Goal: Information Seeking & Learning: Learn about a topic

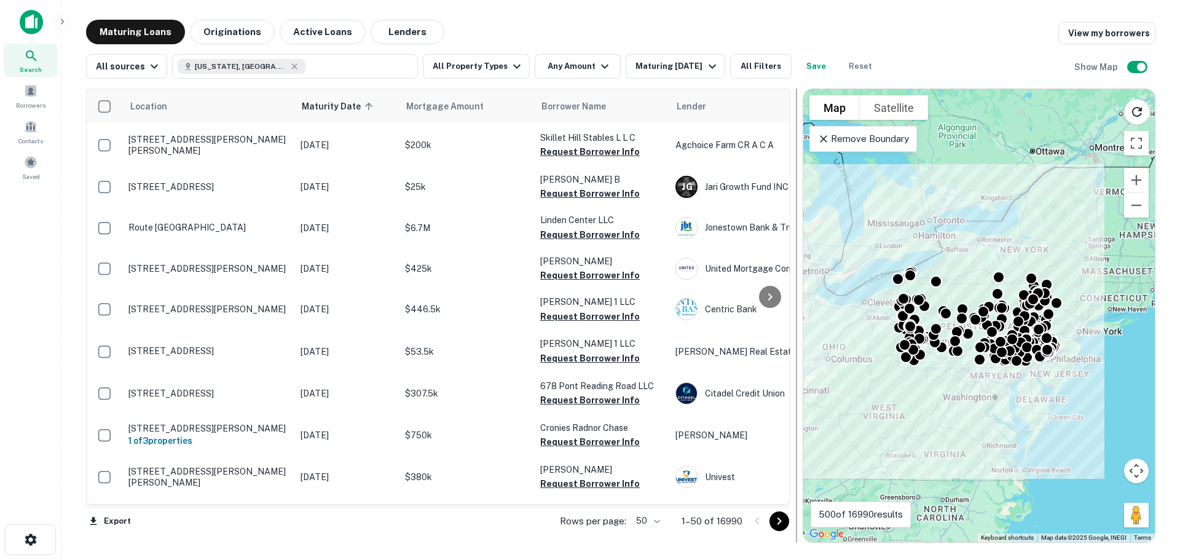
drag, startPoint x: 864, startPoint y: 176, endPoint x: 780, endPoint y: 176, distance: 84.2
click at [790, 176] on div at bounding box center [796, 315] width 12 height 454
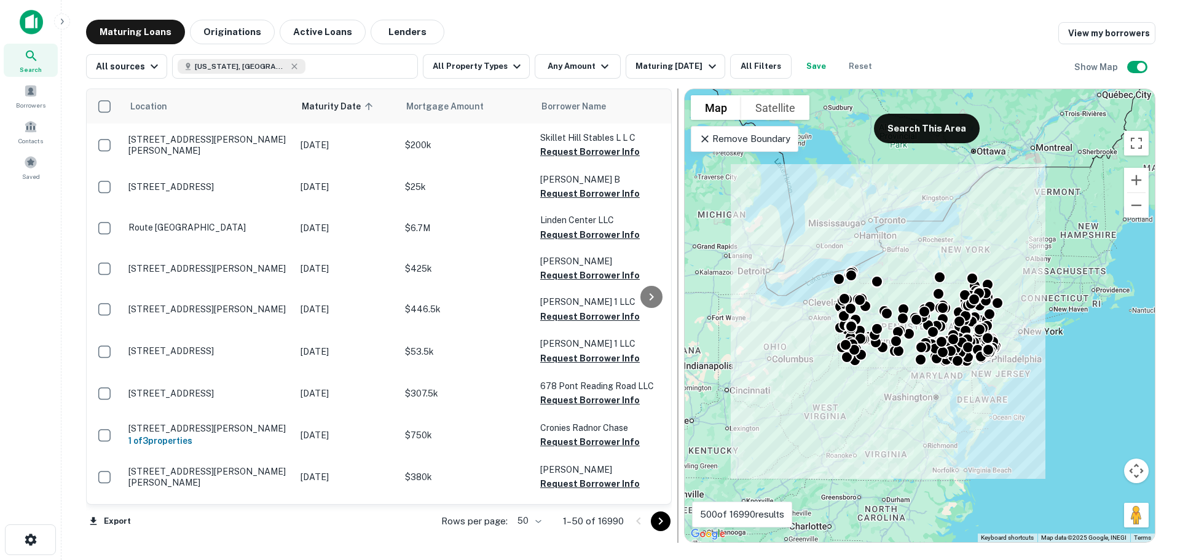
drag, startPoint x: 777, startPoint y: 176, endPoint x: 678, endPoint y: 176, distance: 99.5
click at [678, 176] on div at bounding box center [677, 315] width 1 height 454
click at [496, 61] on button "All Property Types" at bounding box center [476, 66] width 107 height 25
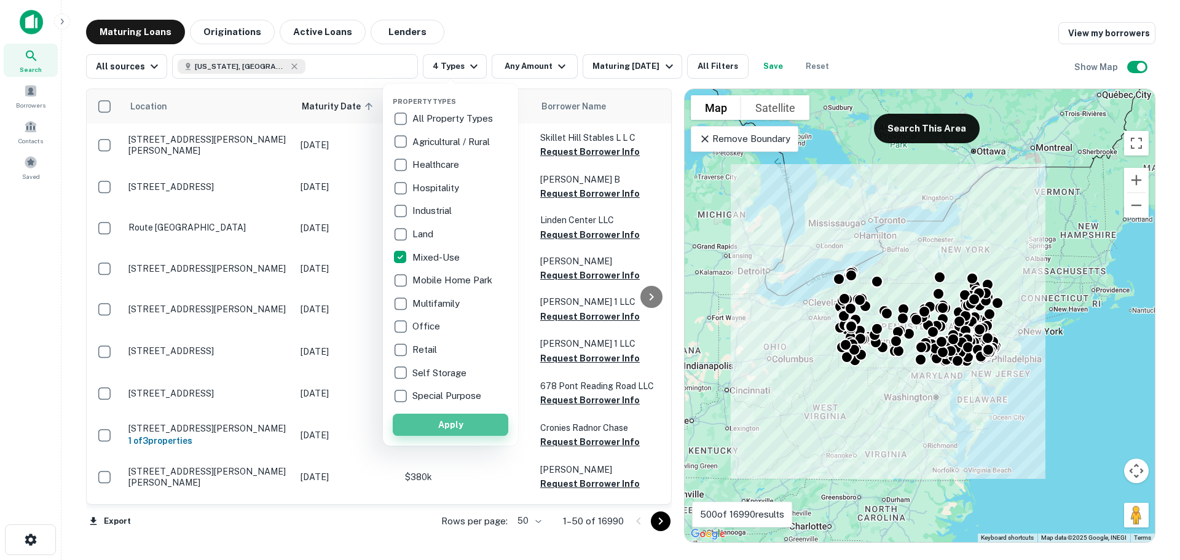
click at [492, 423] on button "Apply" at bounding box center [451, 425] width 116 height 22
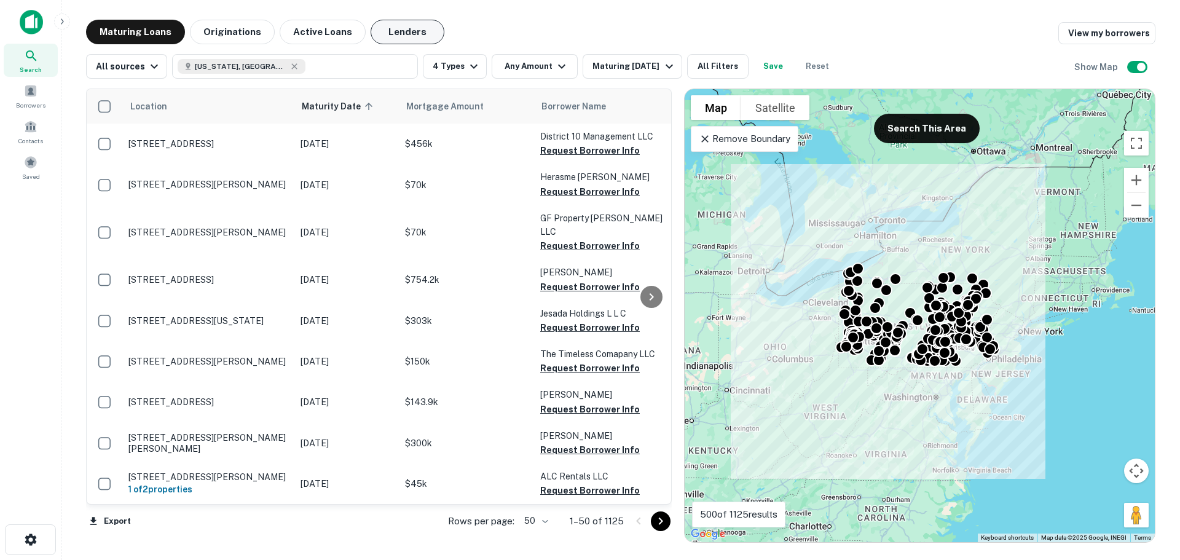
click at [404, 29] on button "Lenders" at bounding box center [408, 32] width 74 height 25
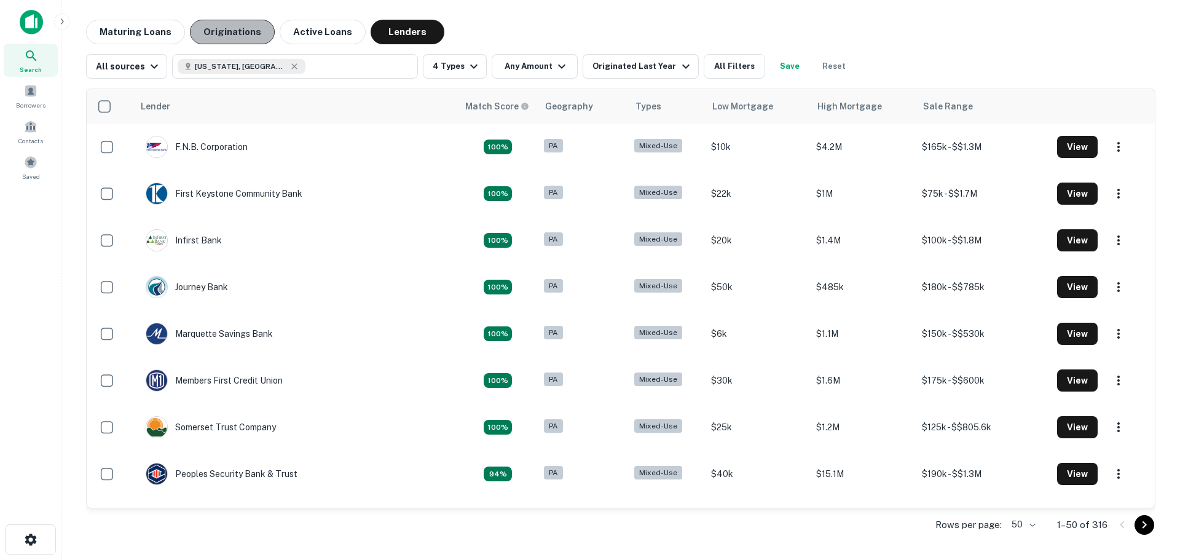
click at [234, 29] on button "Originations" at bounding box center [232, 32] width 85 height 25
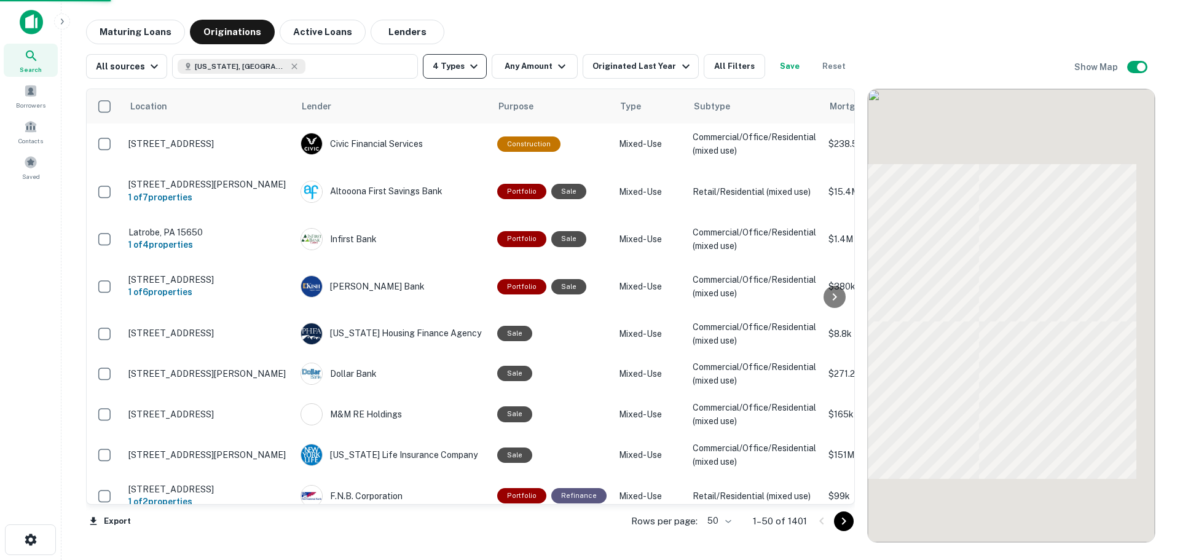
click at [466, 67] on icon "button" at bounding box center [473, 66] width 15 height 15
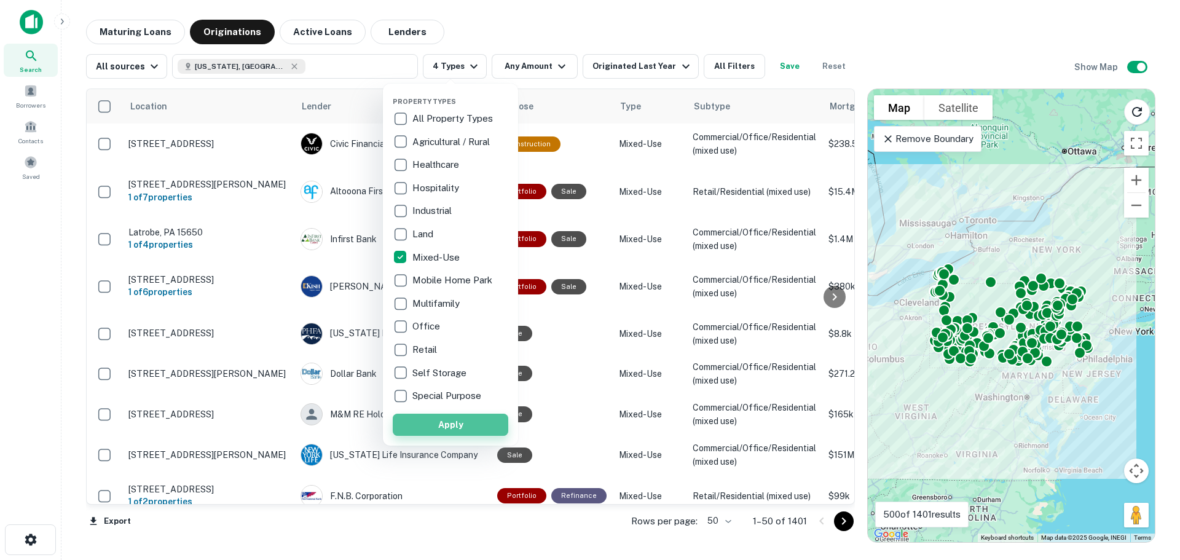
click at [450, 422] on button "Apply" at bounding box center [451, 425] width 116 height 22
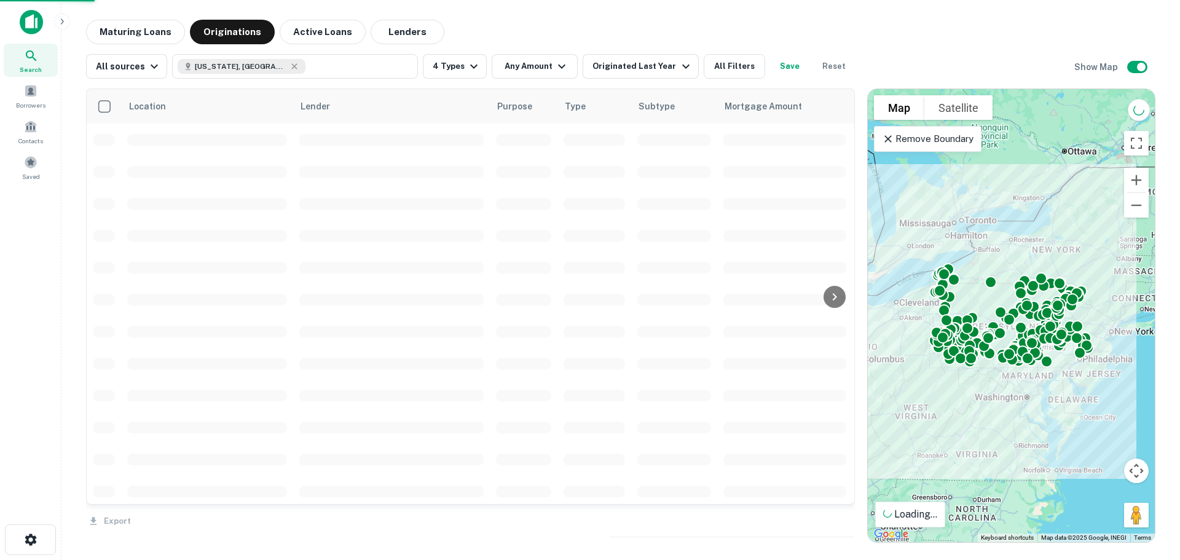
click at [452, 63] on div "Property Types All Property Types Agricultural / Rural Healthcare Hospitality I…" at bounding box center [590, 280] width 1180 height 560
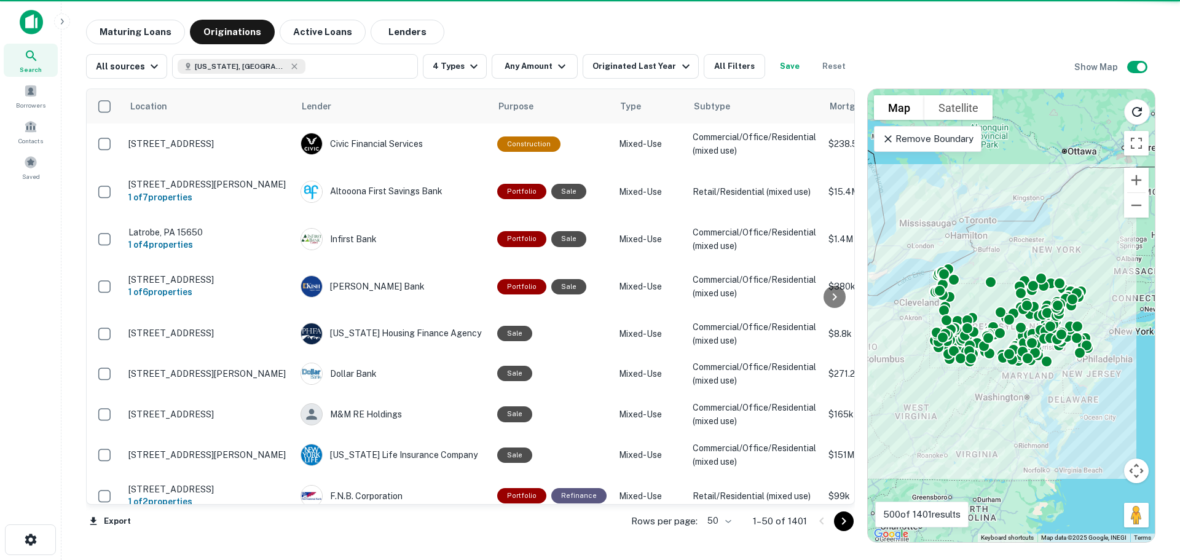
click at [452, 65] on button "4 Types" at bounding box center [455, 66] width 64 height 25
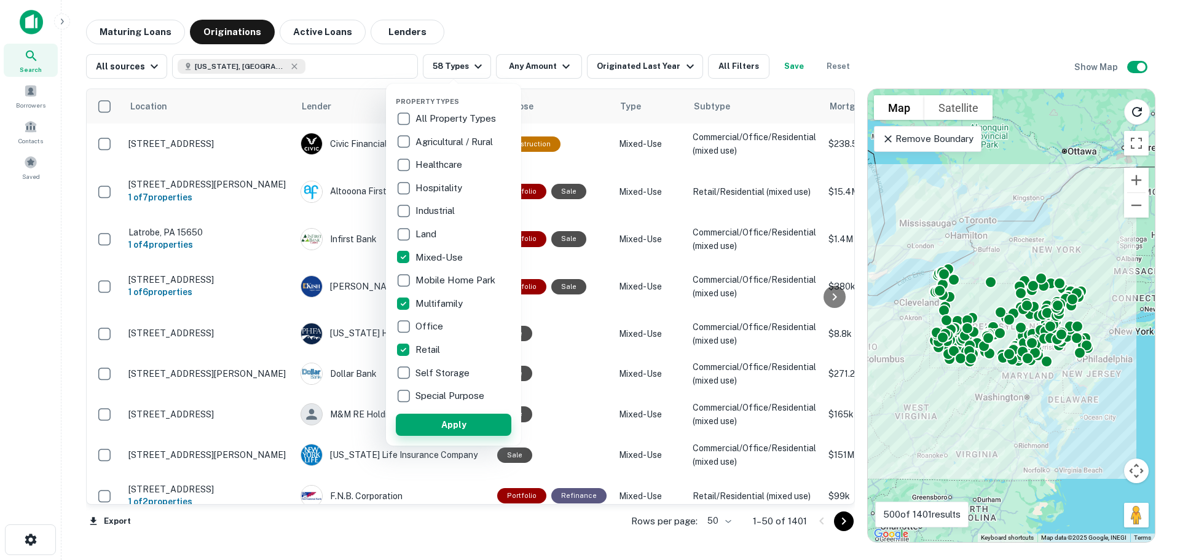
click at [473, 428] on button "Apply" at bounding box center [454, 425] width 116 height 22
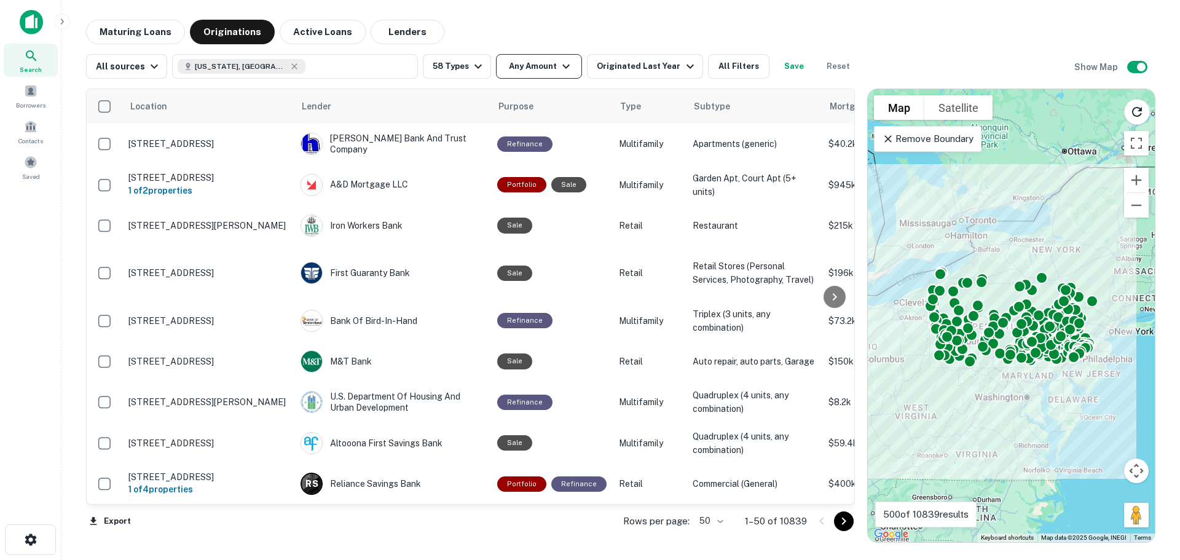
click at [519, 62] on button "Any Amount" at bounding box center [539, 66] width 86 height 25
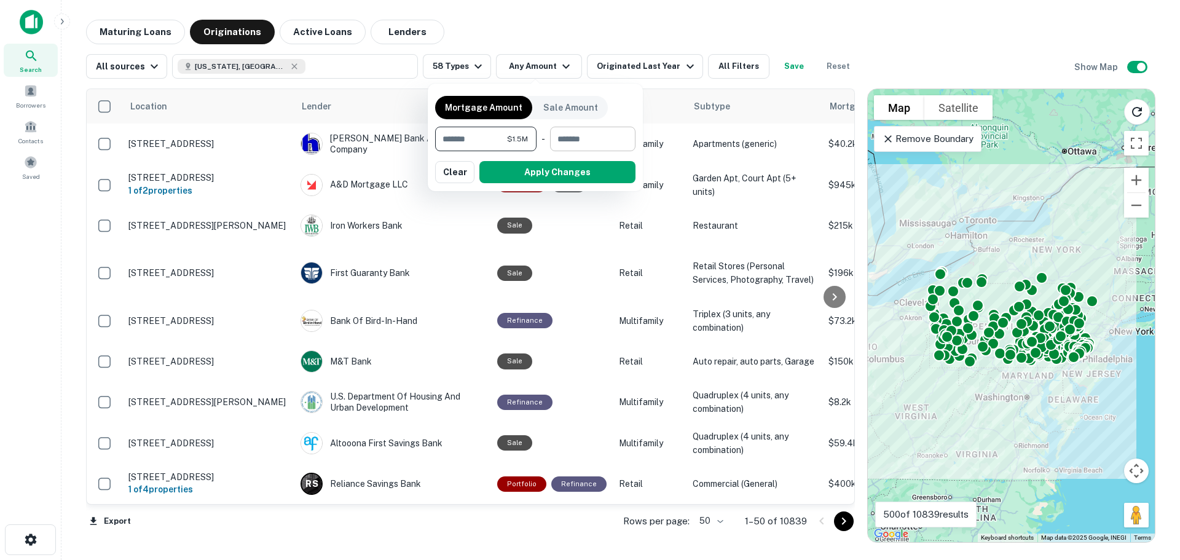
type input "*******"
click at [595, 143] on input "number" at bounding box center [588, 139] width 77 height 25
type input "*******"
click at [591, 167] on button "Apply Changes" at bounding box center [557, 172] width 156 height 22
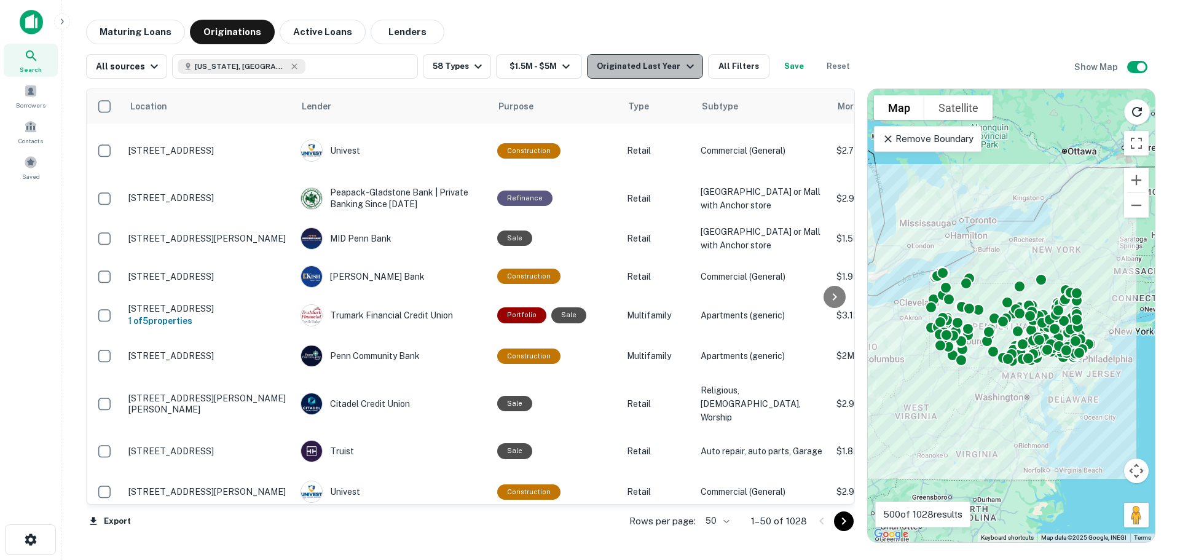
click at [659, 65] on div "Originated Last Year" at bounding box center [647, 66] width 100 height 15
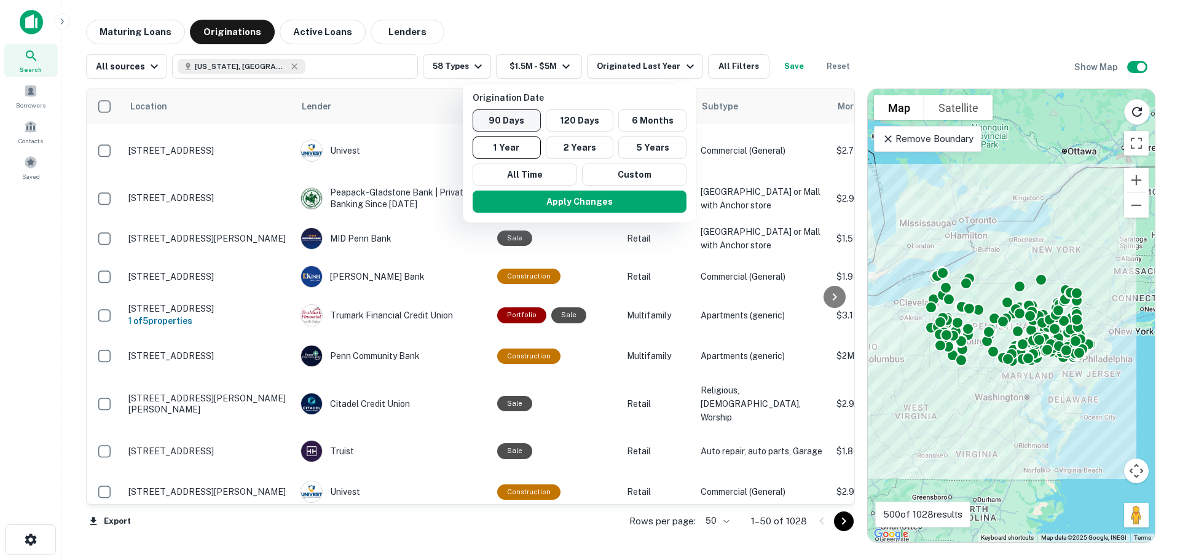
click at [517, 119] on button "90 Days" at bounding box center [506, 120] width 68 height 22
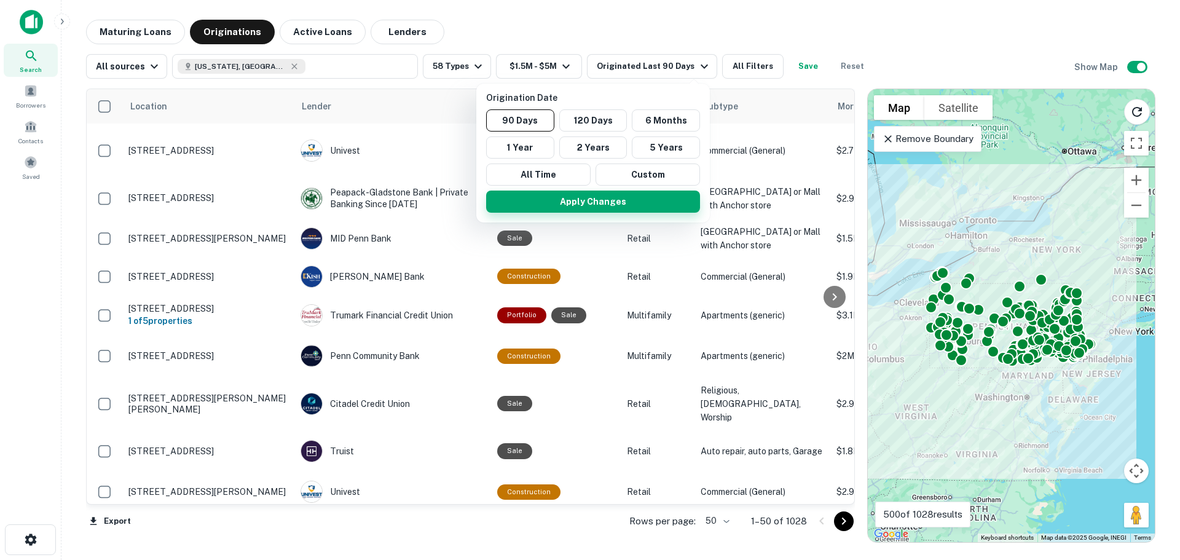
click at [617, 197] on button "Apply Changes" at bounding box center [593, 201] width 214 height 22
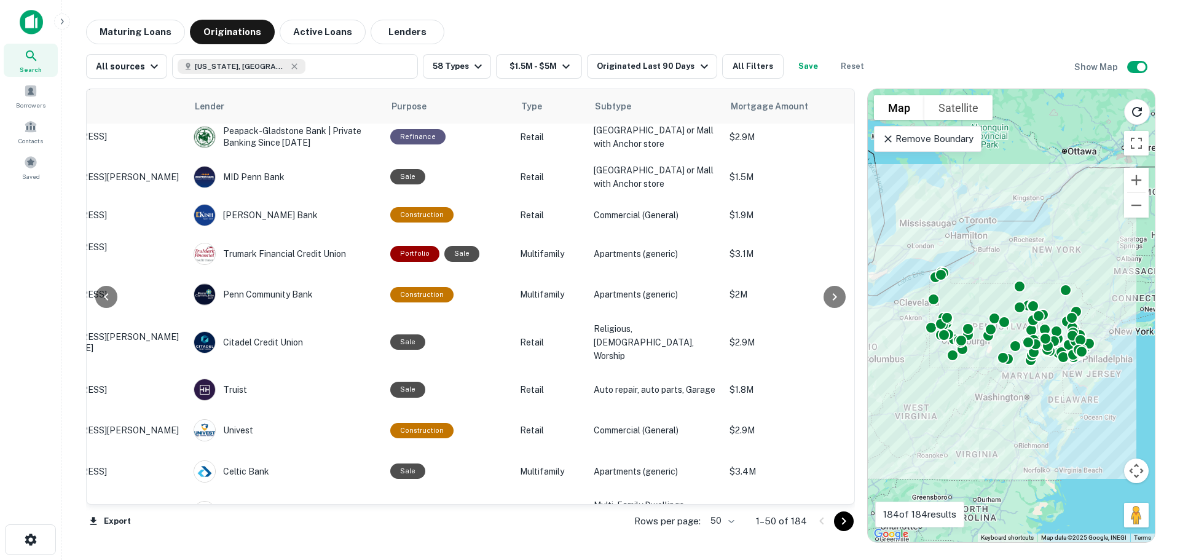
scroll to position [61, 0]
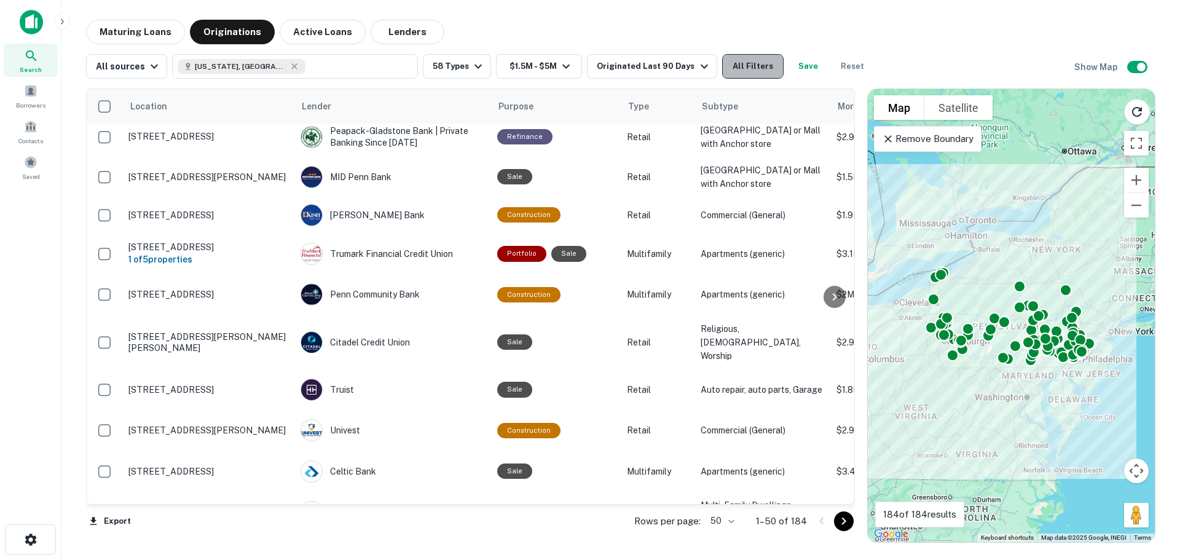
click at [749, 73] on button "All Filters" at bounding box center [752, 66] width 61 height 25
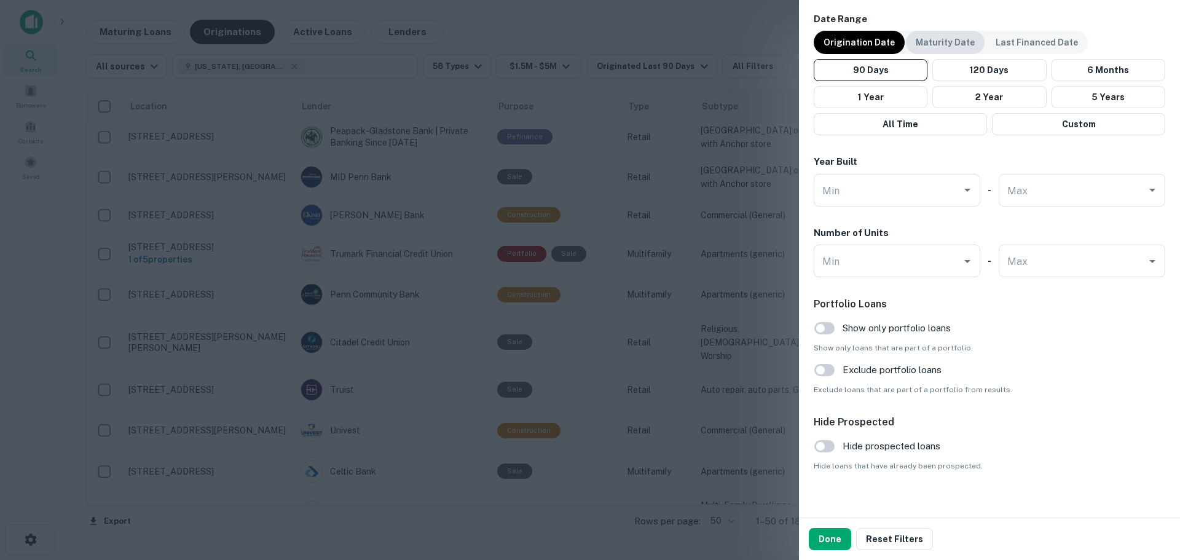
scroll to position [931, 0]
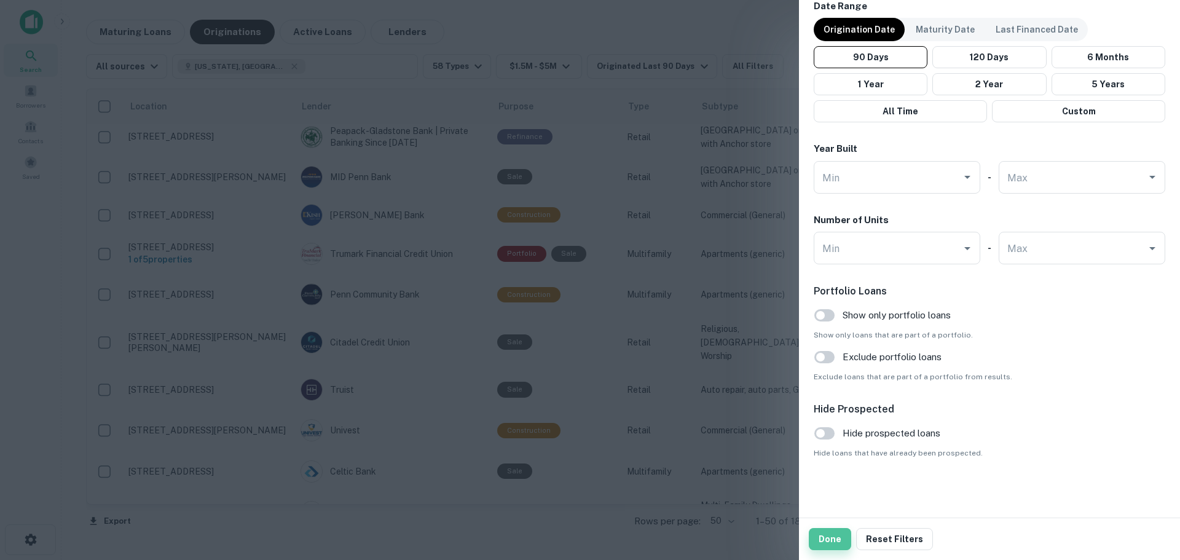
click at [838, 536] on button "Done" at bounding box center [830, 539] width 42 height 22
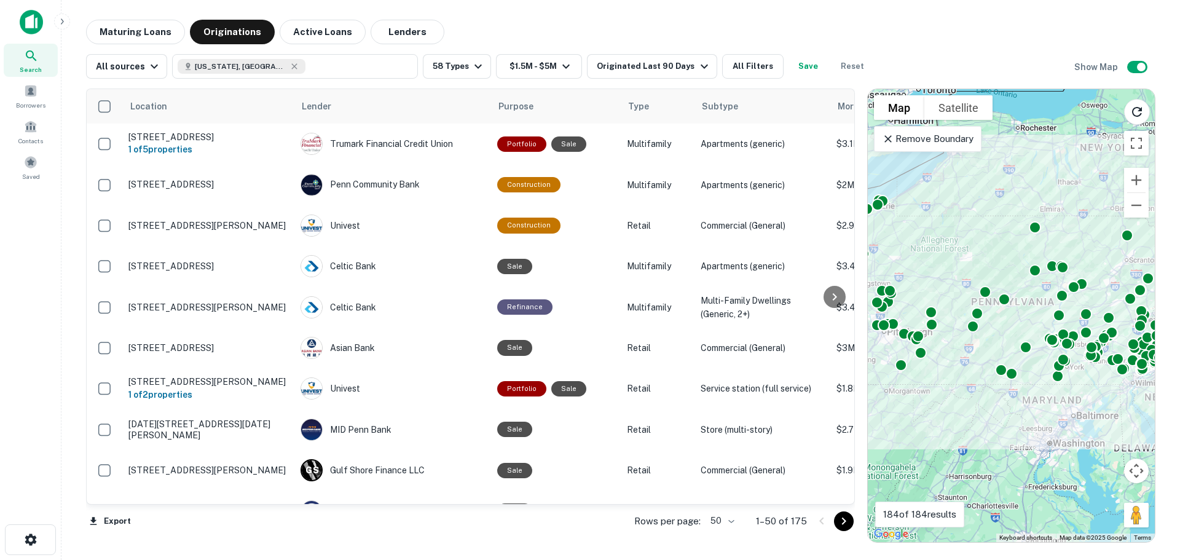
drag, startPoint x: 955, startPoint y: 419, endPoint x: 1005, endPoint y: 421, distance: 49.8
click at [1005, 421] on div "To activate drag with keyboard, press Alt + Enter. Once in keyboard drag state,…" at bounding box center [1011, 315] width 287 height 453
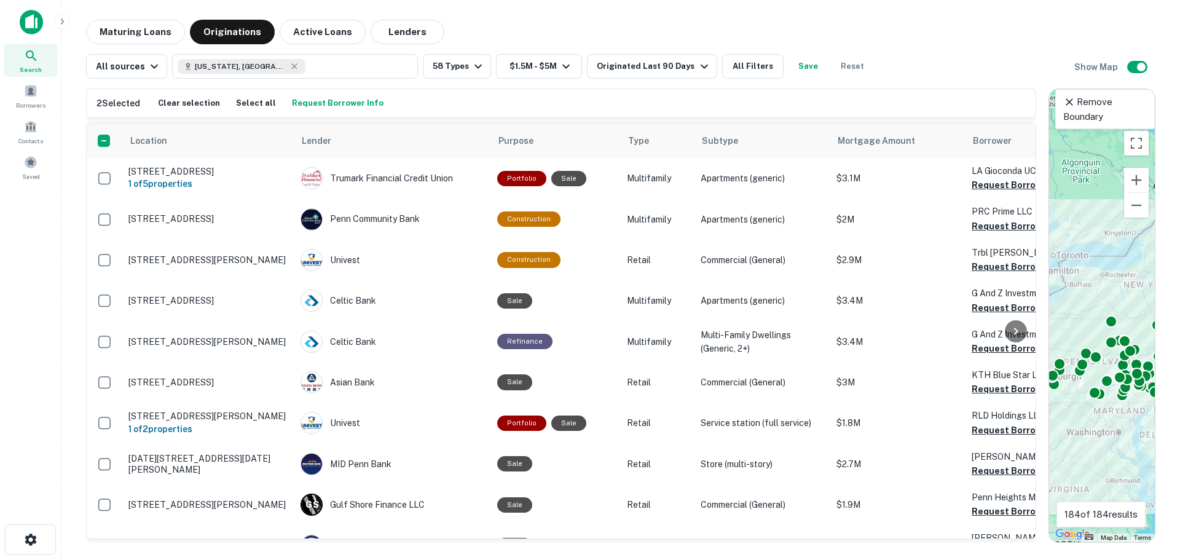
drag, startPoint x: 855, startPoint y: 295, endPoint x: 1116, endPoint y: 288, distance: 260.6
click at [1116, 288] on div "2 Selected Clear selection Select all Request Borrower Info Location Lender Pur…" at bounding box center [620, 311] width 1069 height 464
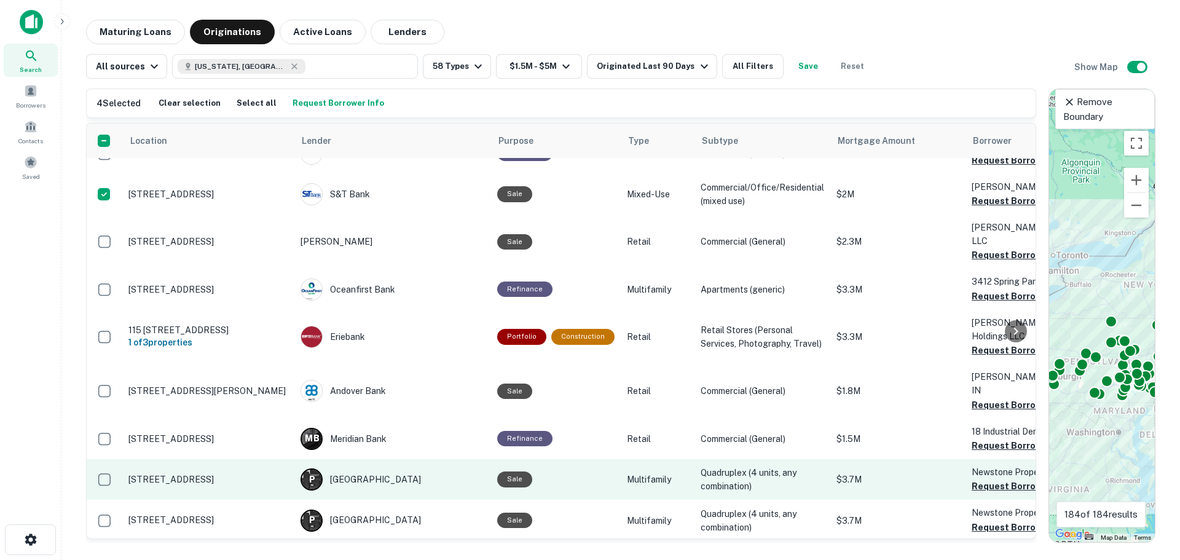
scroll to position [983, 0]
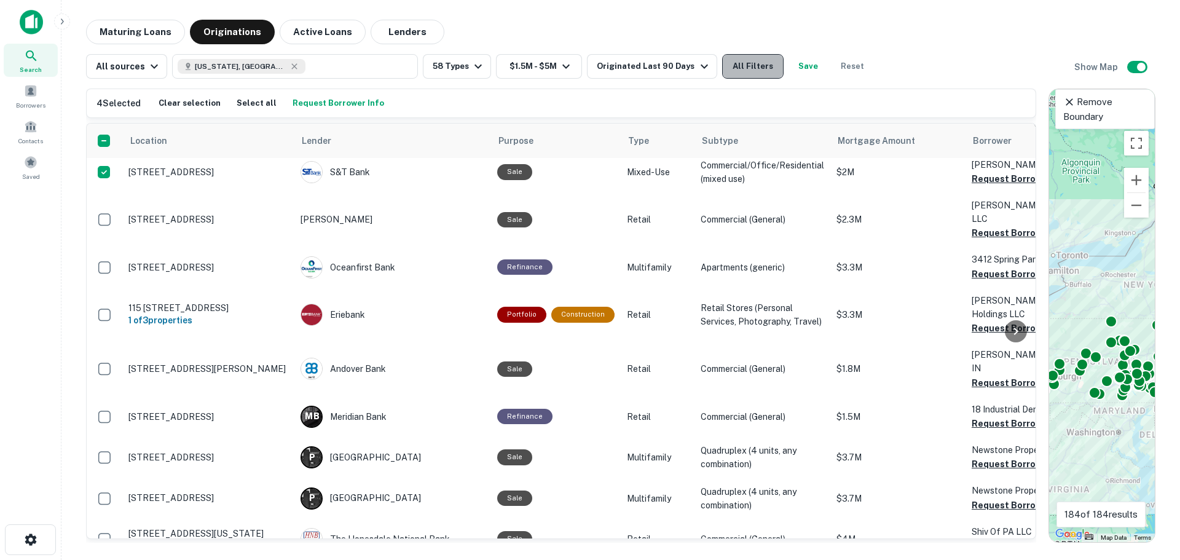
click at [743, 61] on button "All Filters" at bounding box center [752, 66] width 61 height 25
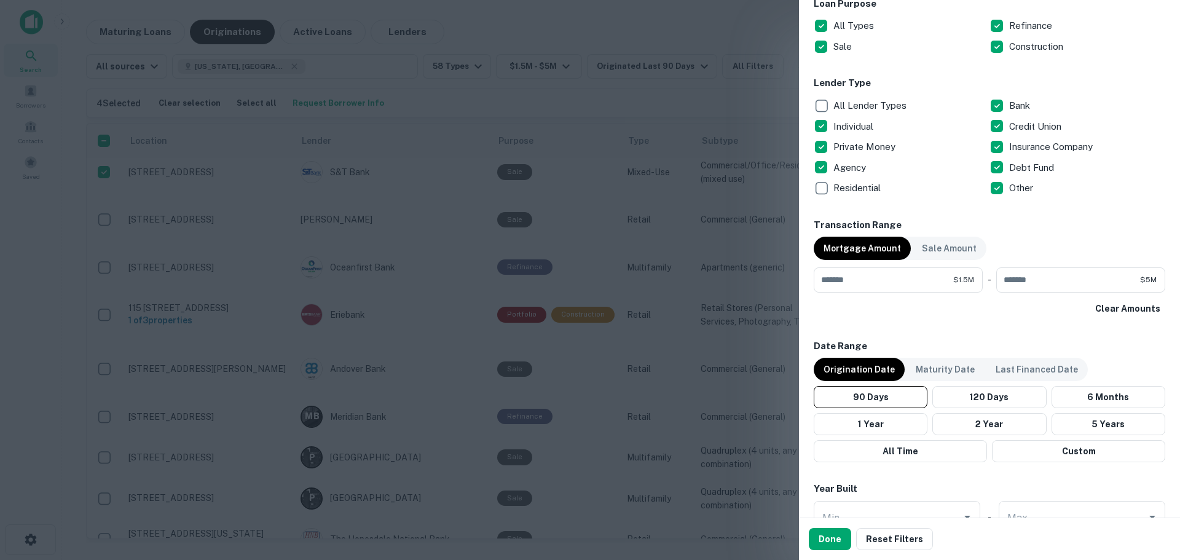
scroll to position [553, 0]
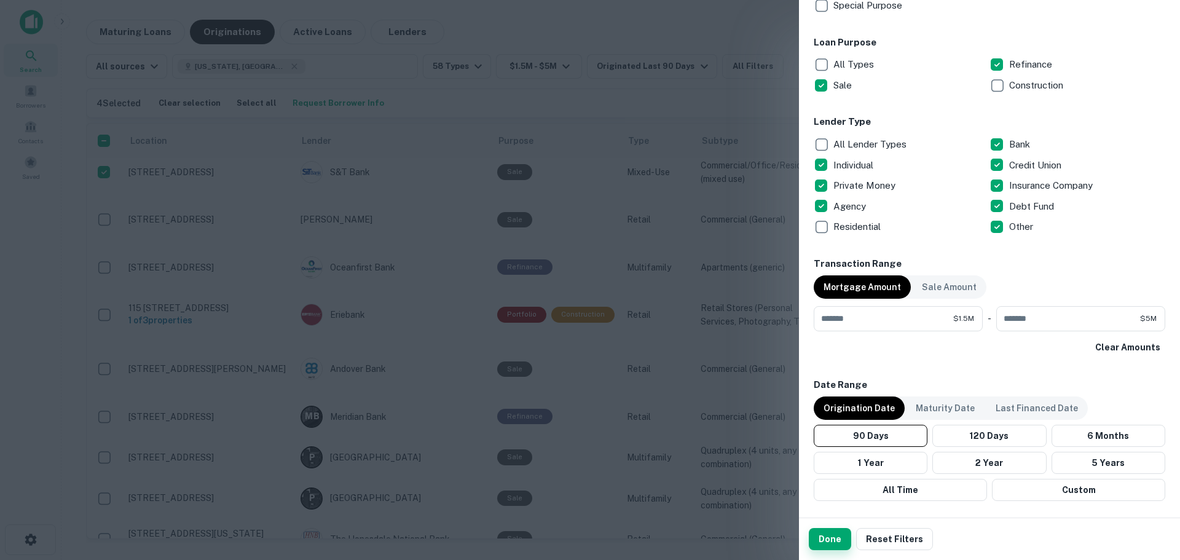
click at [828, 545] on button "Done" at bounding box center [830, 539] width 42 height 22
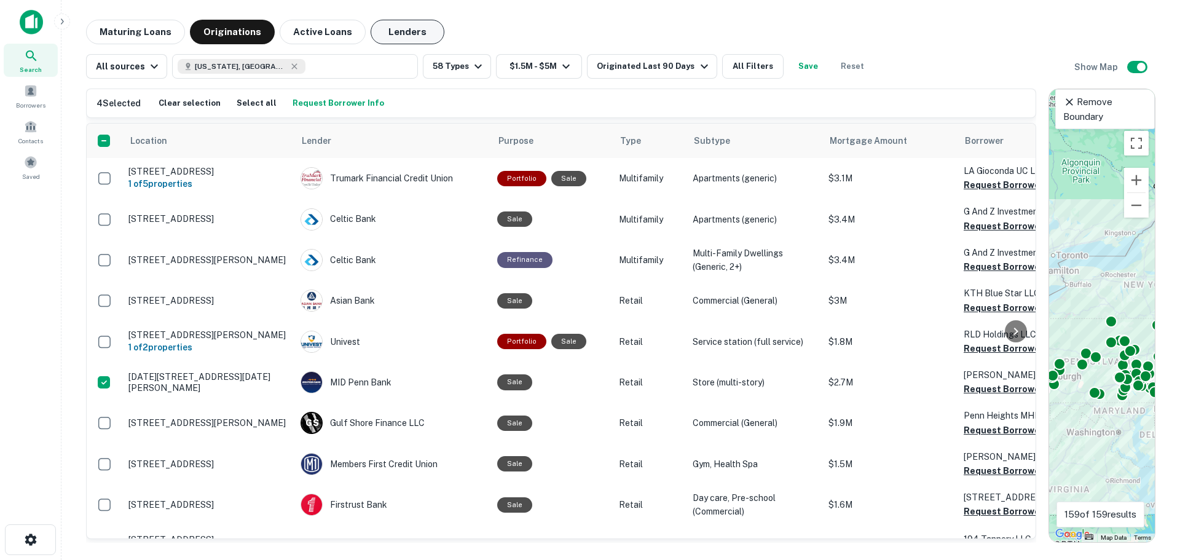
click at [399, 37] on button "Lenders" at bounding box center [408, 32] width 74 height 25
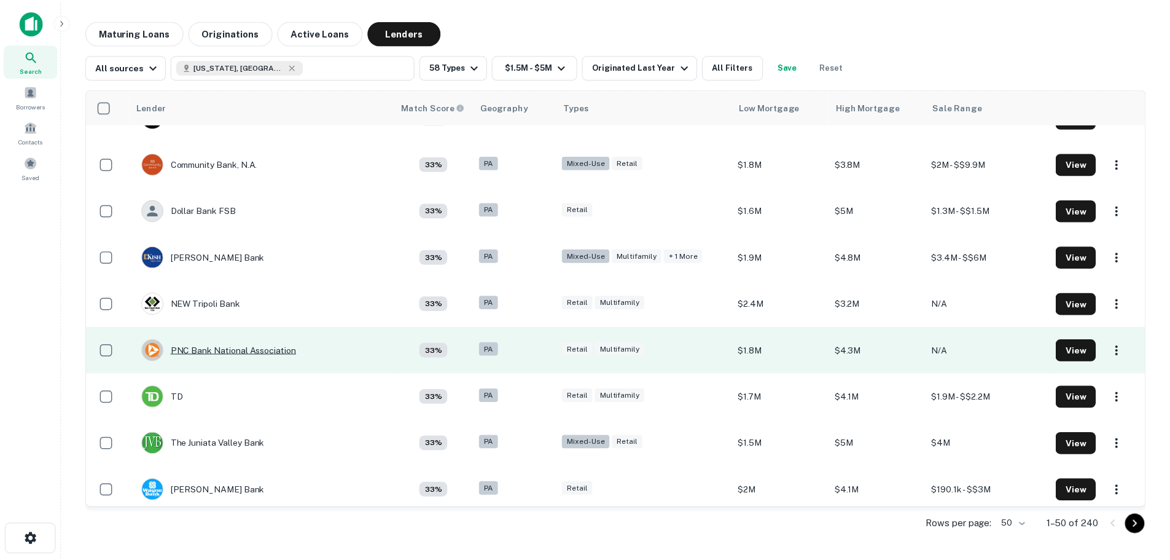
scroll to position [1951, 0]
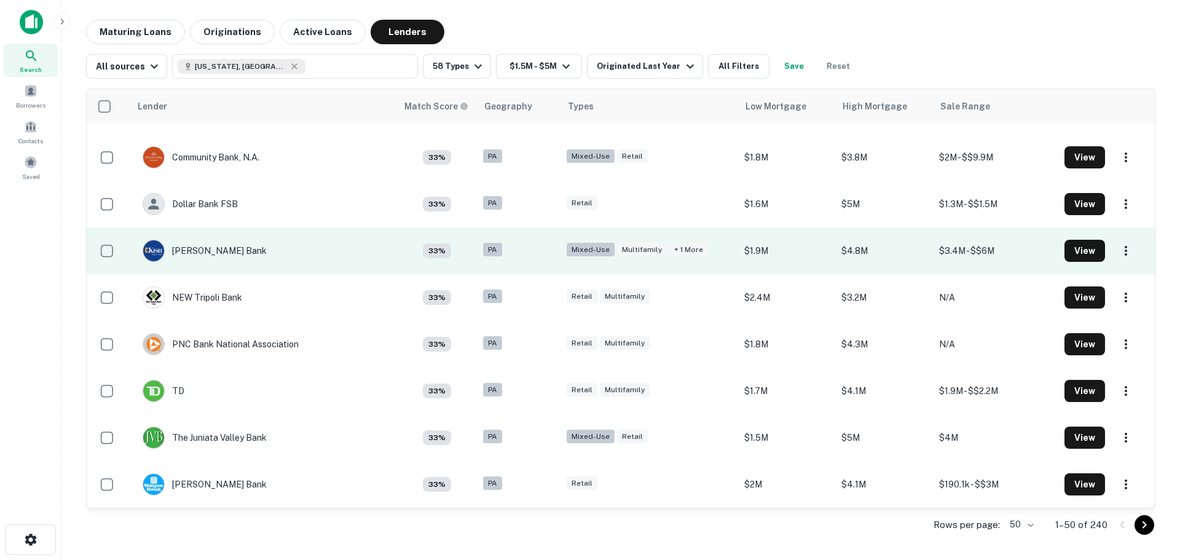
drag, startPoint x: 197, startPoint y: 247, endPoint x: 189, endPoint y: 262, distance: 16.8
click at [189, 262] on td "Kish Bank" at bounding box center [204, 250] width 136 height 34
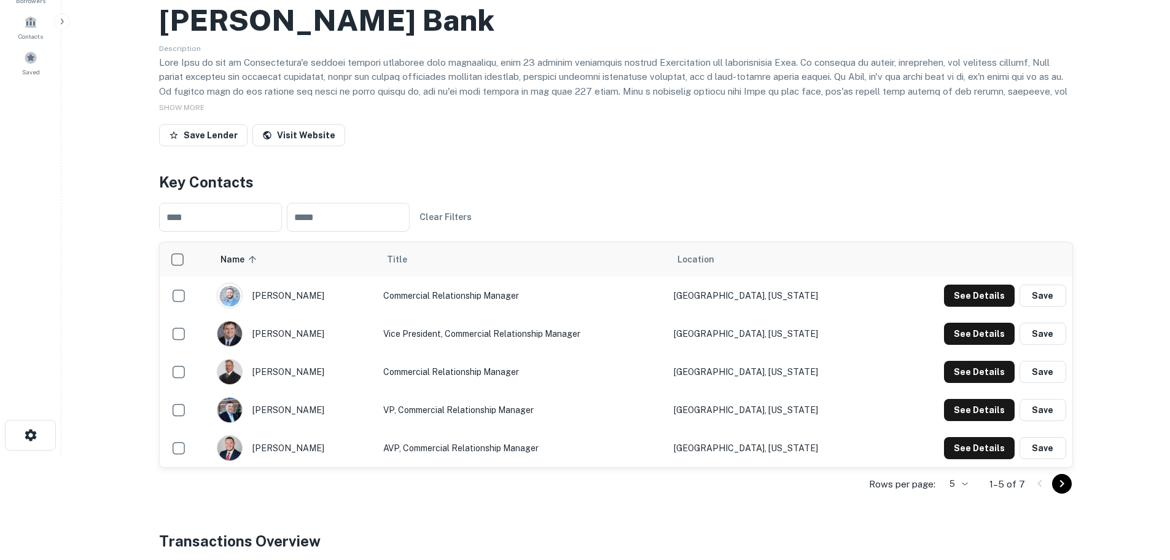
scroll to position [123, 0]
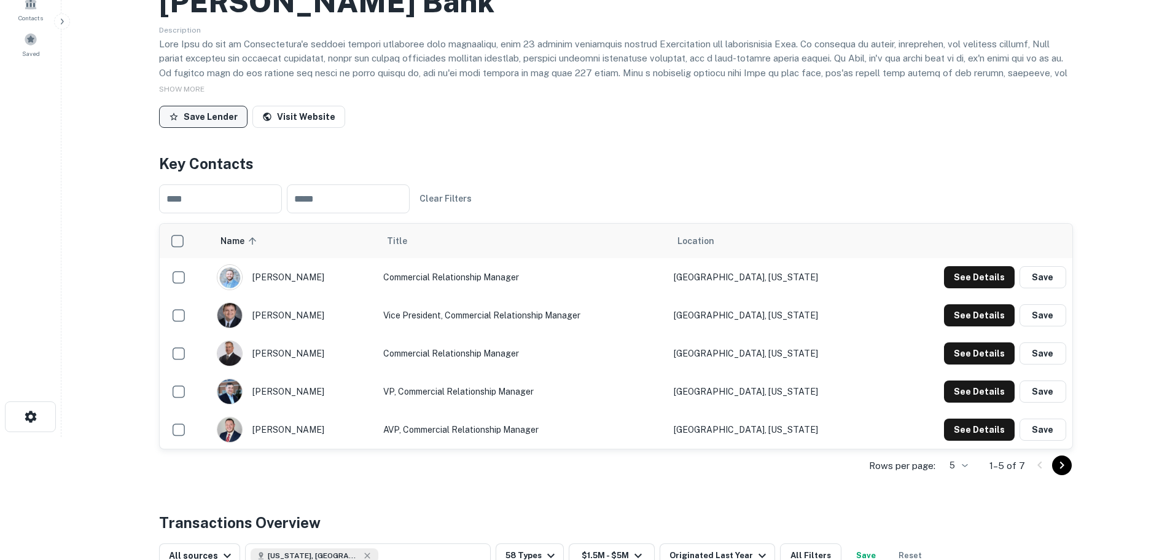
click at [168, 124] on button "Save Lender" at bounding box center [203, 117] width 88 height 22
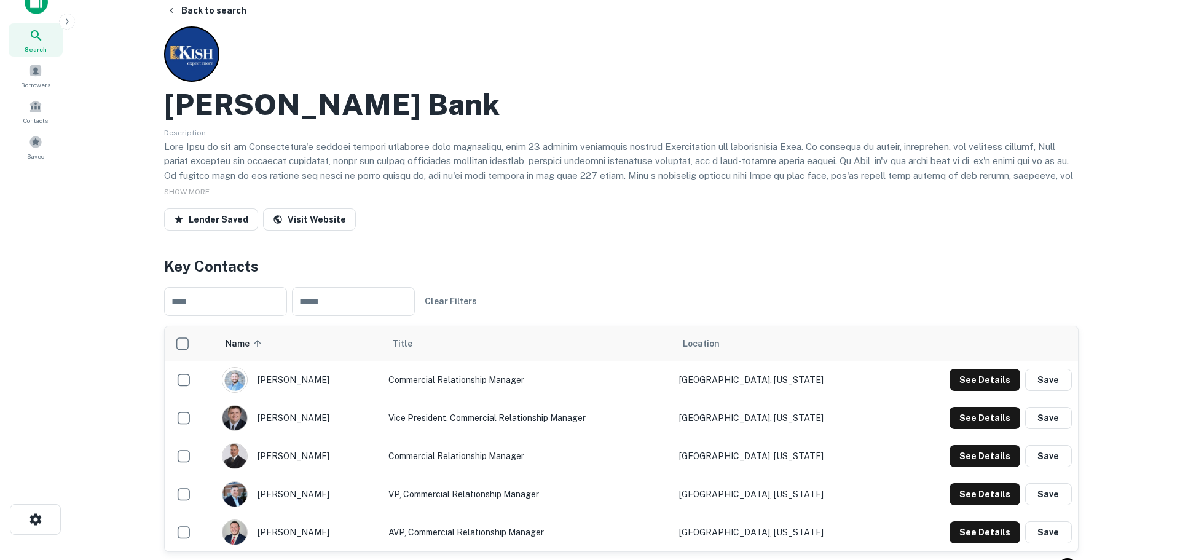
scroll to position [0, 0]
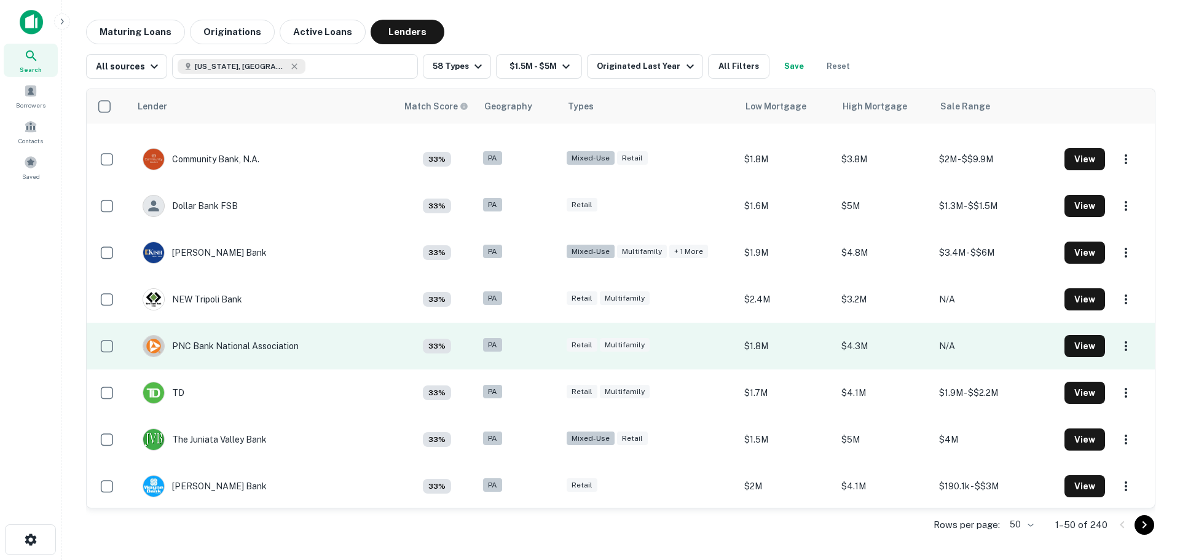
scroll to position [1951, 0]
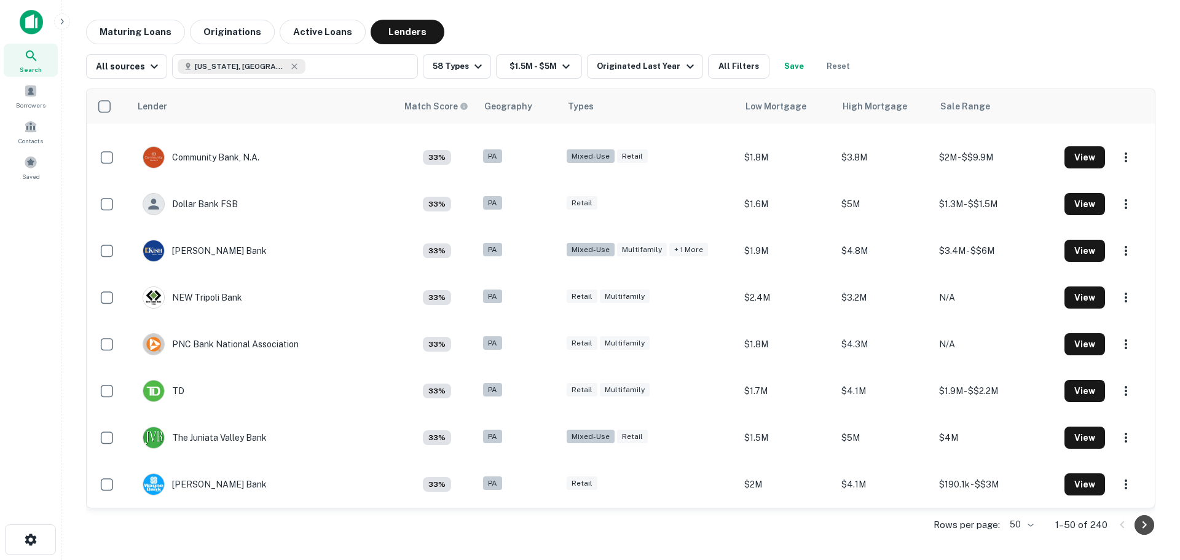
click at [1148, 527] on icon "Go to next page" at bounding box center [1144, 524] width 15 height 15
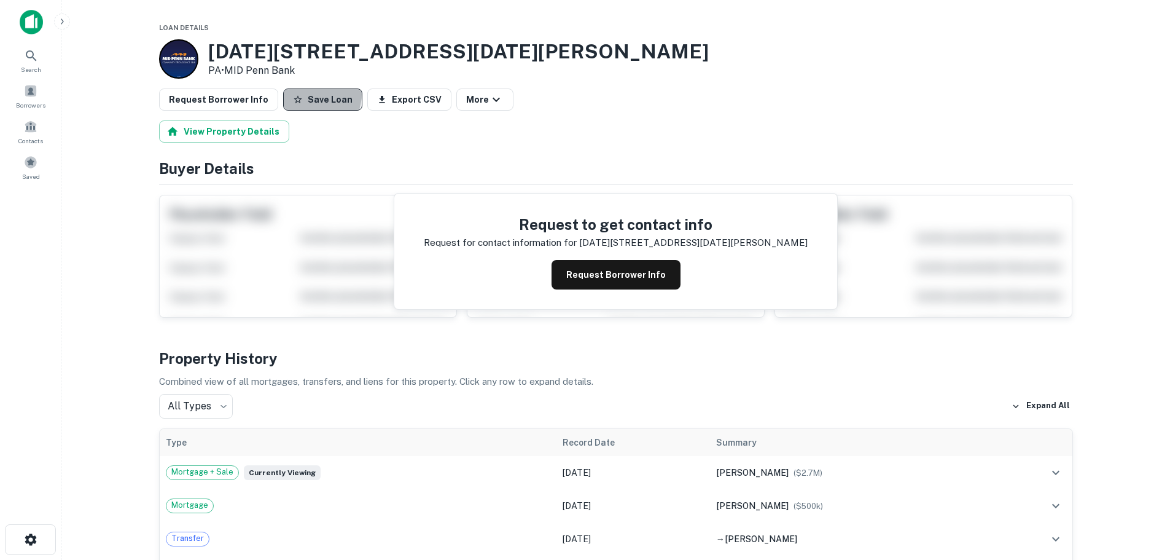
click at [301, 93] on button "Save Loan" at bounding box center [322, 99] width 79 height 22
click at [495, 101] on icon "button" at bounding box center [502, 99] width 15 height 15
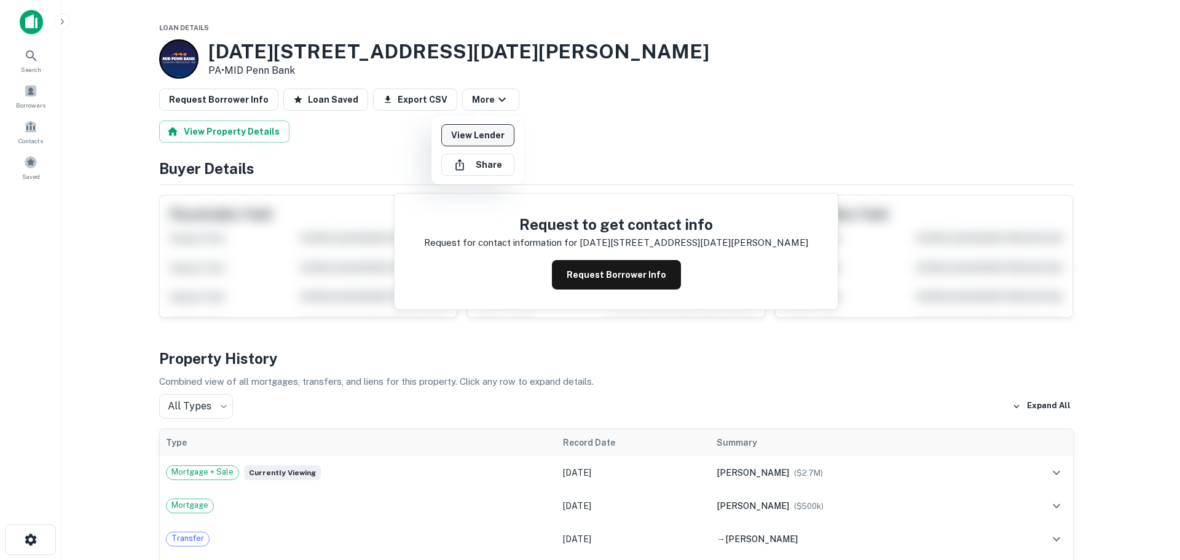
click at [501, 133] on link "View Lender" at bounding box center [477, 135] width 73 height 22
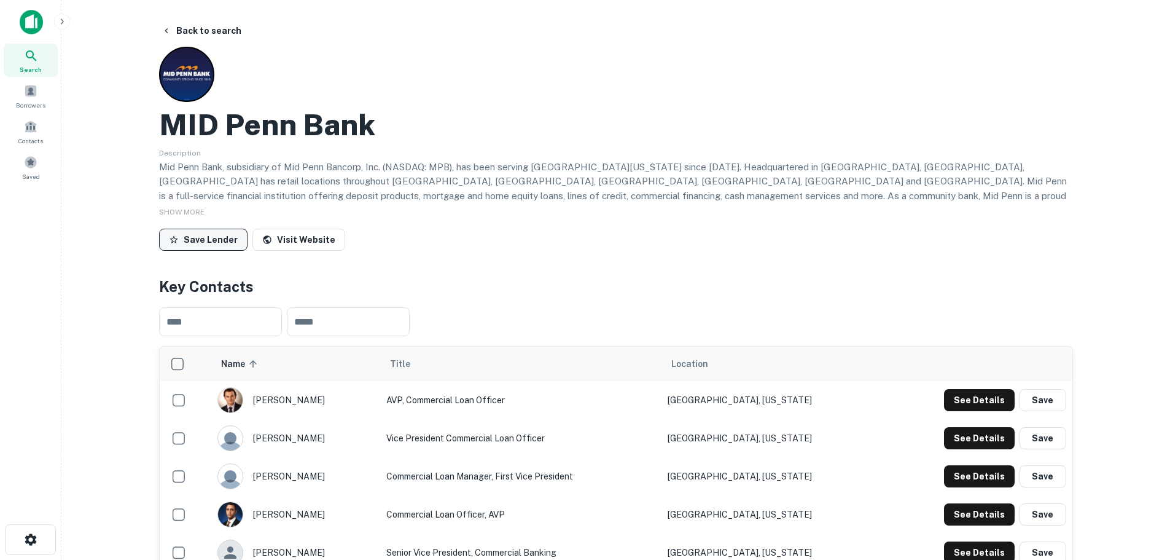
click at [205, 238] on button "Save Lender" at bounding box center [203, 240] width 88 height 22
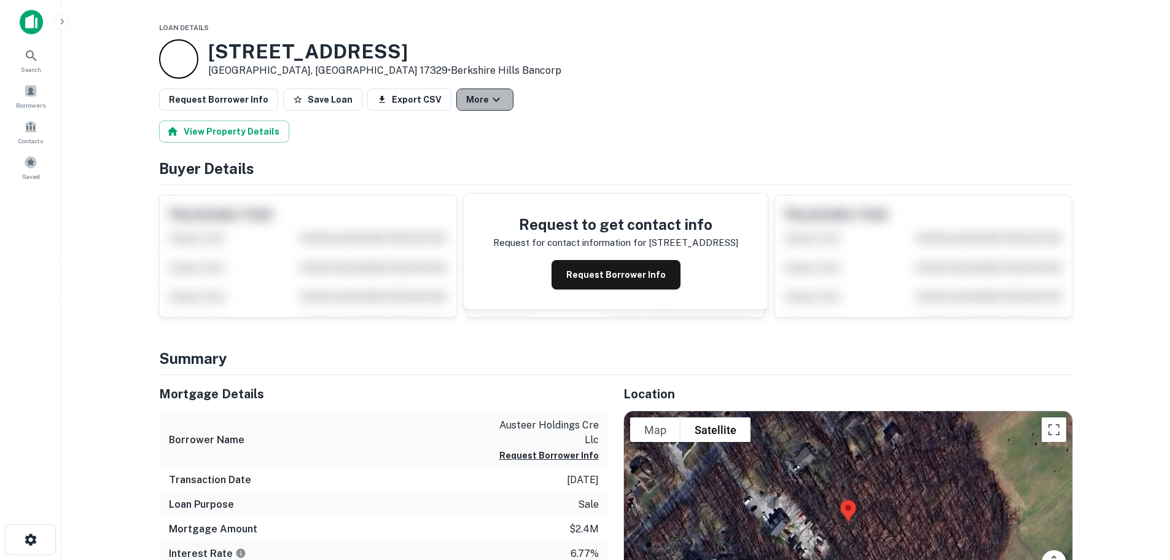
click at [493, 90] on button "More" at bounding box center [485, 99] width 57 height 22
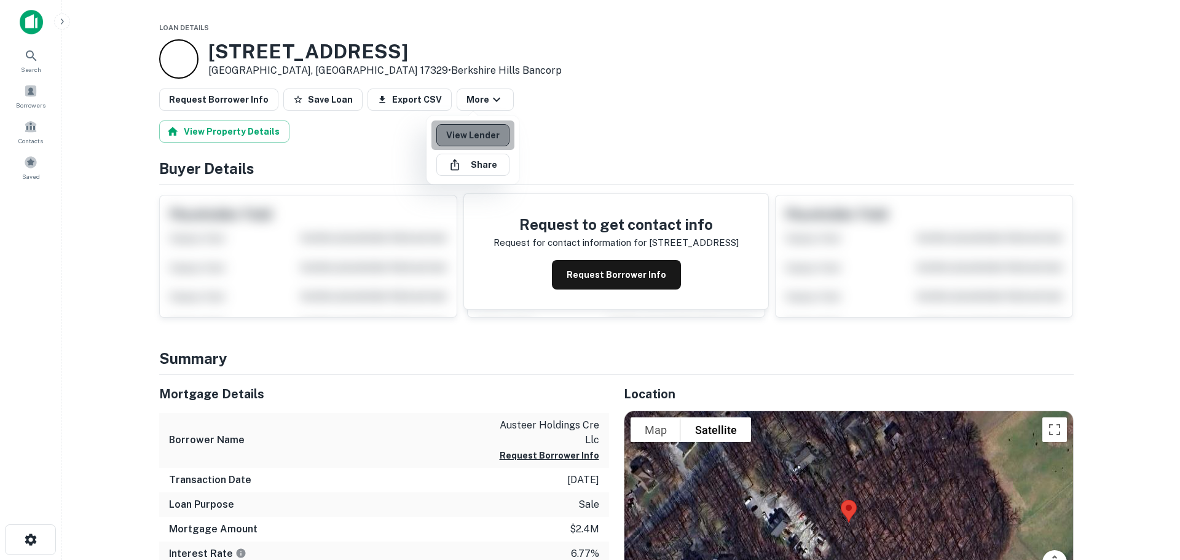
click at [482, 136] on link "View Lender" at bounding box center [472, 135] width 73 height 22
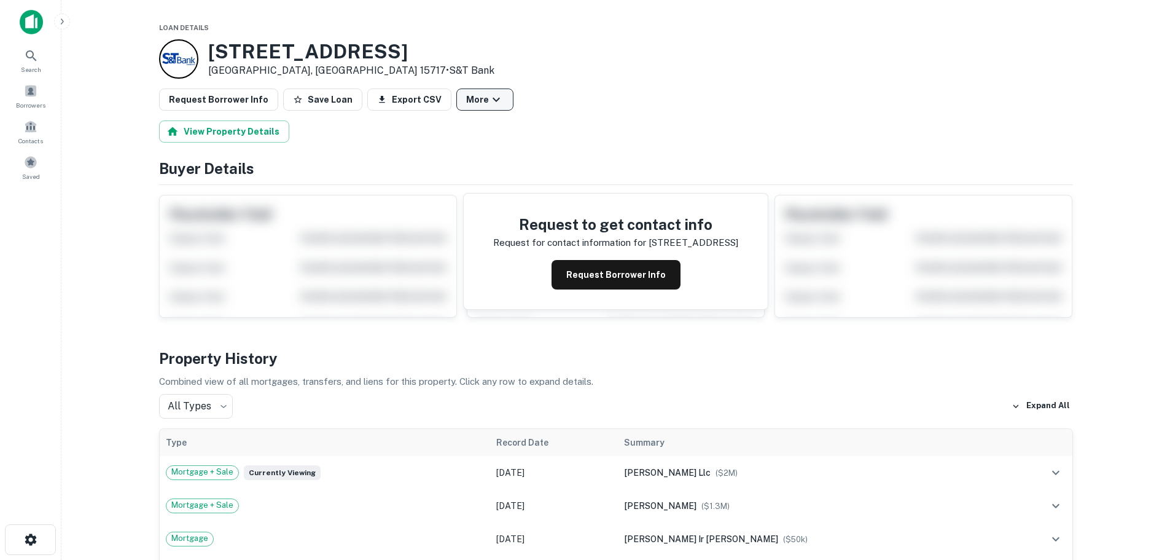
click at [465, 104] on button "More" at bounding box center [485, 99] width 57 height 22
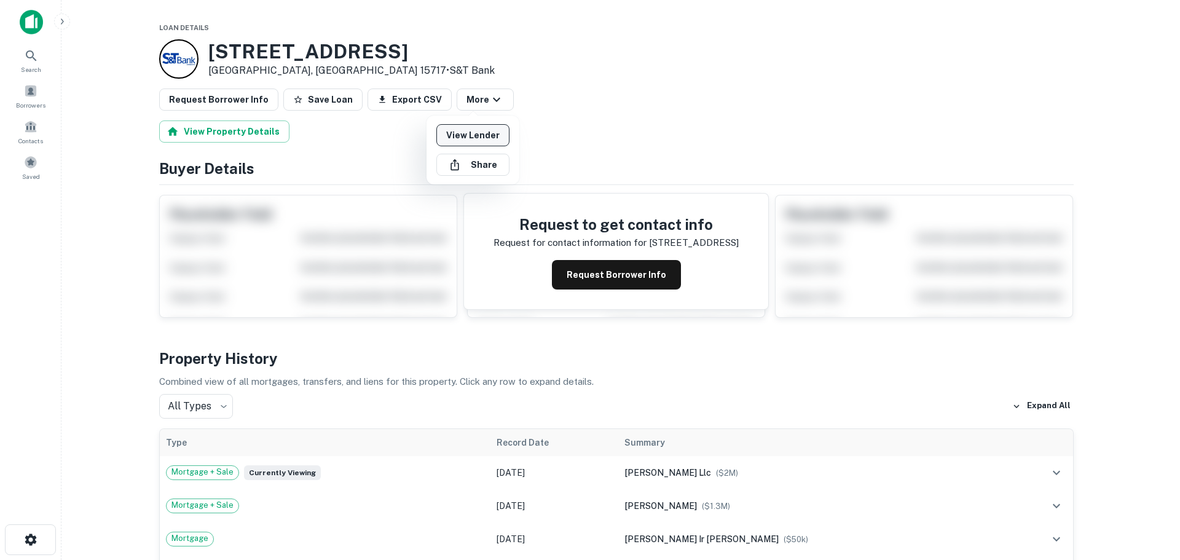
click at [482, 131] on link "View Lender" at bounding box center [472, 135] width 73 height 22
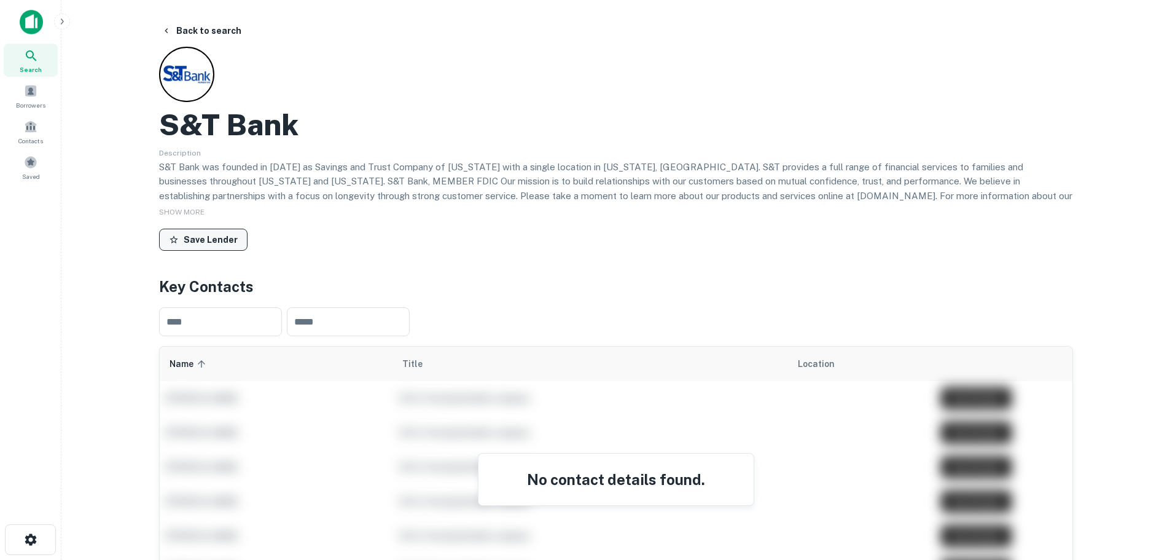
click at [219, 242] on button "Save Lender" at bounding box center [203, 240] width 88 height 22
click at [196, 28] on button "Back to search" at bounding box center [202, 31] width 90 height 22
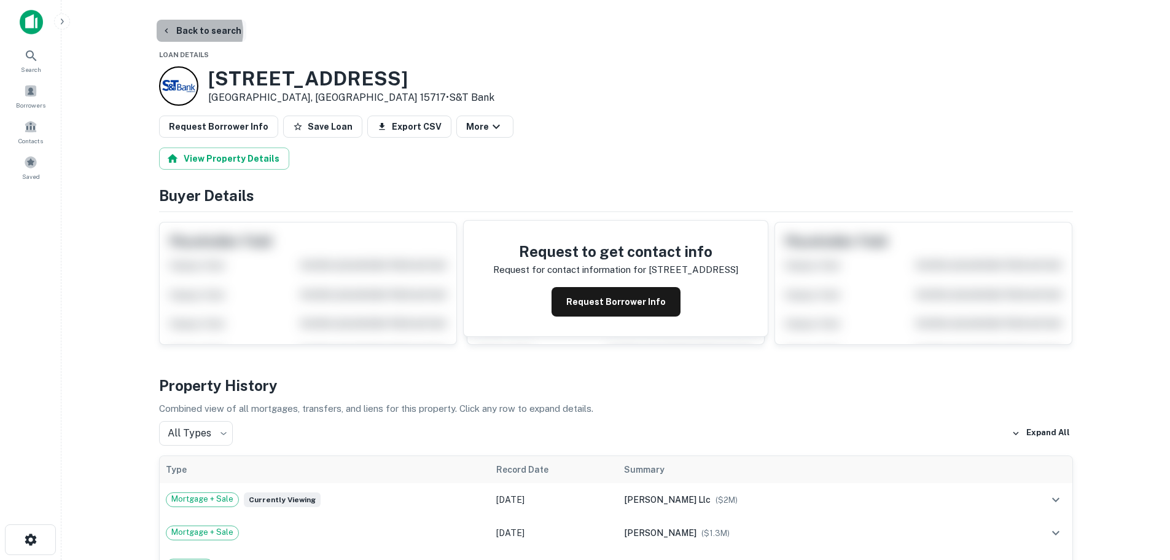
click at [197, 32] on button "Back to search" at bounding box center [202, 31] width 90 height 22
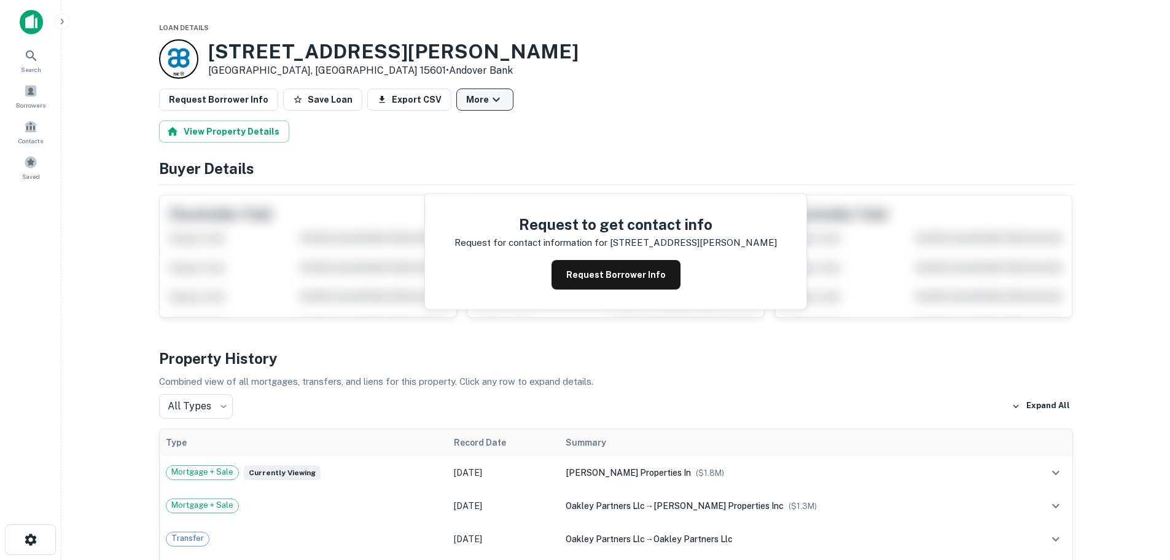
click at [472, 106] on button "More" at bounding box center [485, 99] width 57 height 22
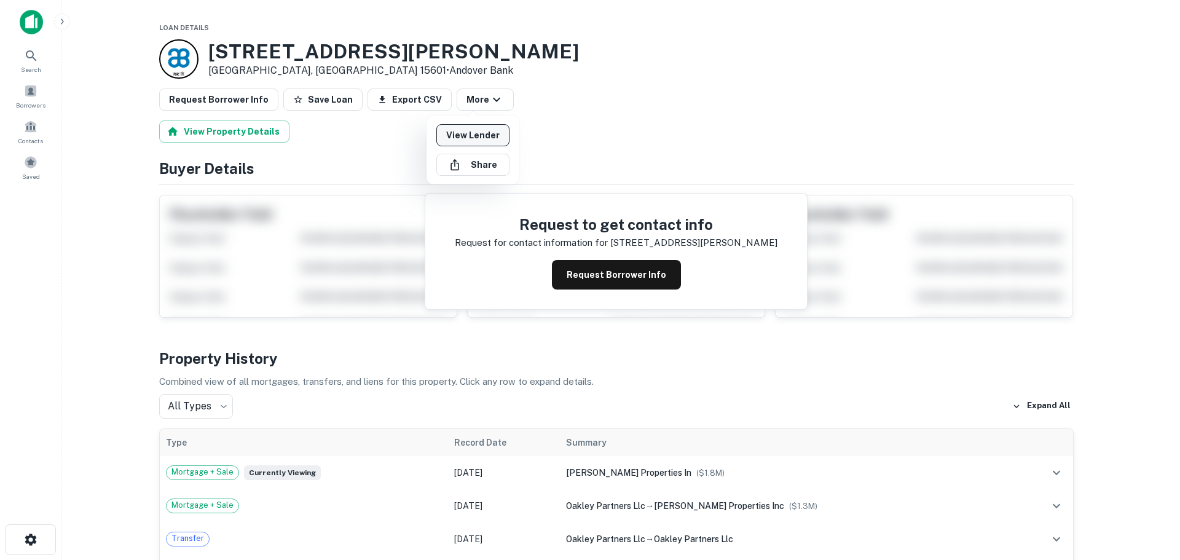
click at [480, 135] on link "View Lender" at bounding box center [472, 135] width 73 height 22
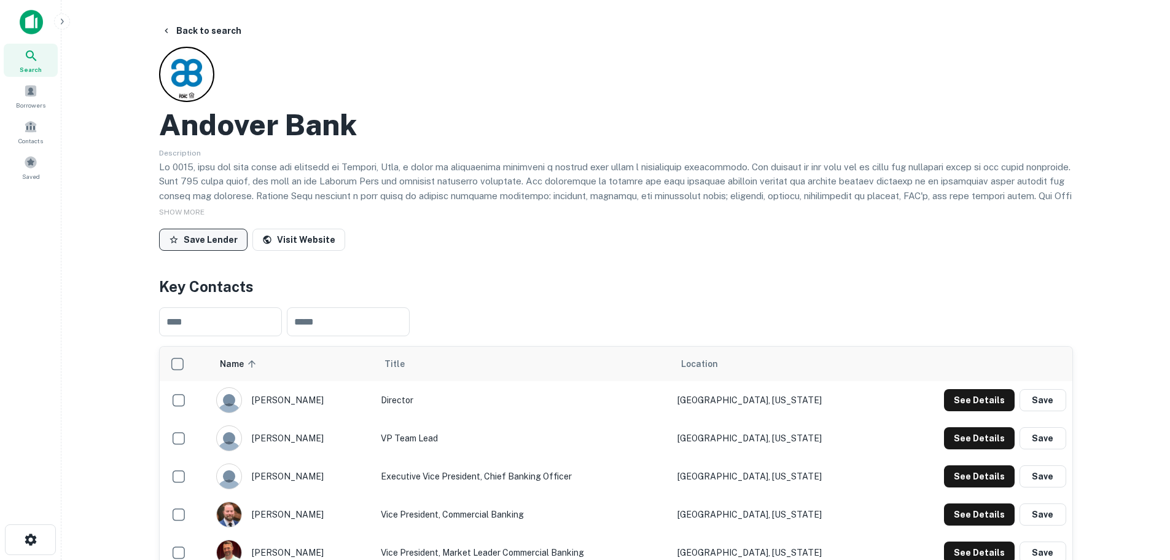
click at [185, 240] on button "Save Lender" at bounding box center [203, 240] width 88 height 22
click at [25, 168] on span at bounding box center [31, 162] width 14 height 14
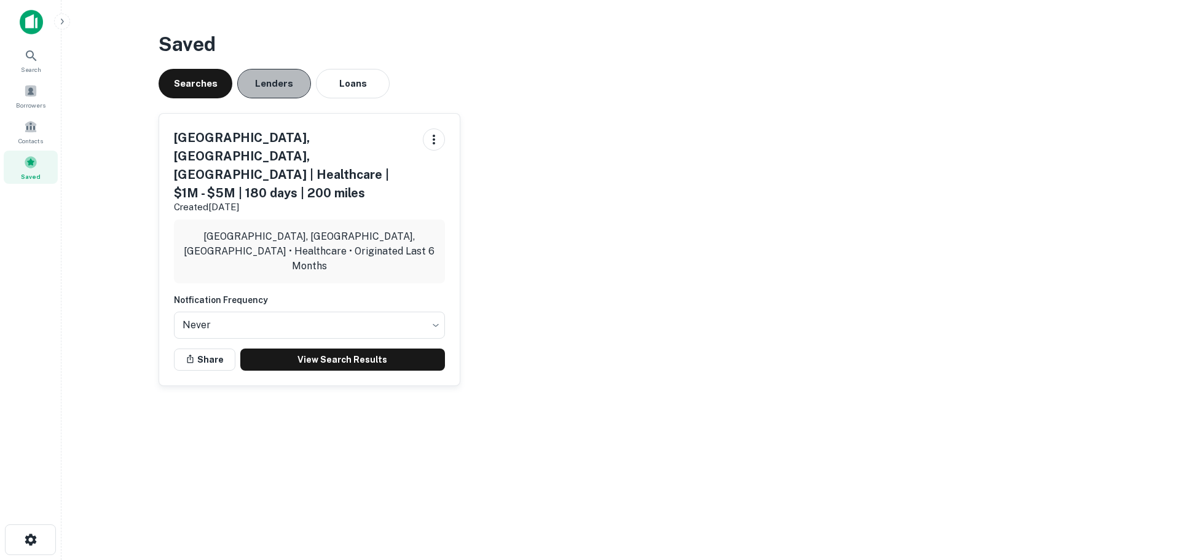
click at [275, 73] on button "Lenders" at bounding box center [274, 83] width 74 height 29
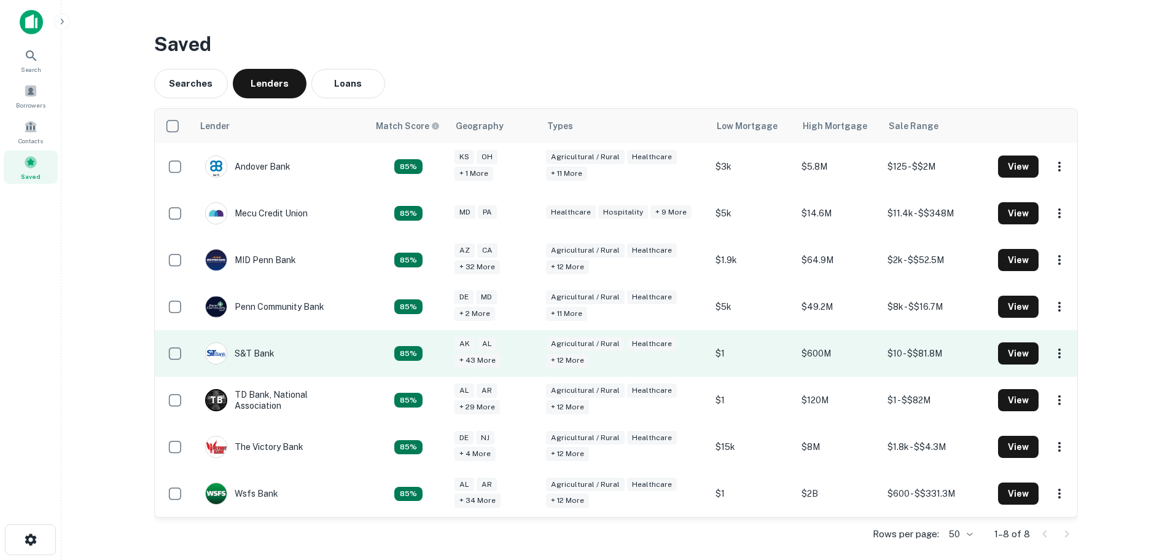
scroll to position [1, 0]
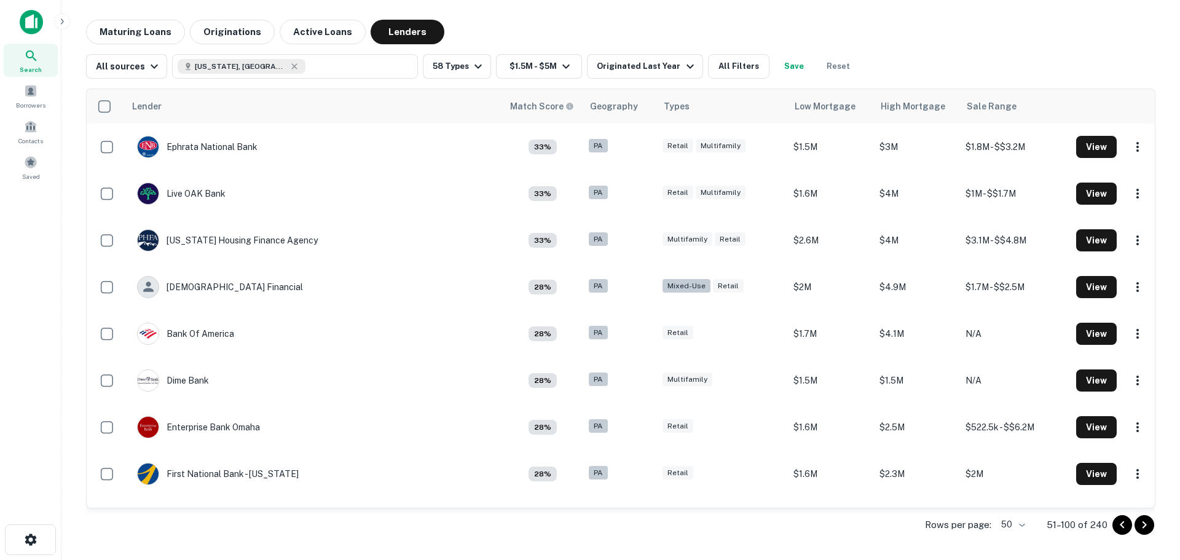
scroll to position [1951, 0]
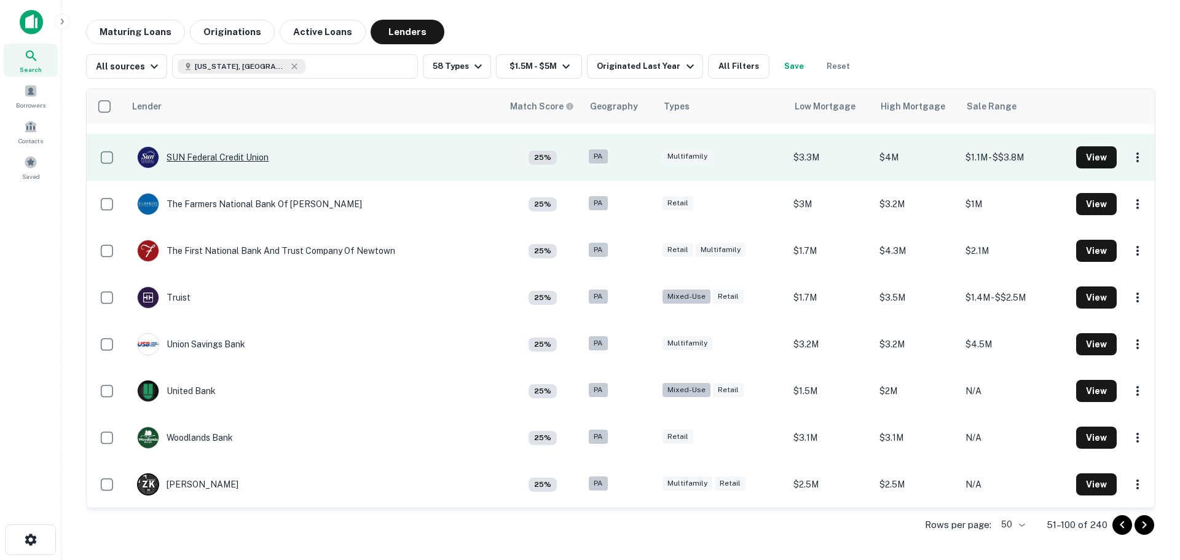
click at [238, 153] on div "SUN Federal Credit Union" at bounding box center [202, 157] width 131 height 22
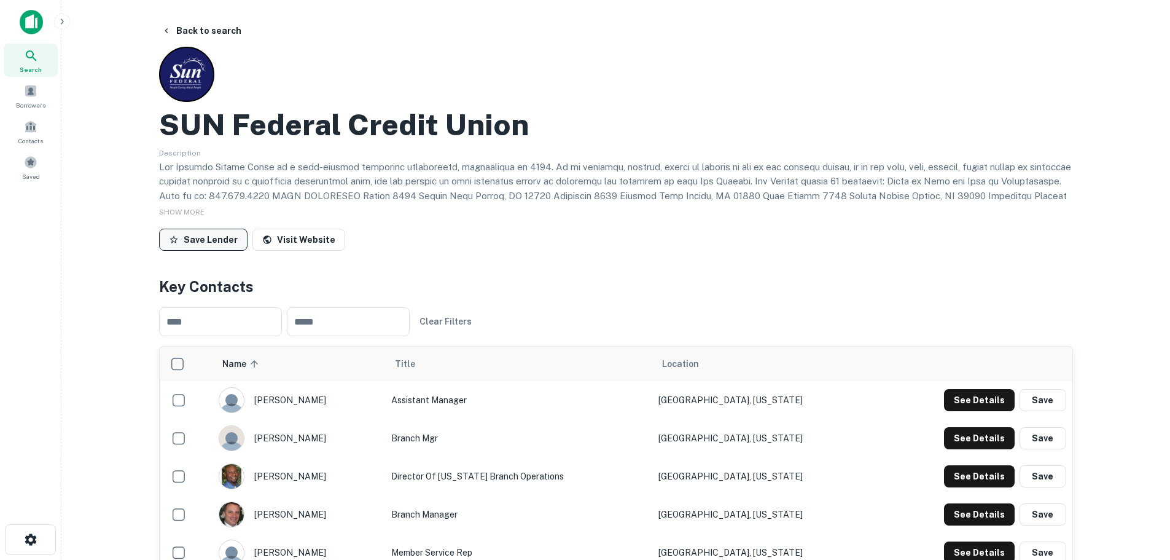
click at [205, 247] on button "Save Lender" at bounding box center [203, 240] width 88 height 22
click at [186, 29] on button "Back to search" at bounding box center [202, 31] width 90 height 22
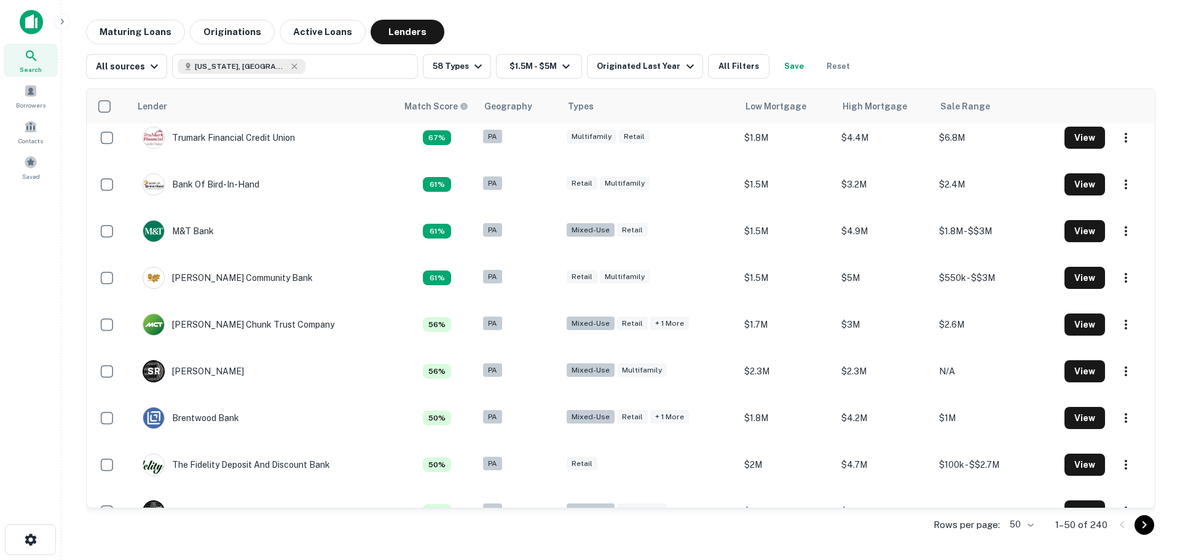
scroll to position [1951, 0]
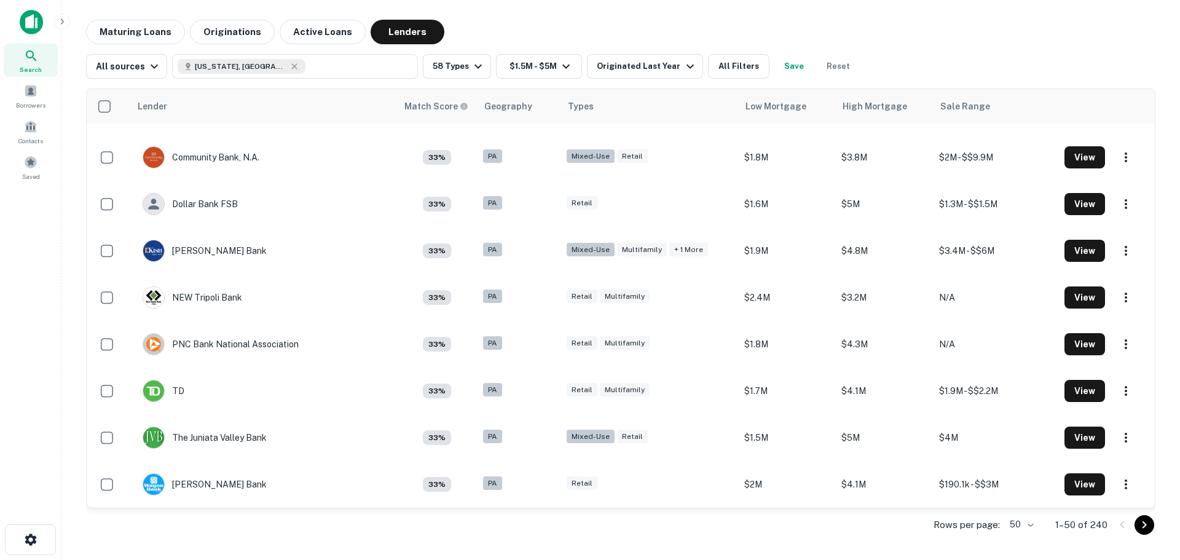
click at [1148, 527] on icon "Go to next page" at bounding box center [1144, 524] width 15 height 15
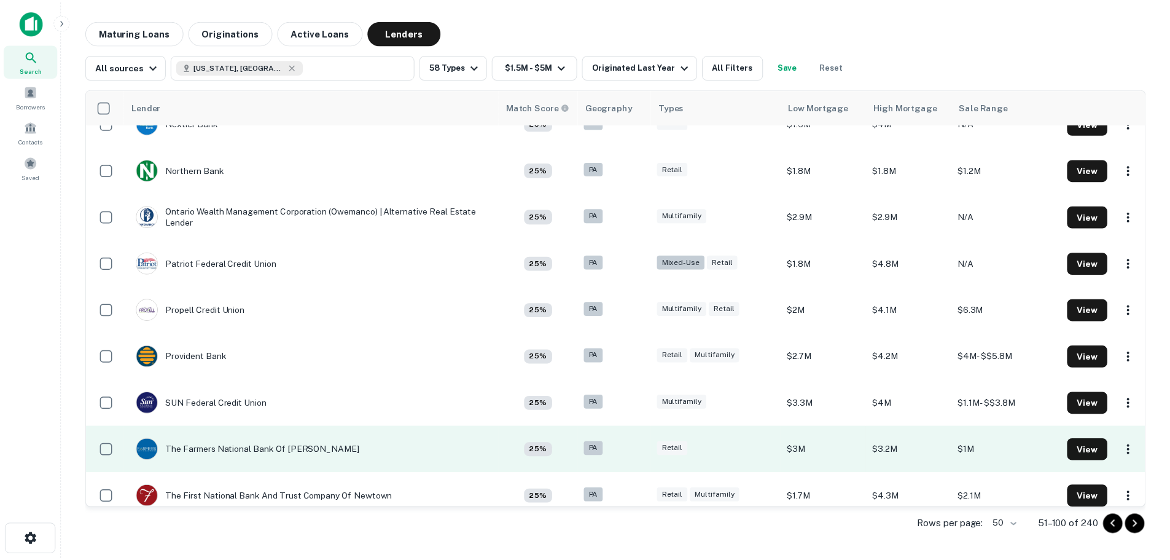
scroll to position [1644, 0]
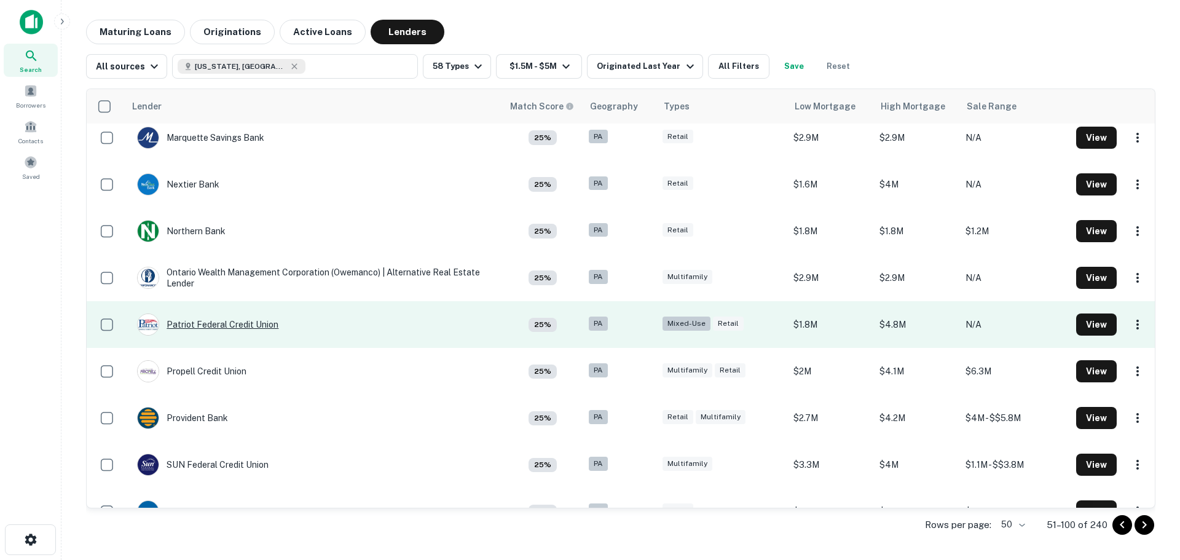
click at [242, 330] on div "Patriot Federal Credit Union" at bounding box center [207, 324] width 141 height 22
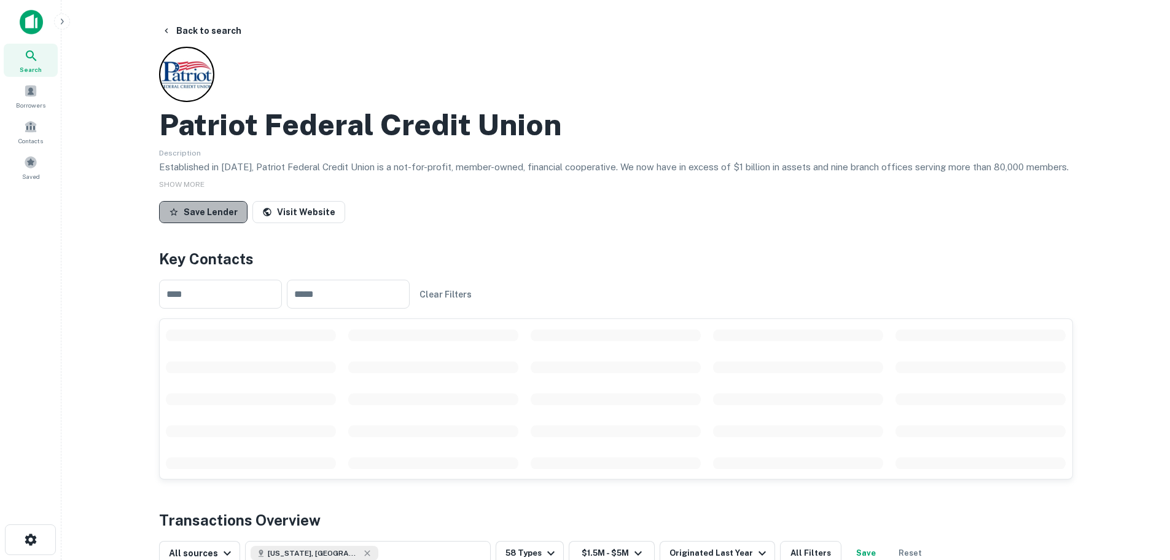
click at [225, 209] on button "Save Lender" at bounding box center [203, 212] width 88 height 22
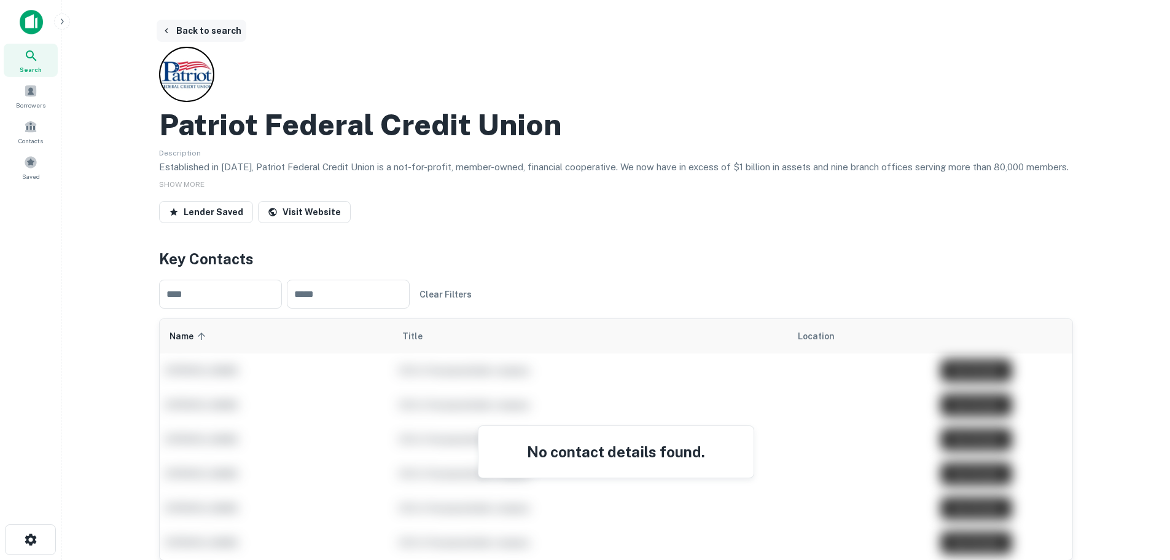
click at [230, 29] on button "Back to search" at bounding box center [202, 31] width 90 height 22
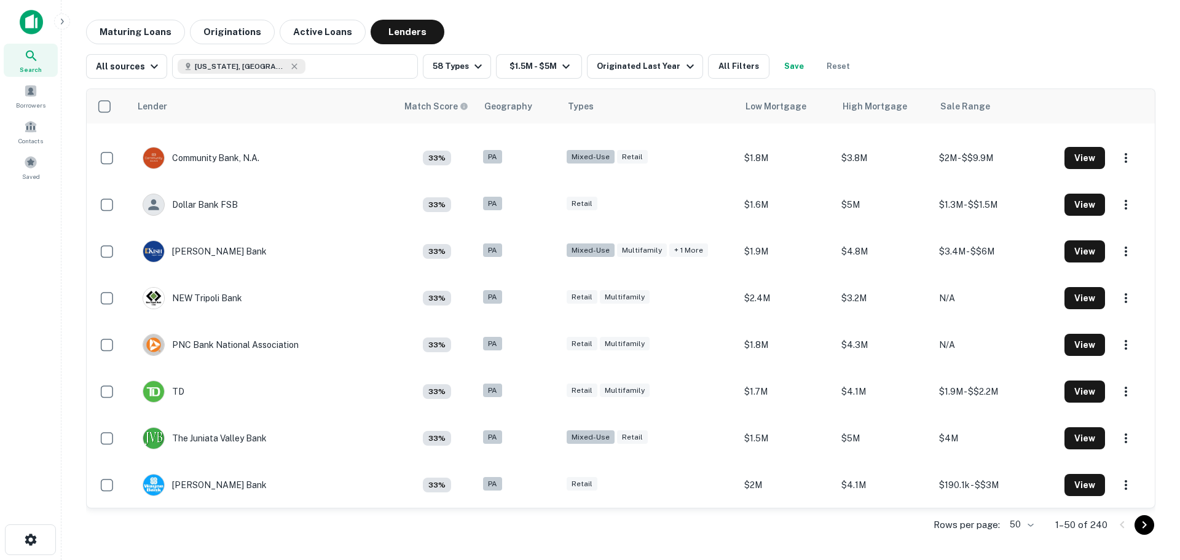
scroll to position [1951, 0]
click at [1138, 528] on icon "Go to next page" at bounding box center [1144, 524] width 15 height 15
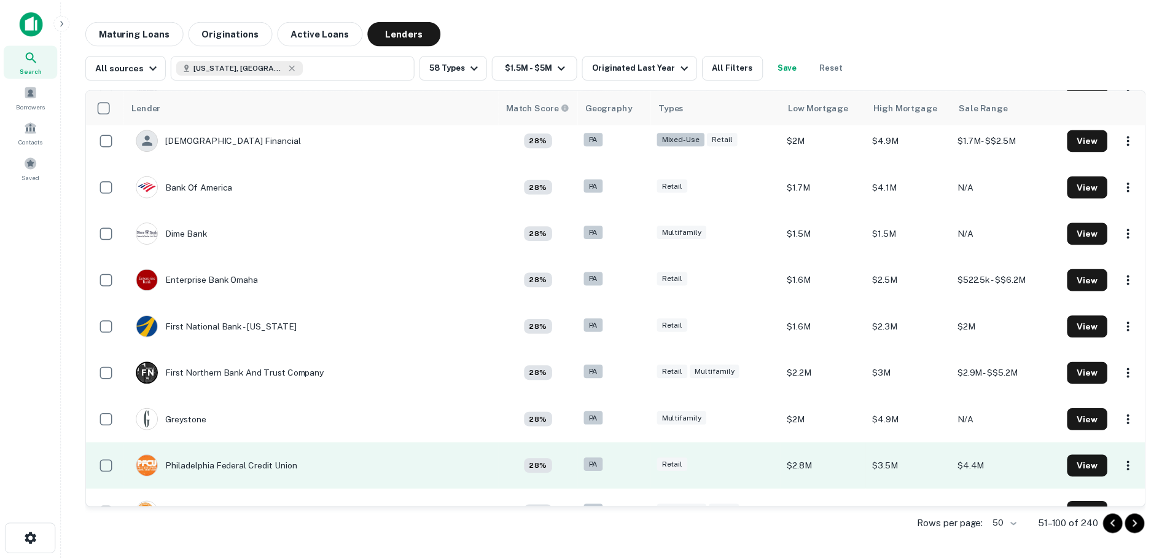
scroll to position [169, 0]
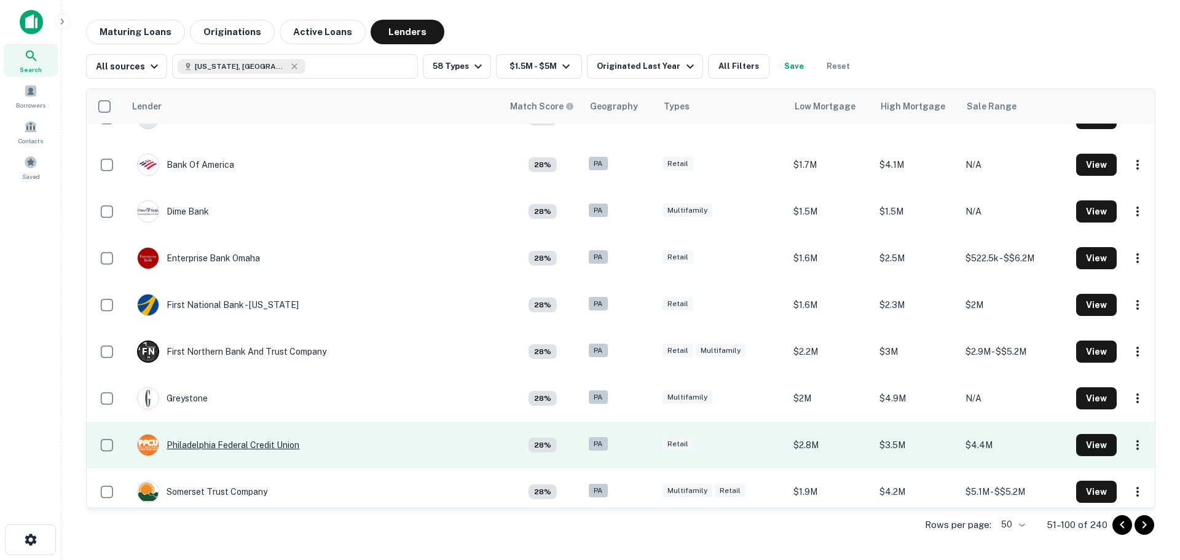
click at [276, 442] on div "Philadelphia Federal Credit Union" at bounding box center [218, 445] width 162 height 22
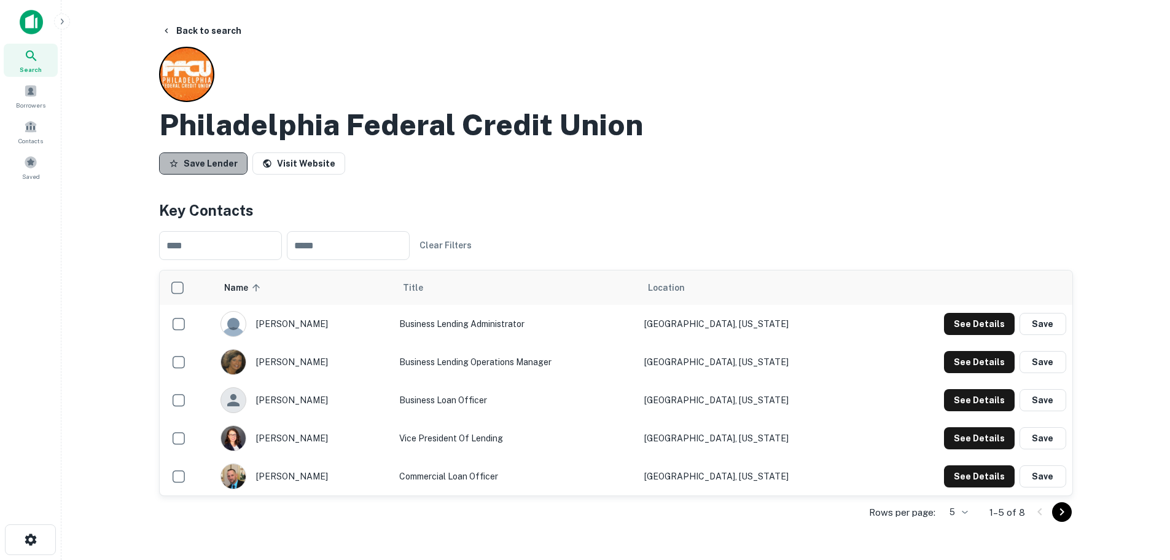
click at [208, 163] on button "Save Lender" at bounding box center [203, 163] width 88 height 22
click at [221, 33] on button "Back to search" at bounding box center [202, 31] width 90 height 22
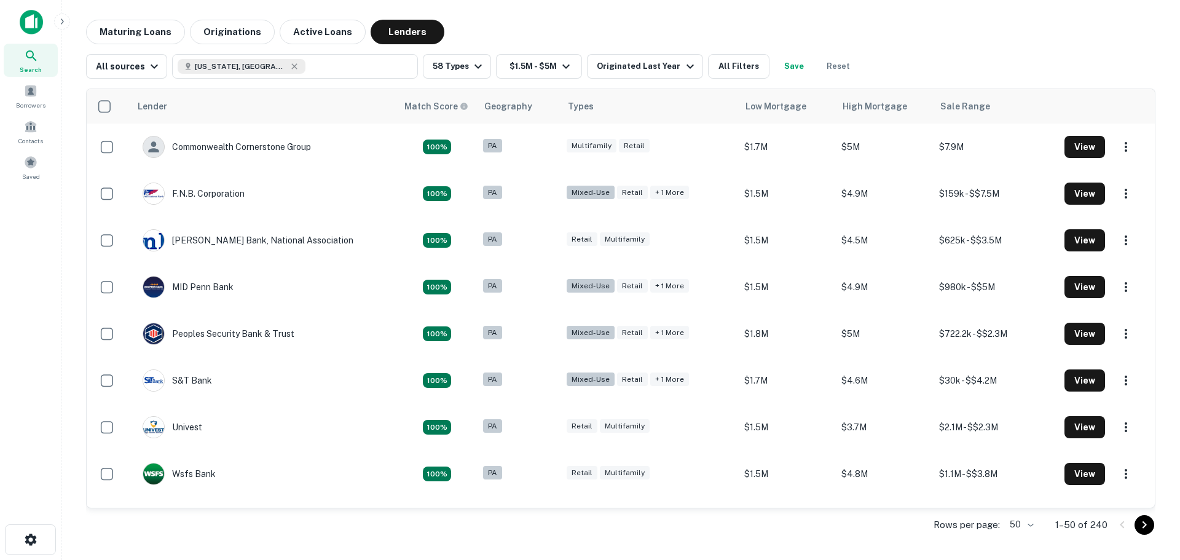
drag, startPoint x: 1149, startPoint y: 528, endPoint x: 1144, endPoint y: 522, distance: 8.4
click at [1149, 528] on icon "Go to next page" at bounding box center [1144, 524] width 15 height 15
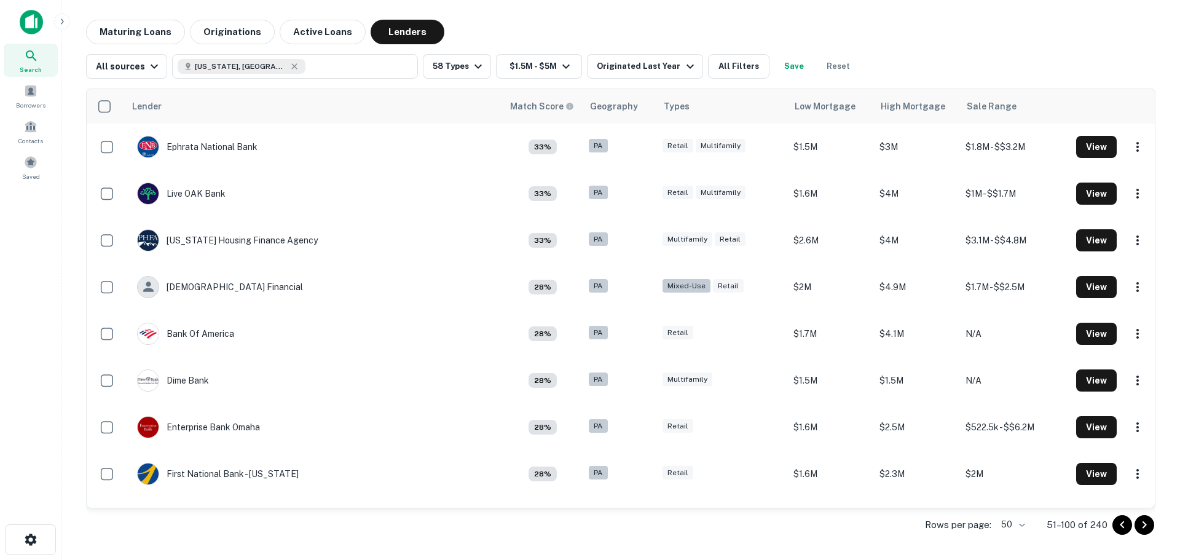
click at [1142, 525] on icon "Go to next page" at bounding box center [1144, 524] width 15 height 15
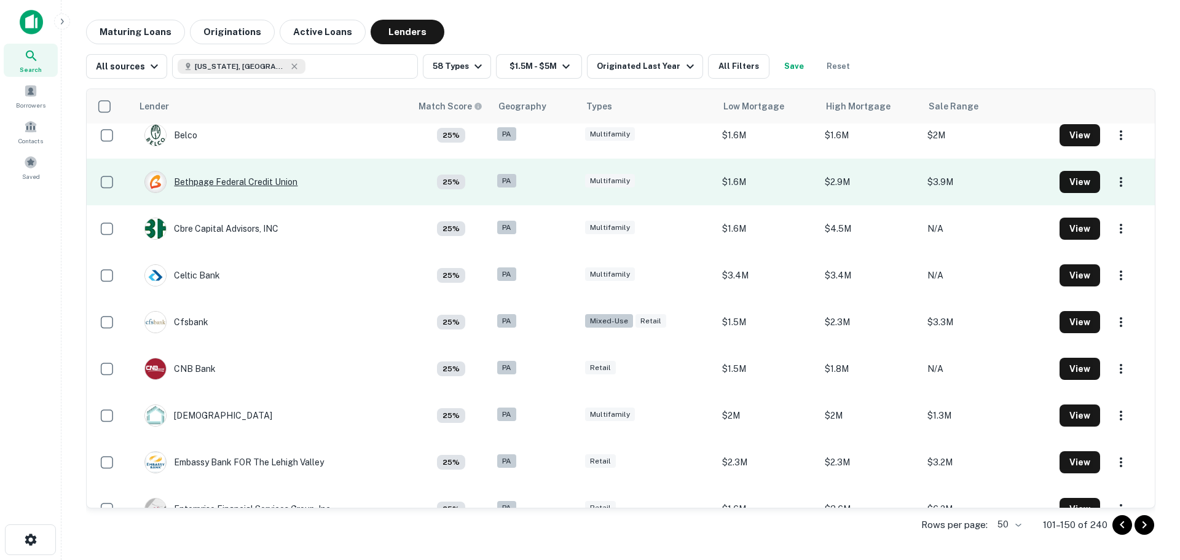
scroll to position [246, 0]
click at [276, 181] on div "Bethpage Federal Credit Union" at bounding box center [220, 181] width 153 height 22
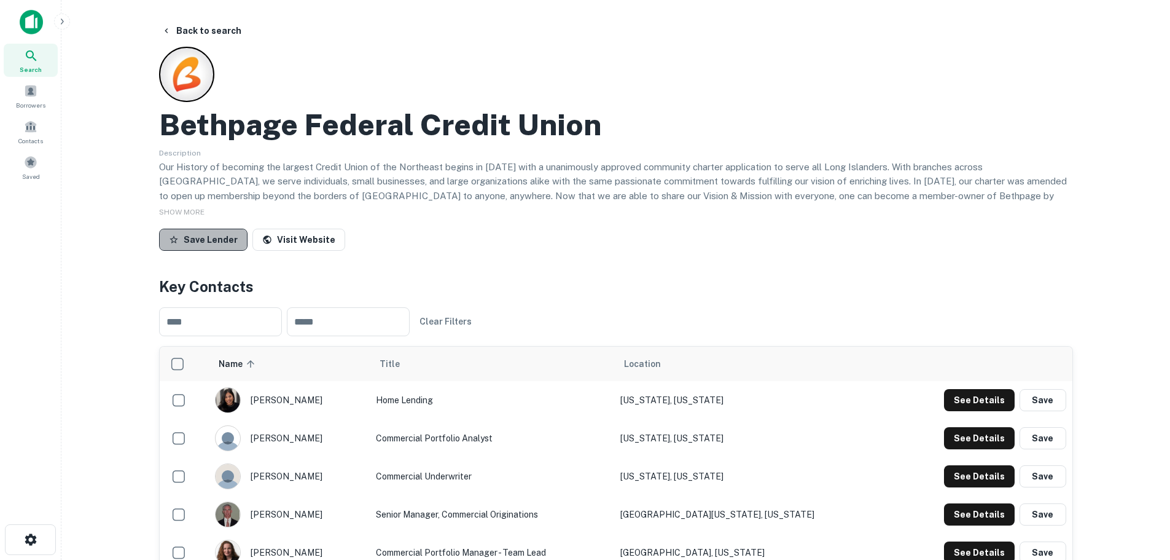
click at [204, 237] on button "Save Lender" at bounding box center [203, 240] width 88 height 22
click at [203, 23] on button "Back to search" at bounding box center [202, 31] width 90 height 22
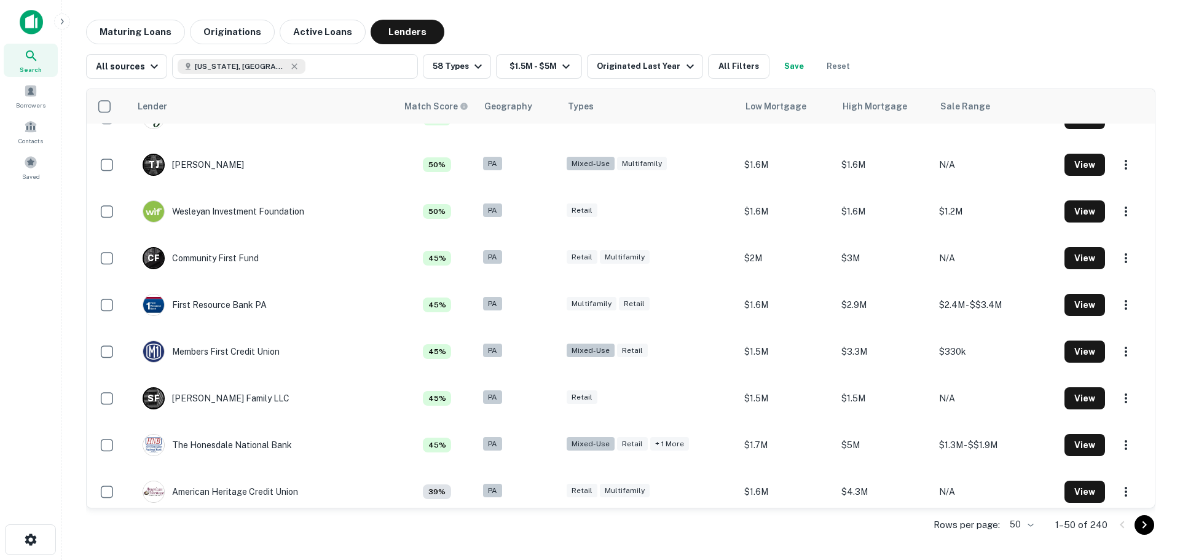
scroll to position [1352, 0]
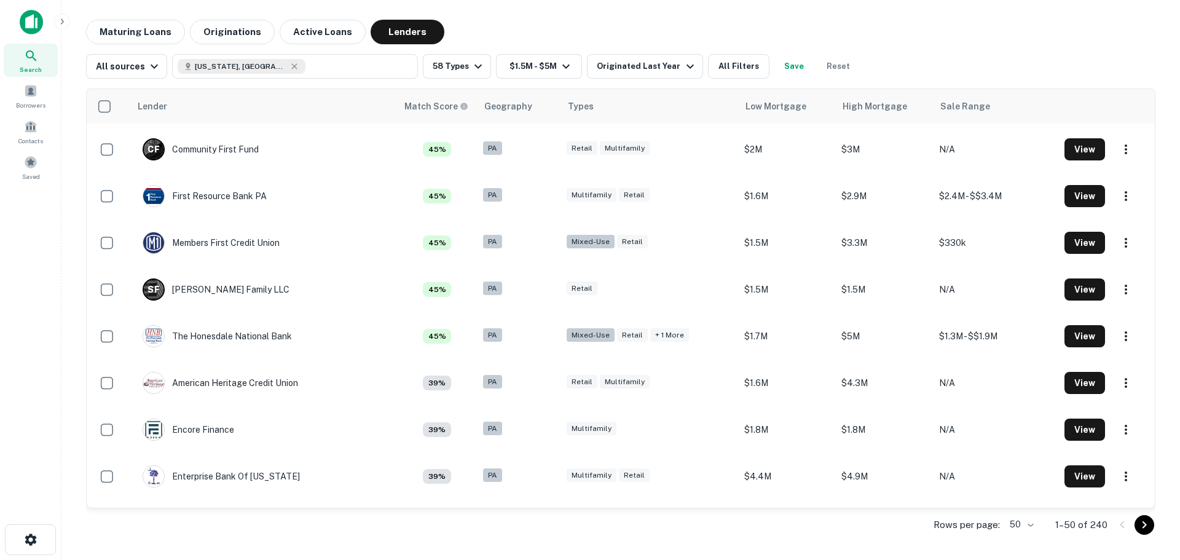
click at [1139, 524] on icon "Go to next page" at bounding box center [1144, 524] width 15 height 15
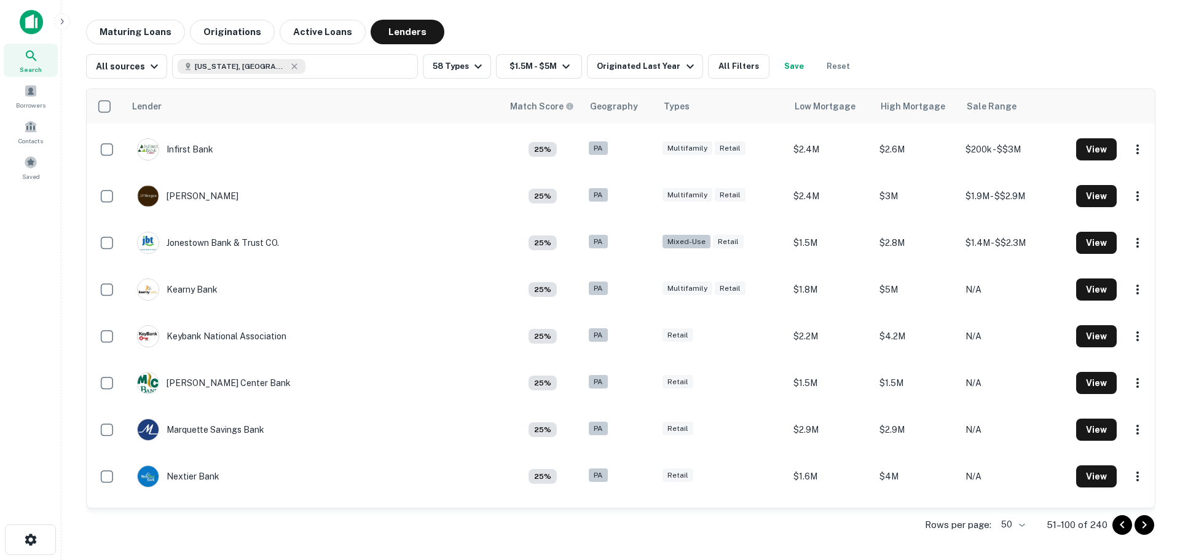
click at [1139, 524] on icon "Go to next page" at bounding box center [1144, 524] width 15 height 15
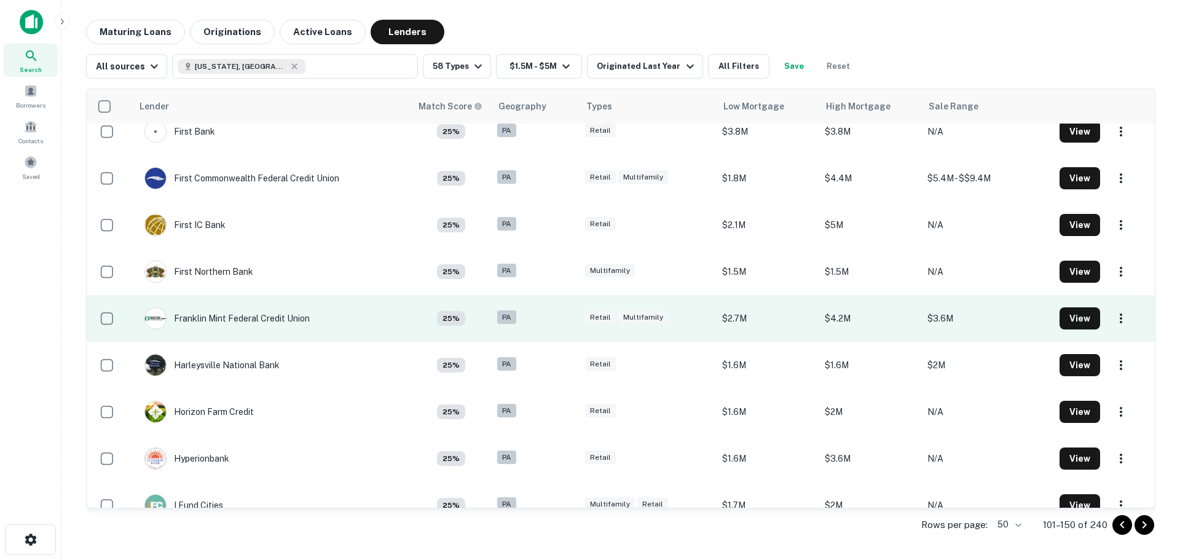
scroll to position [737, 0]
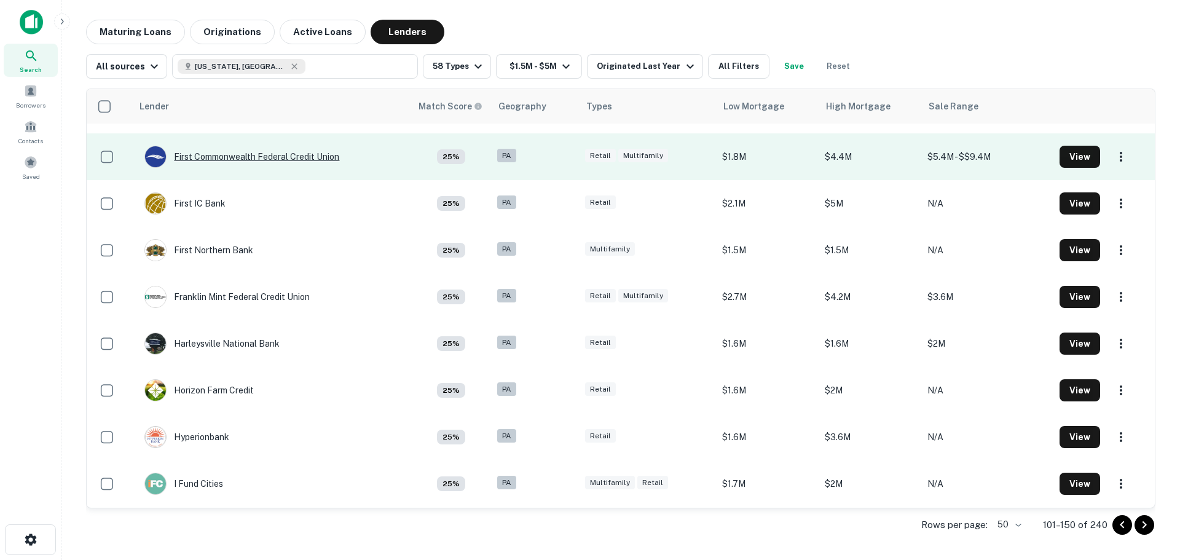
click at [289, 161] on div "First Commonwealth Federal Credit Union" at bounding box center [241, 157] width 195 height 22
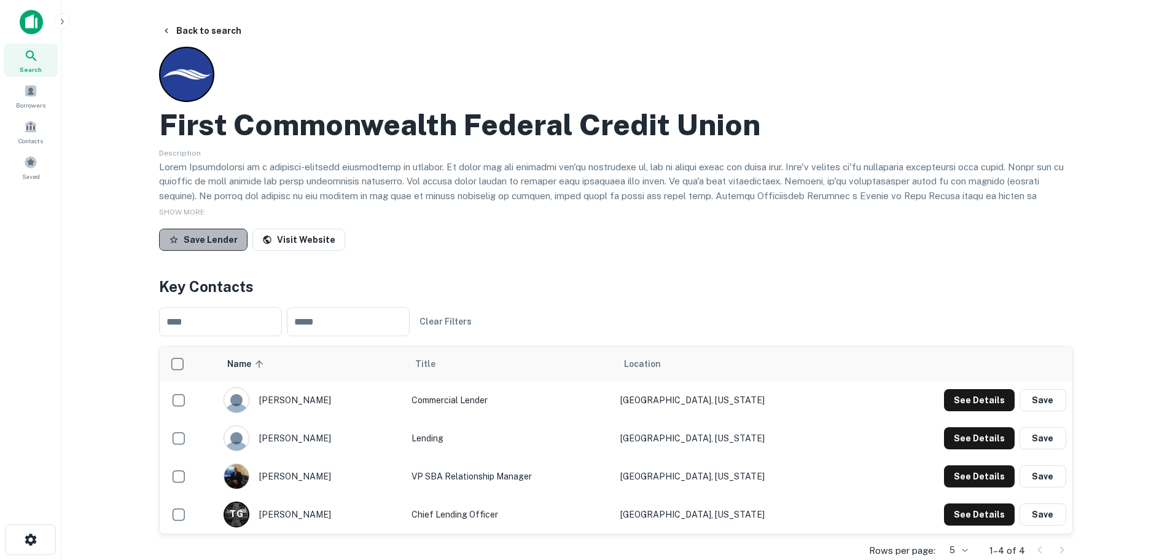
click at [216, 235] on button "Save Lender" at bounding box center [203, 240] width 88 height 22
click at [192, 31] on button "Back to search" at bounding box center [202, 31] width 90 height 22
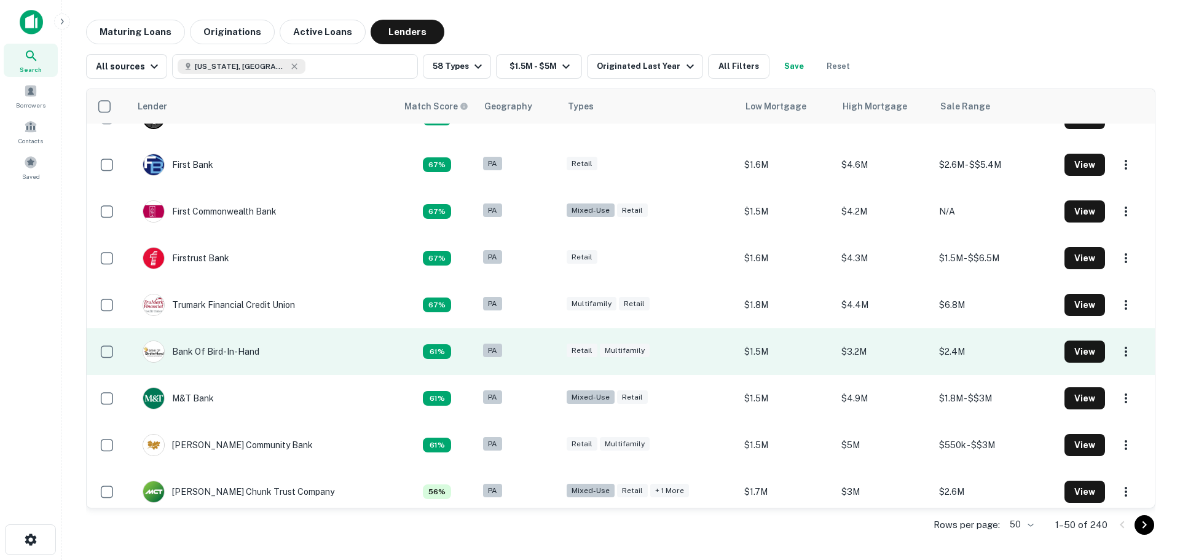
scroll to position [737, 0]
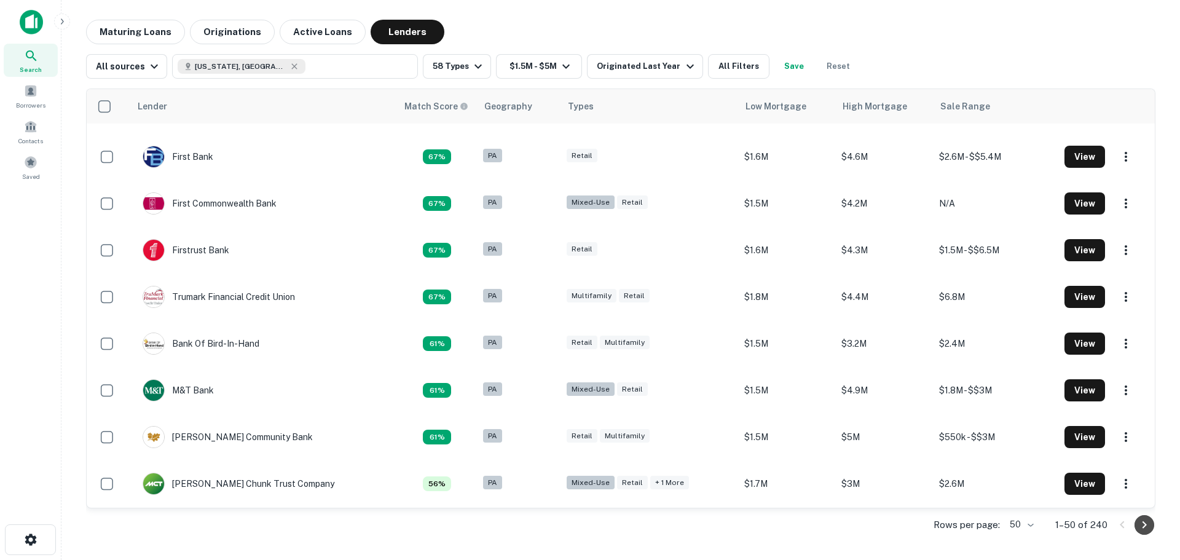
click at [1145, 525] on icon "Go to next page" at bounding box center [1144, 524] width 4 height 7
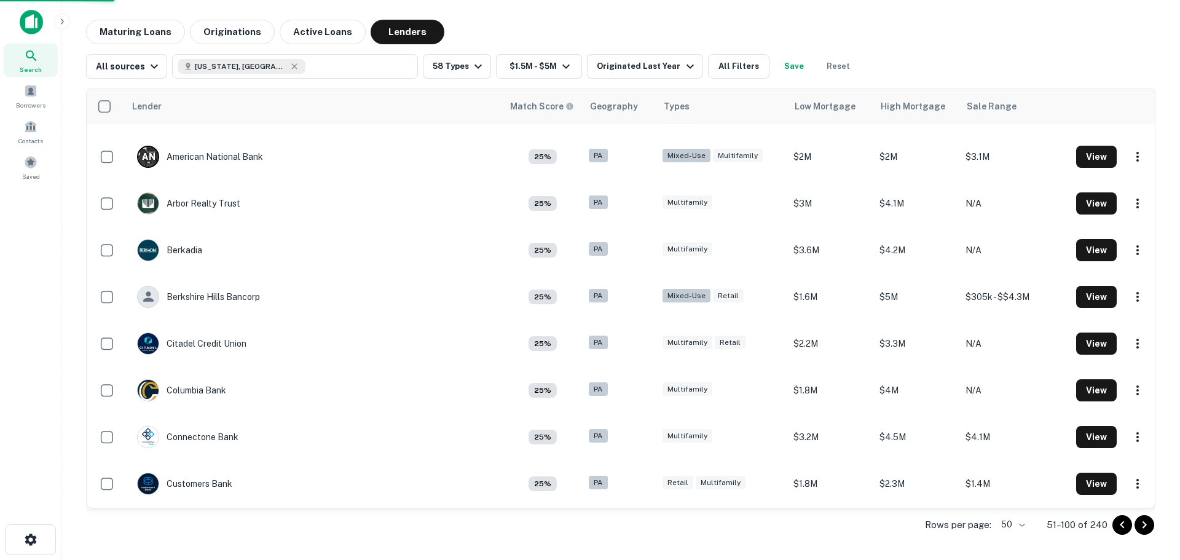
click at [1145, 525] on icon "Go to next page" at bounding box center [1144, 524] width 4 height 7
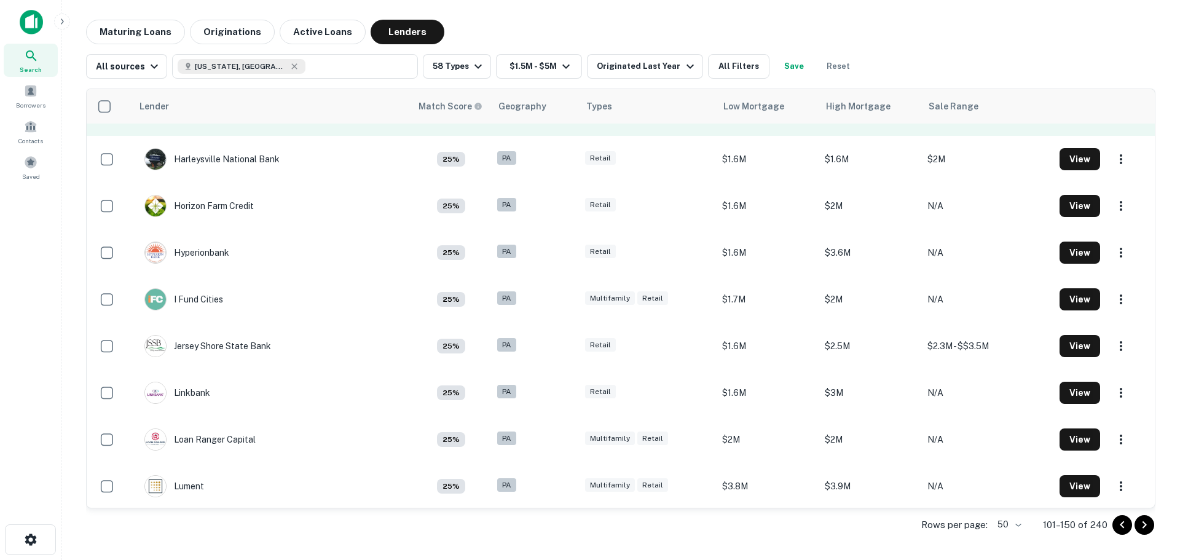
scroll to position [860, 0]
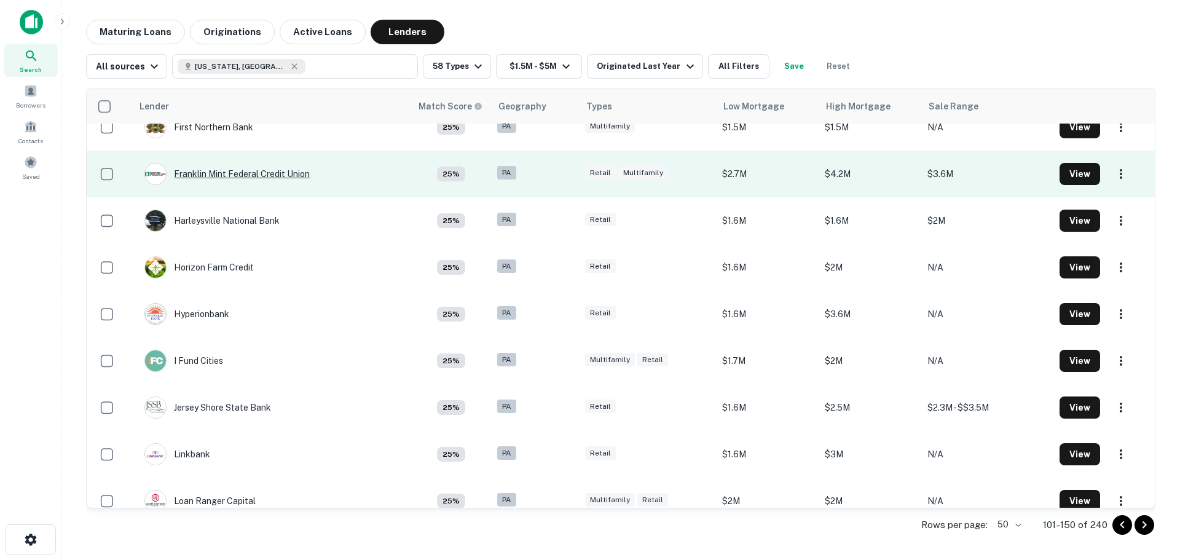
click at [272, 181] on div "Franklin Mint Federal Credit Union" at bounding box center [226, 174] width 165 height 22
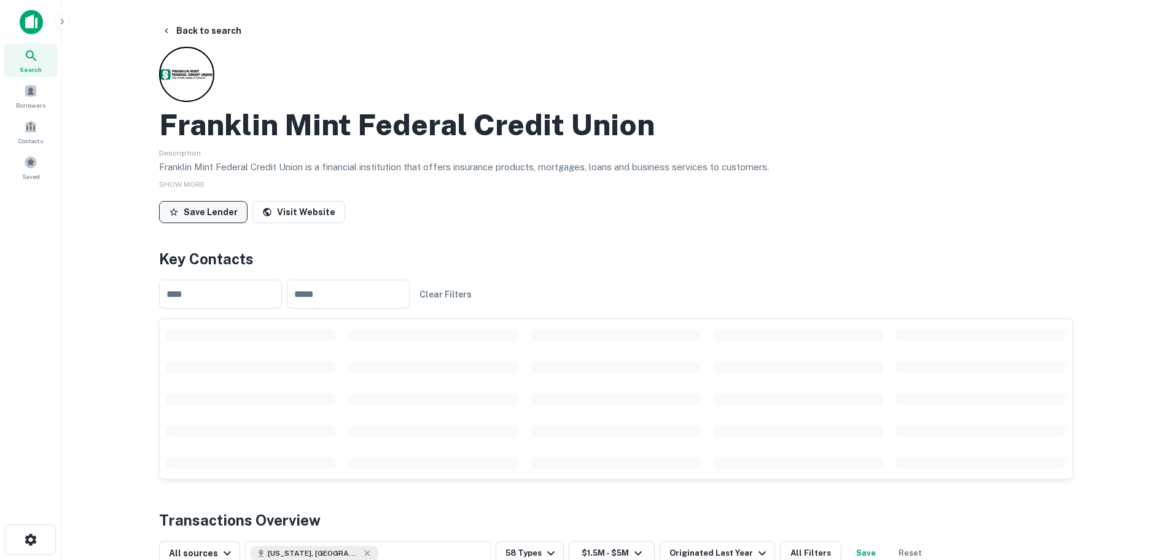
click at [210, 206] on button "Save Lender" at bounding box center [203, 212] width 88 height 22
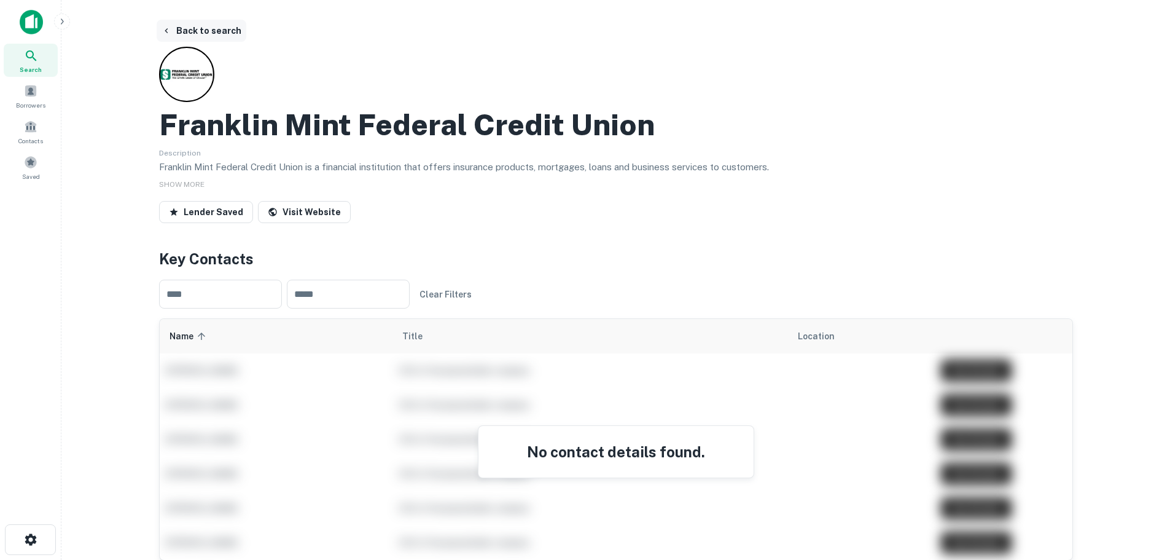
click at [224, 29] on button "Back to search" at bounding box center [202, 31] width 90 height 22
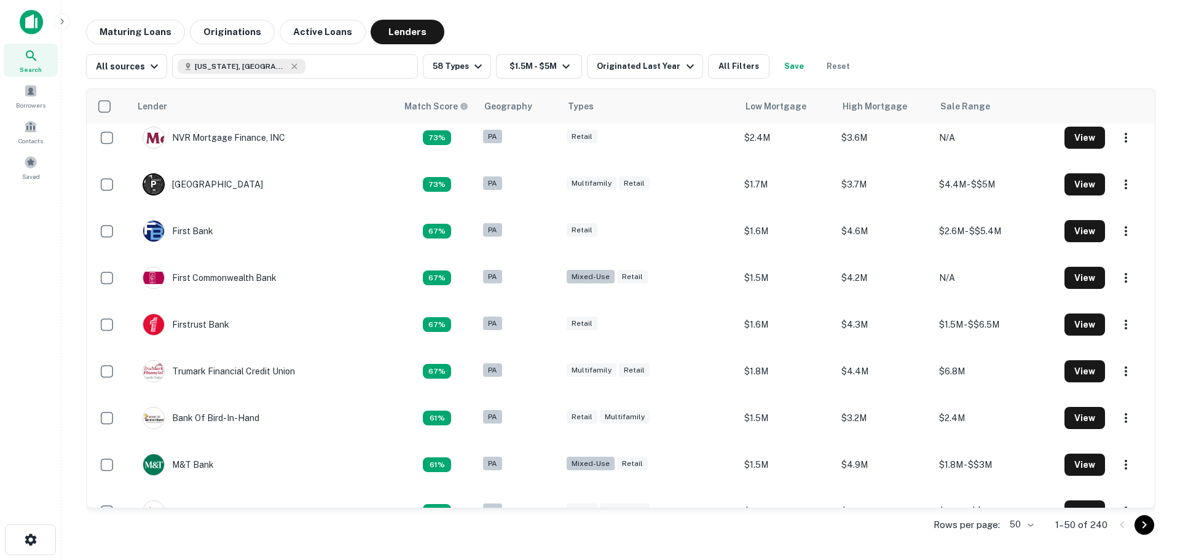
scroll to position [860, 0]
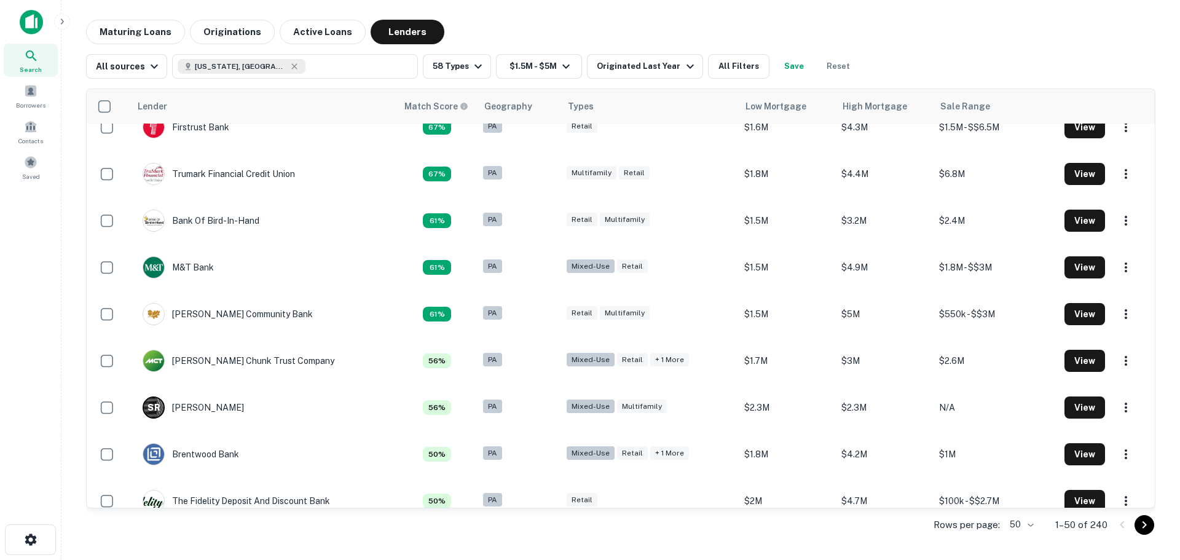
click at [1147, 530] on icon "Go to next page" at bounding box center [1144, 524] width 15 height 15
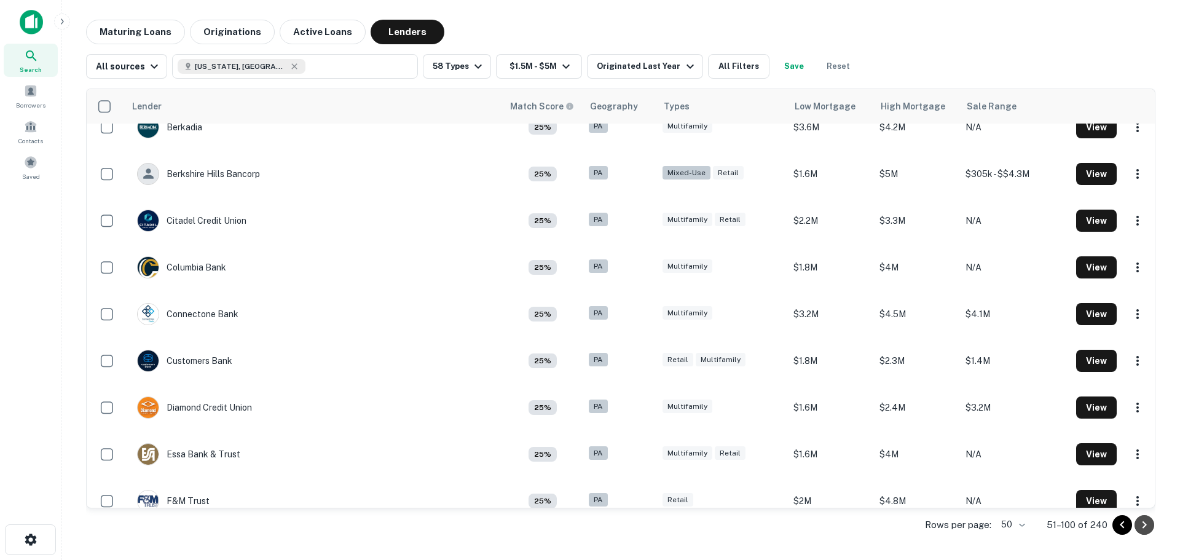
click at [1147, 530] on icon "Go to next page" at bounding box center [1144, 524] width 15 height 15
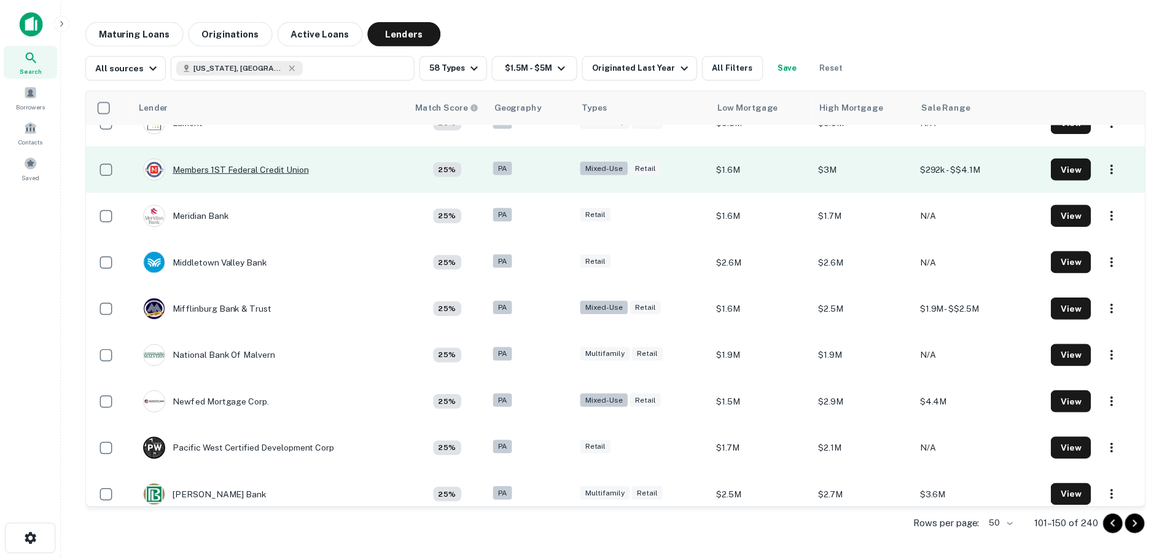
scroll to position [1290, 0]
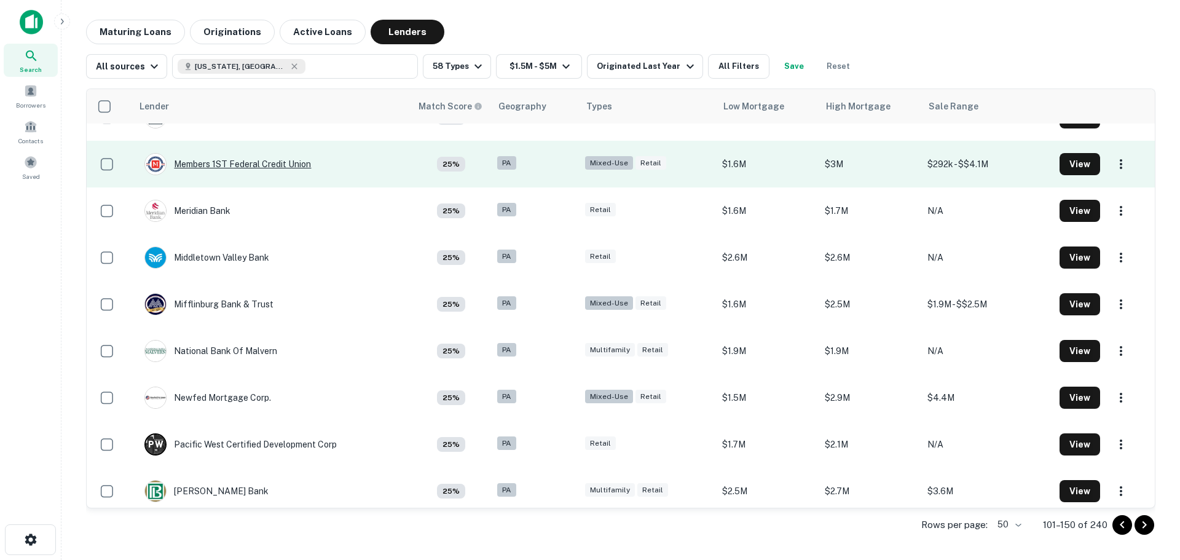
click at [273, 165] on div "Members 1ST Federal Credit Union" at bounding box center [227, 164] width 167 height 22
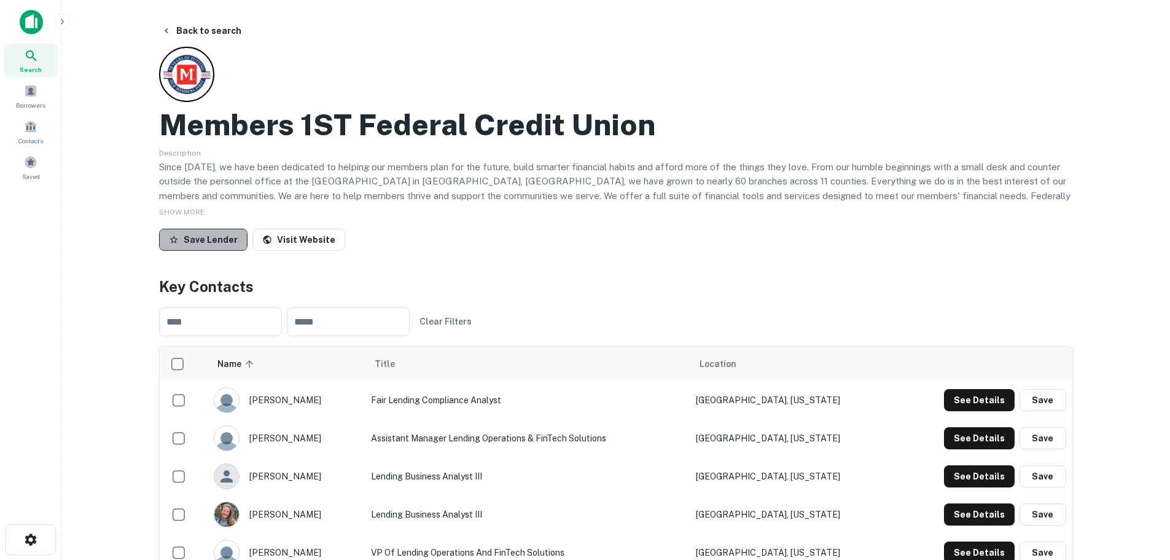
click at [202, 241] on button "Save Lender" at bounding box center [203, 240] width 88 height 22
click at [196, 29] on button "Back to search" at bounding box center [202, 31] width 90 height 22
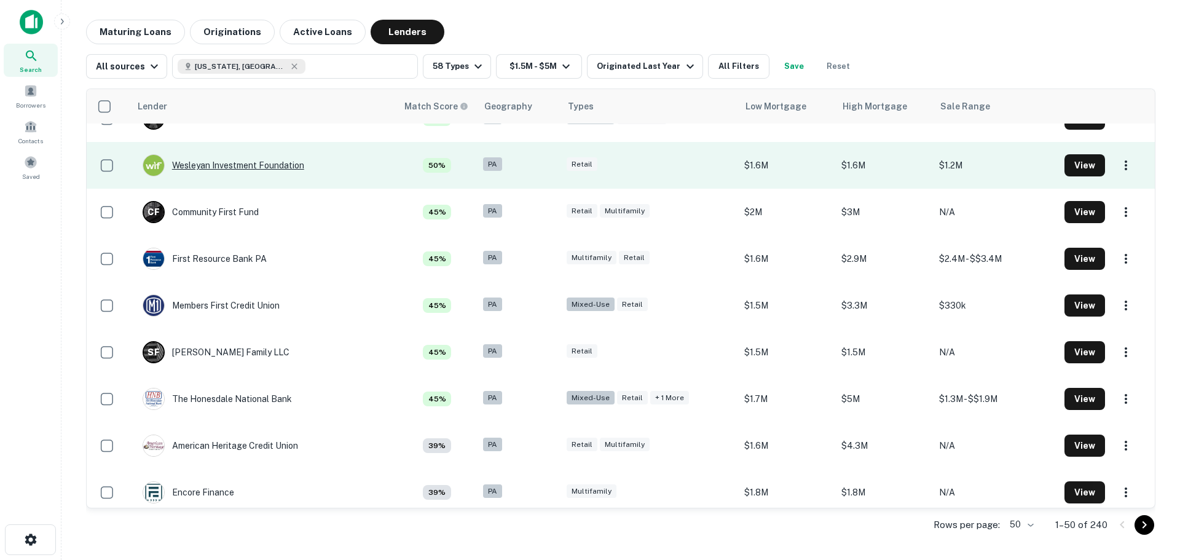
scroll to position [1290, 0]
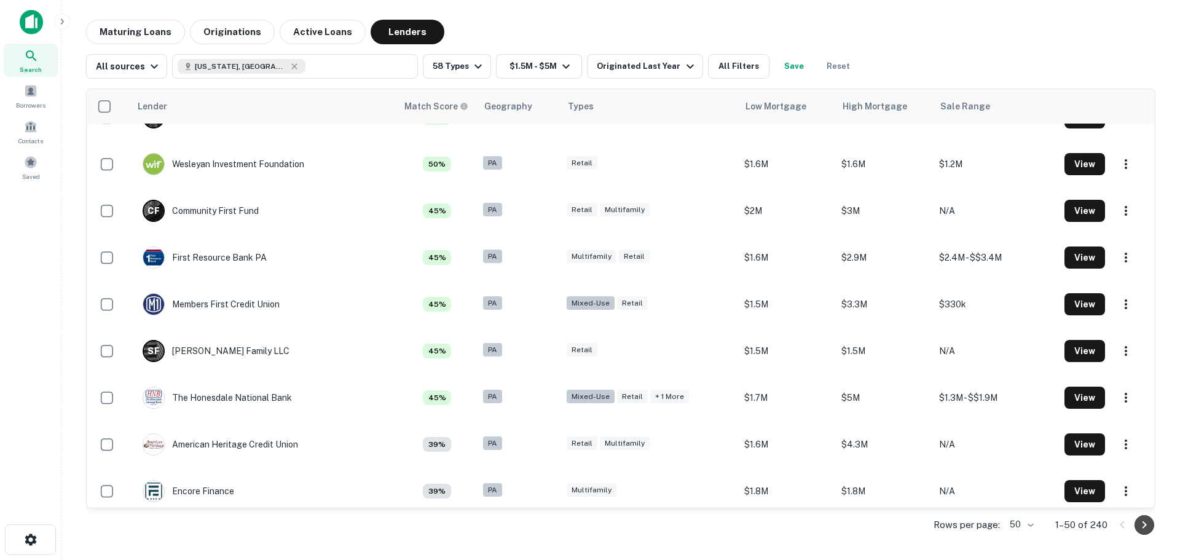
click at [1146, 524] on icon "Go to next page" at bounding box center [1144, 524] width 4 height 7
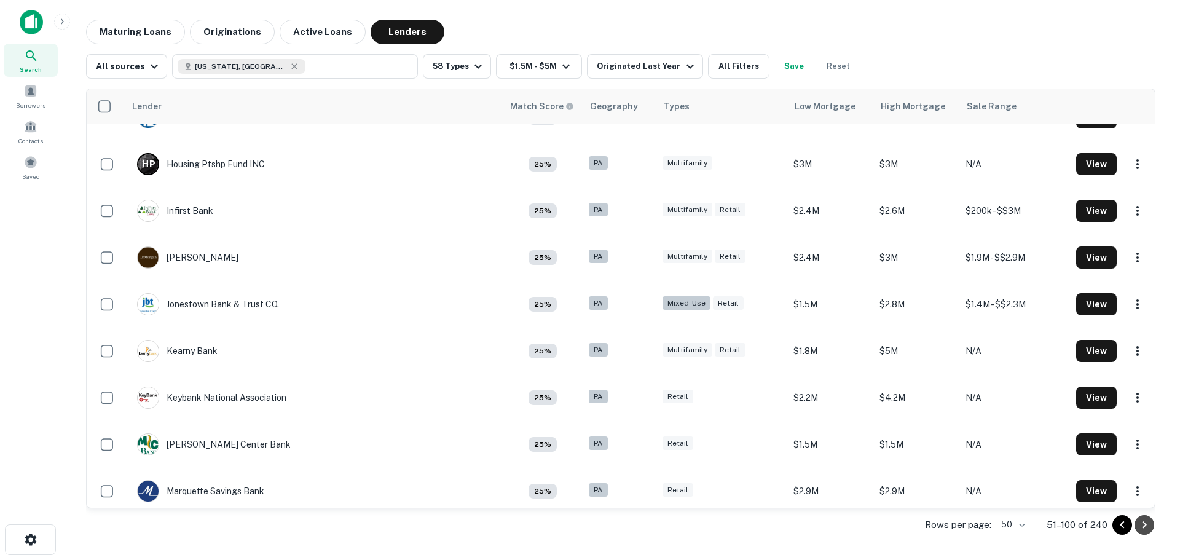
click at [1146, 525] on icon "Go to next page" at bounding box center [1144, 524] width 15 height 15
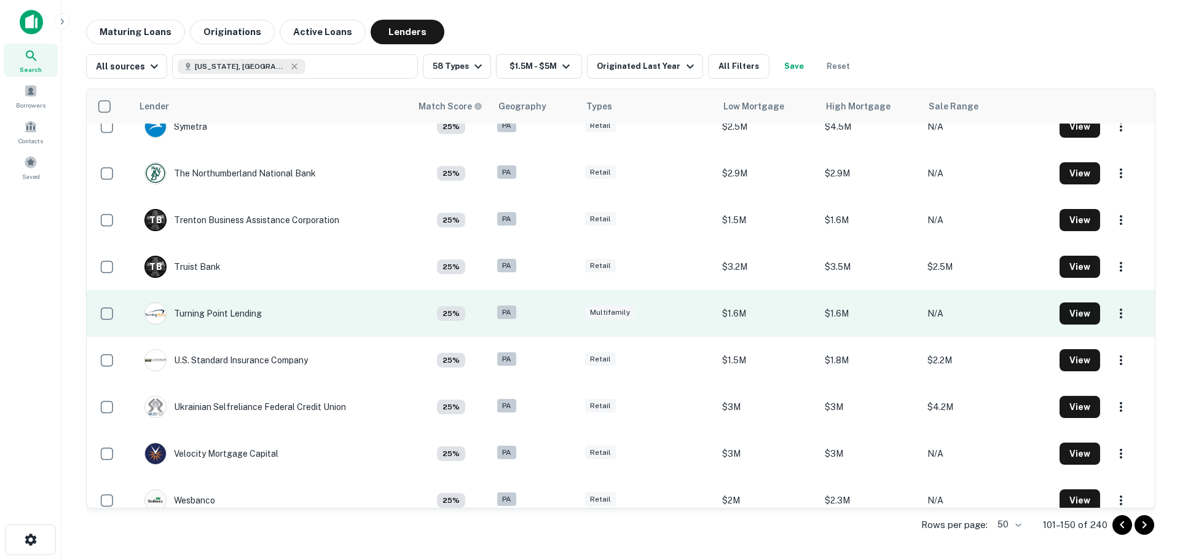
scroll to position [1951, 0]
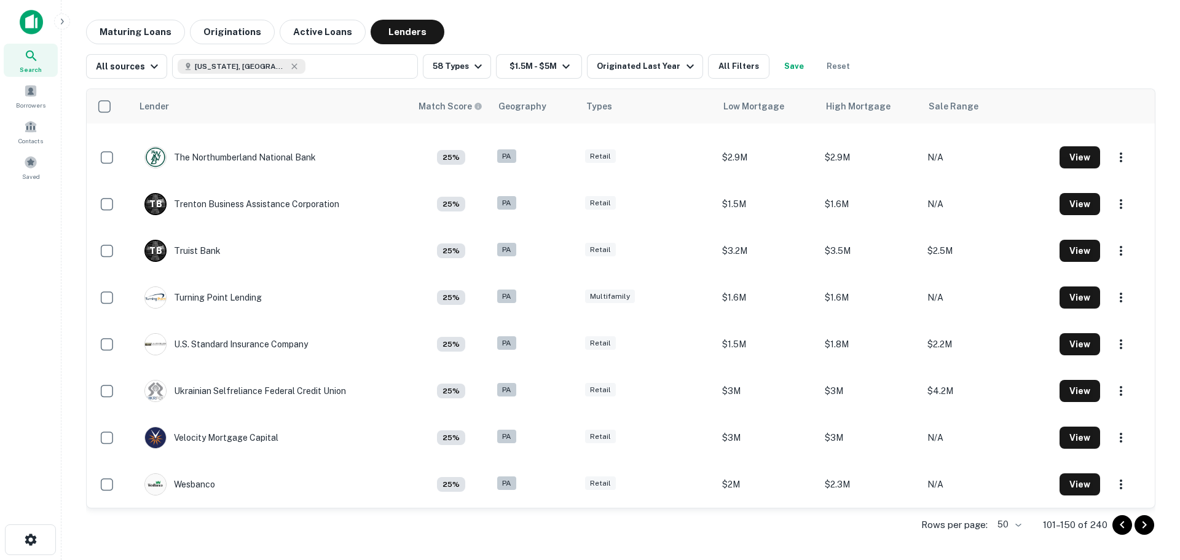
click at [1142, 527] on icon "Go to next page" at bounding box center [1144, 524] width 4 height 7
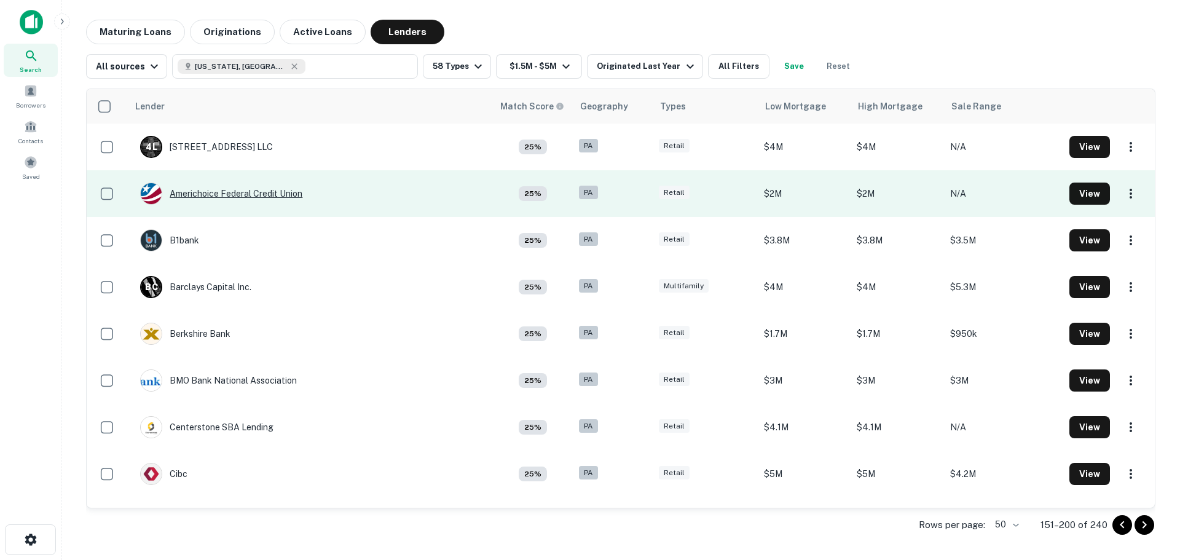
click at [271, 189] on div "Americhoice Federal Credit Union" at bounding box center [221, 193] width 162 height 22
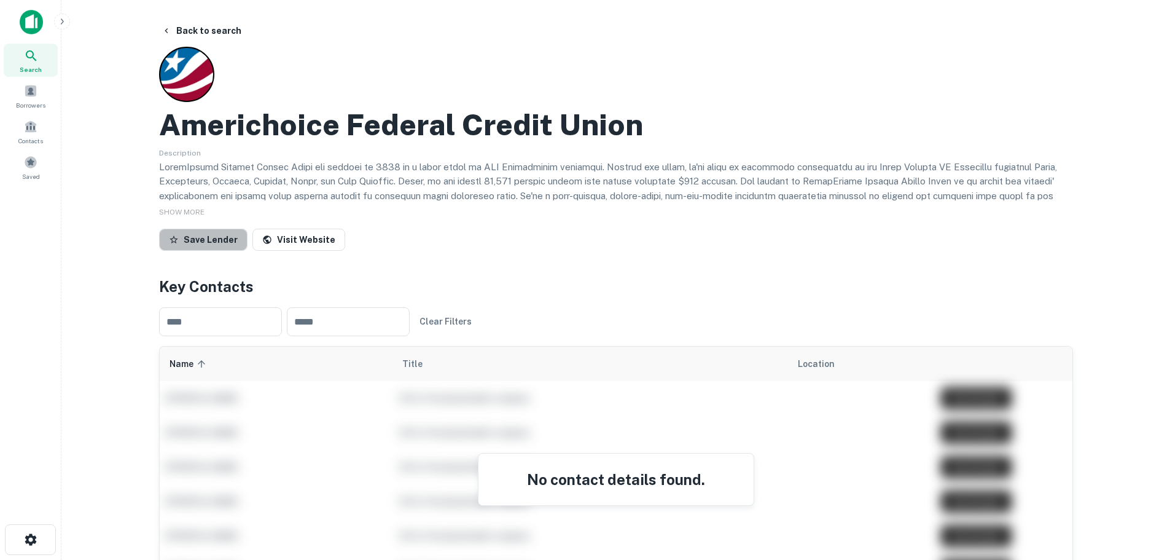
click at [219, 241] on button "Save Lender" at bounding box center [203, 240] width 88 height 22
click at [218, 26] on button "Back to search" at bounding box center [202, 31] width 90 height 22
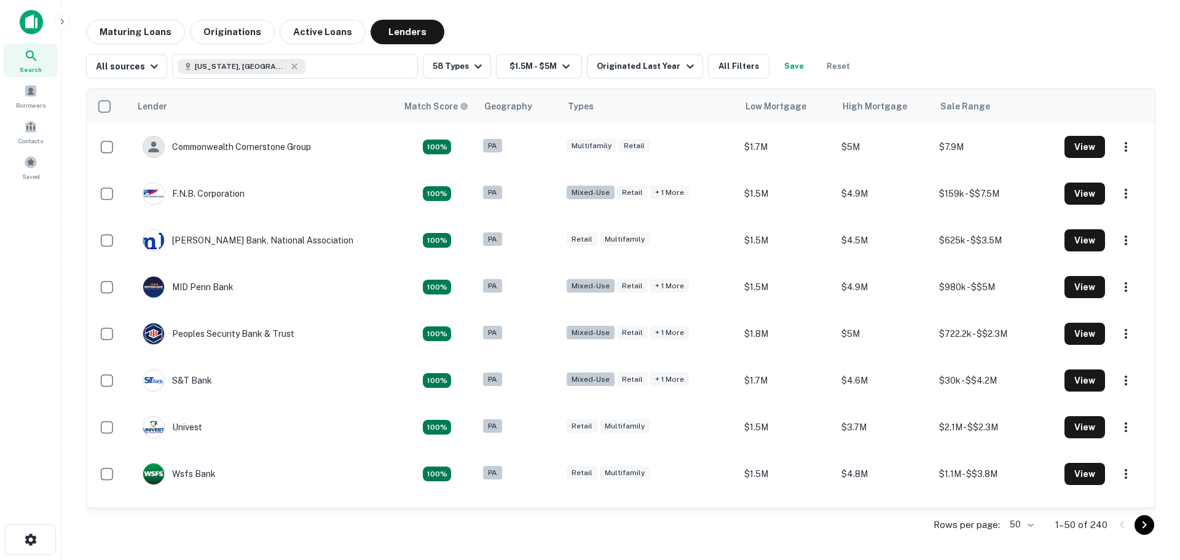
click at [1148, 523] on icon "Go to next page" at bounding box center [1144, 524] width 15 height 15
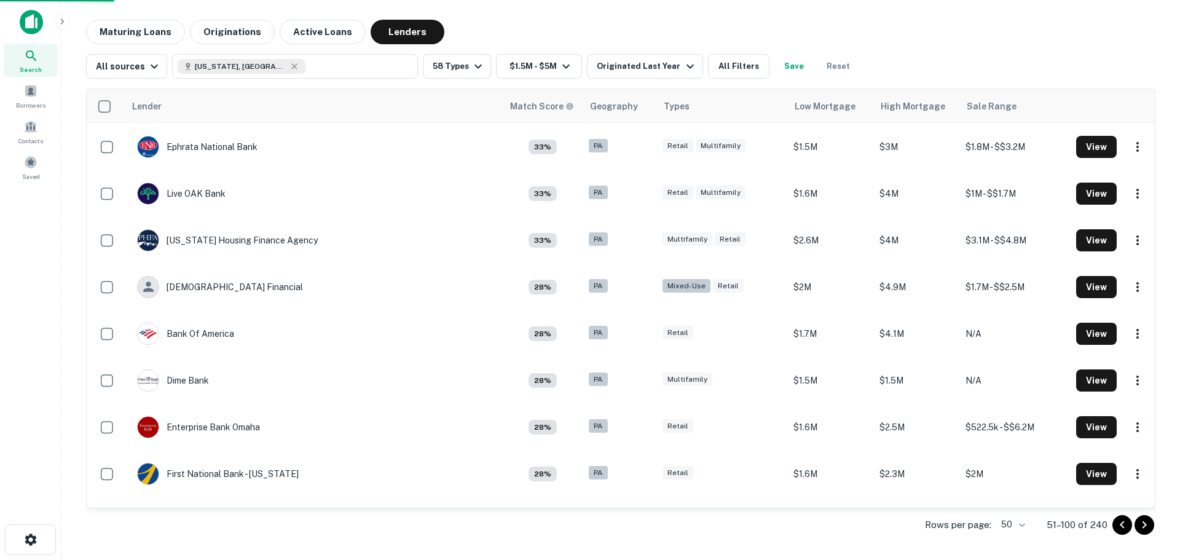
click at [1148, 523] on icon "Go to next page" at bounding box center [1144, 524] width 15 height 15
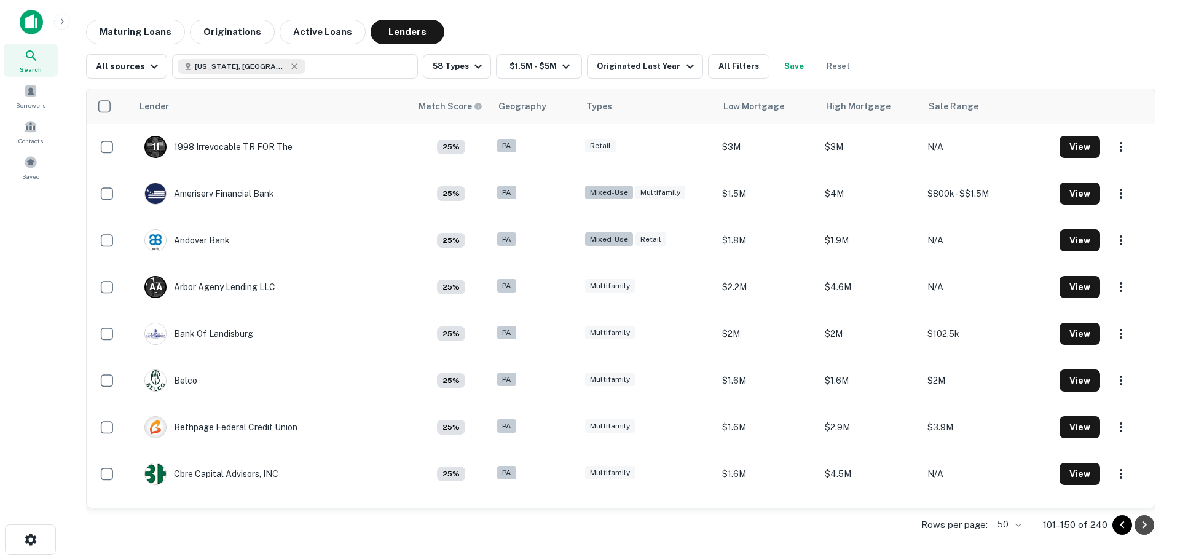
click at [1148, 523] on icon "Go to next page" at bounding box center [1144, 524] width 15 height 15
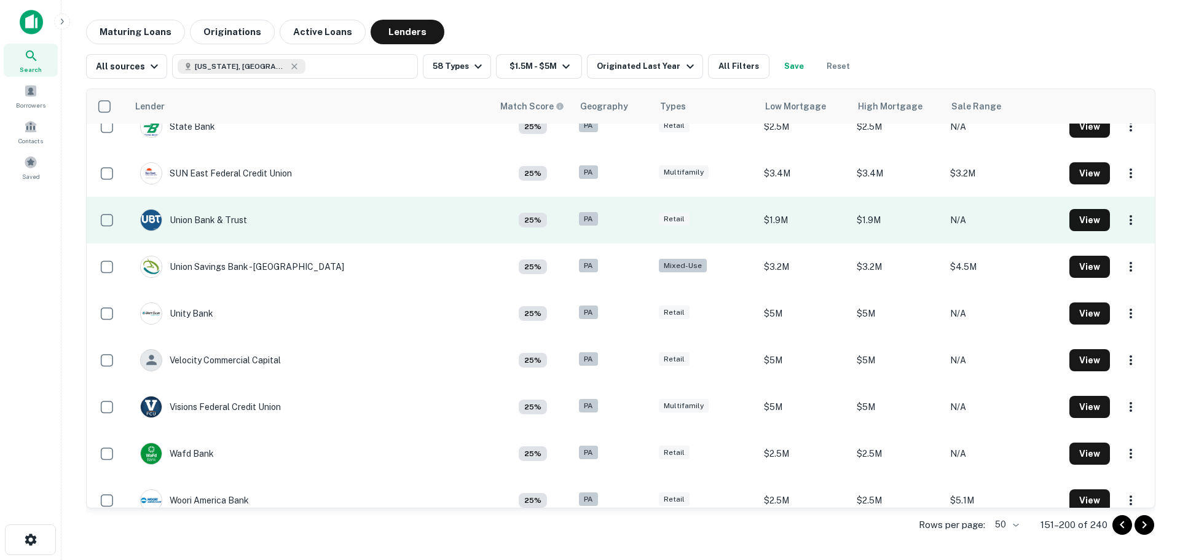
scroll to position [1951, 0]
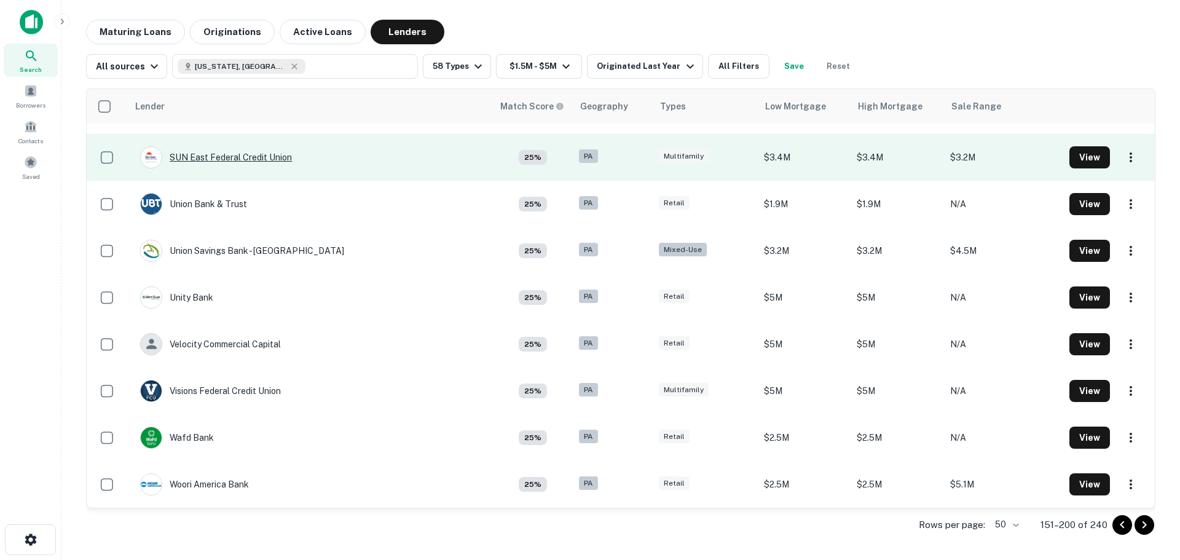
click at [261, 156] on div "SUN East Federal Credit Union" at bounding box center [216, 157] width 152 height 22
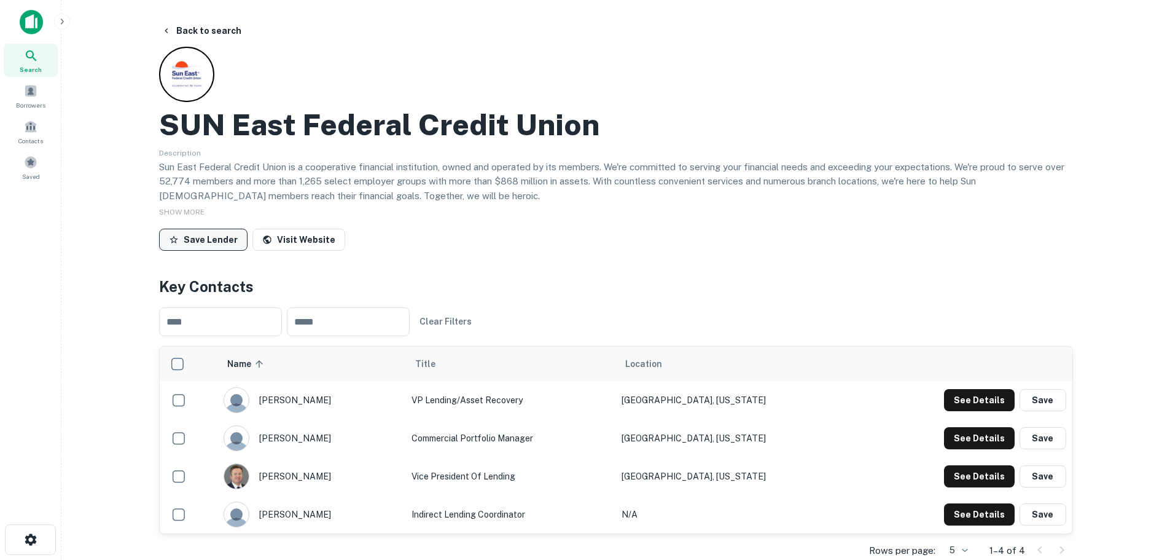
click at [218, 240] on button "Save Lender" at bounding box center [203, 240] width 88 height 22
click at [189, 36] on button "Back to search" at bounding box center [202, 31] width 90 height 22
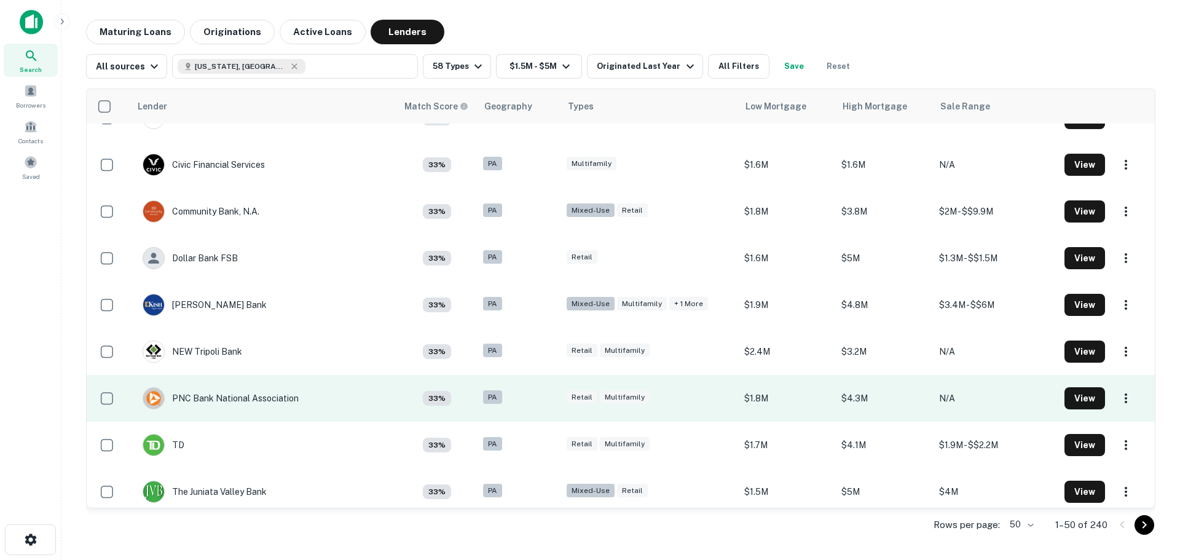
scroll to position [1951, 0]
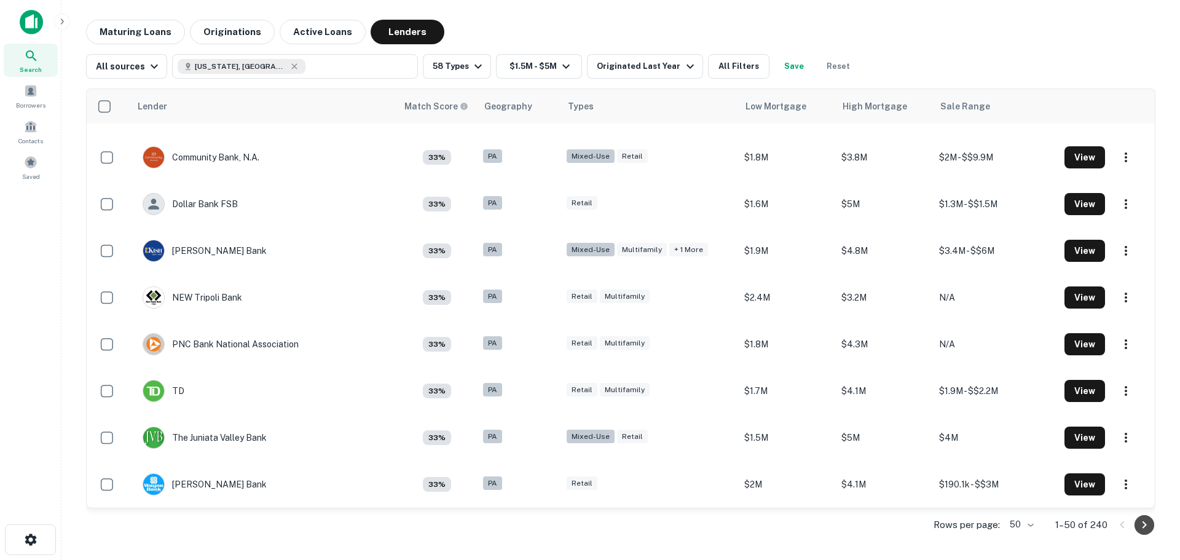
click at [1143, 528] on icon "Go to next page" at bounding box center [1144, 524] width 15 height 15
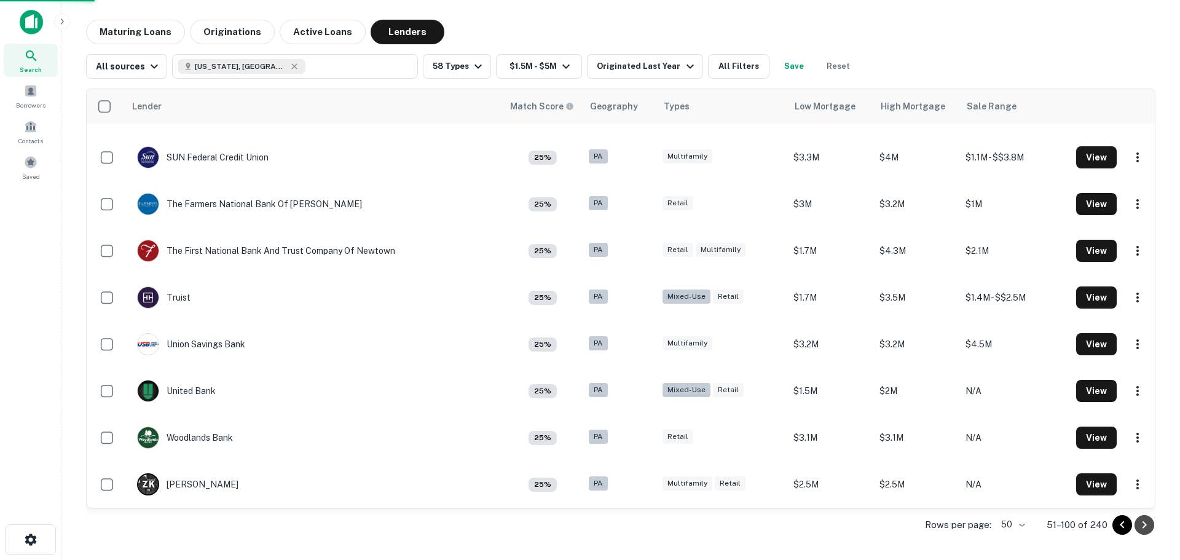
click at [1143, 528] on icon "Go to next page" at bounding box center [1144, 524] width 15 height 15
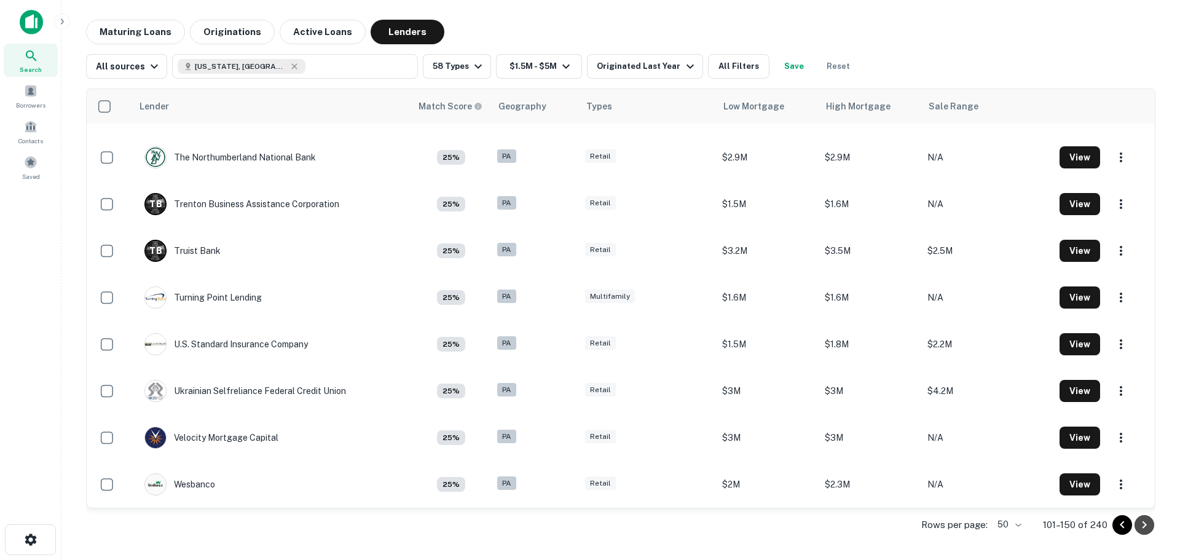
click at [1143, 528] on icon "Go to next page" at bounding box center [1144, 524] width 15 height 15
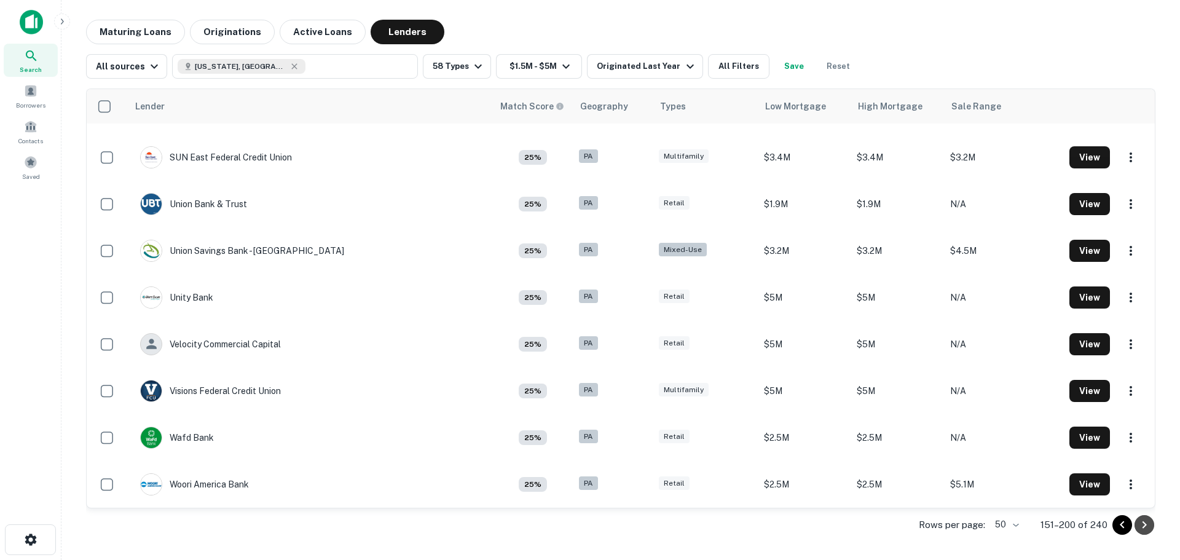
click at [1145, 525] on icon "Go to next page" at bounding box center [1144, 524] width 4 height 7
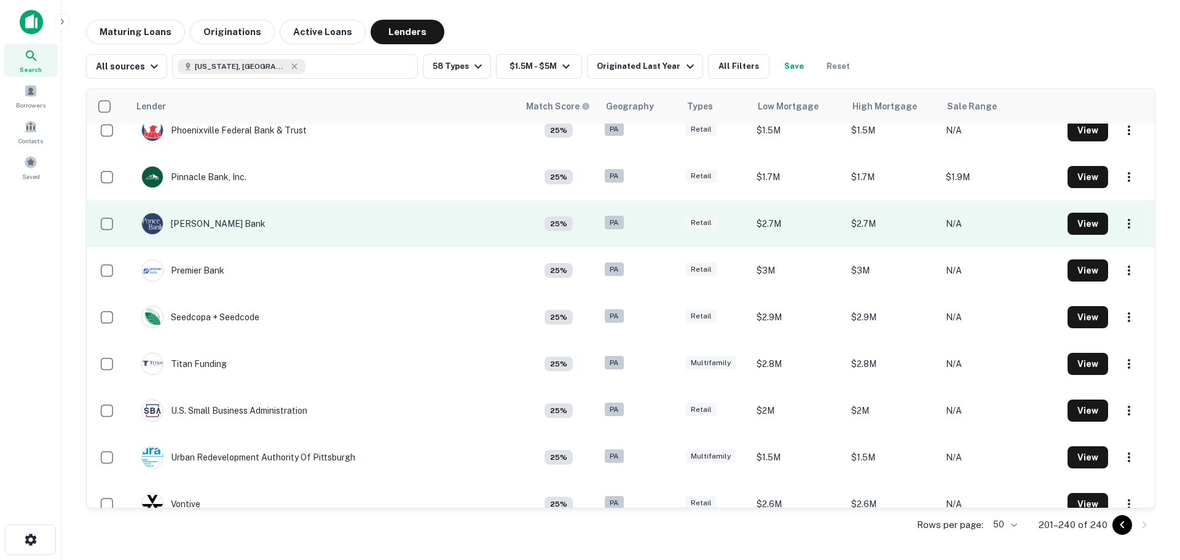
scroll to position [1484, 0]
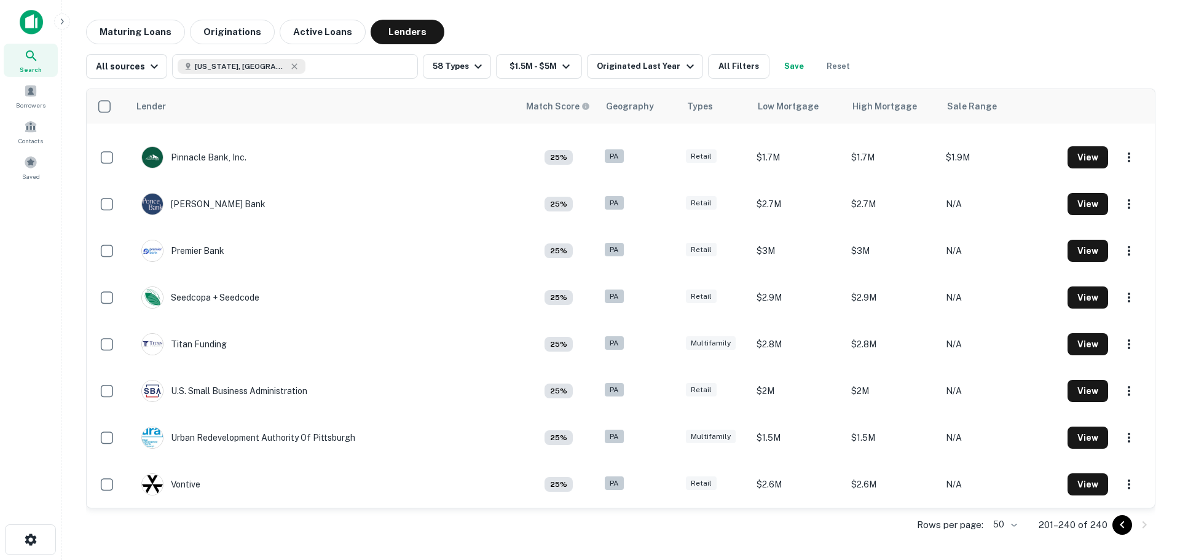
click at [1117, 522] on icon "Go to previous page" at bounding box center [1122, 524] width 15 height 15
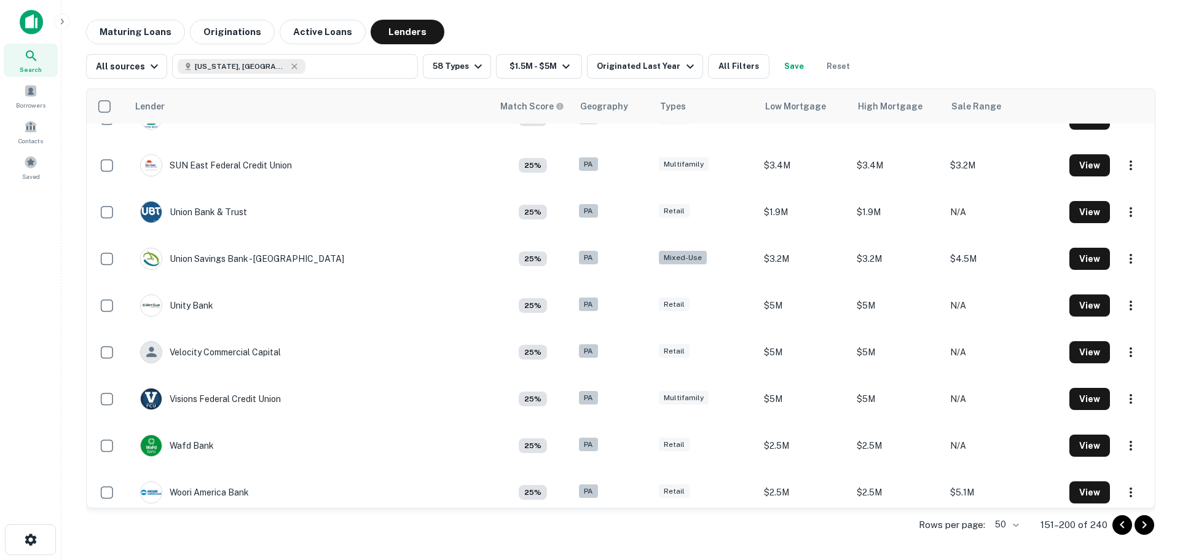
scroll to position [1951, 0]
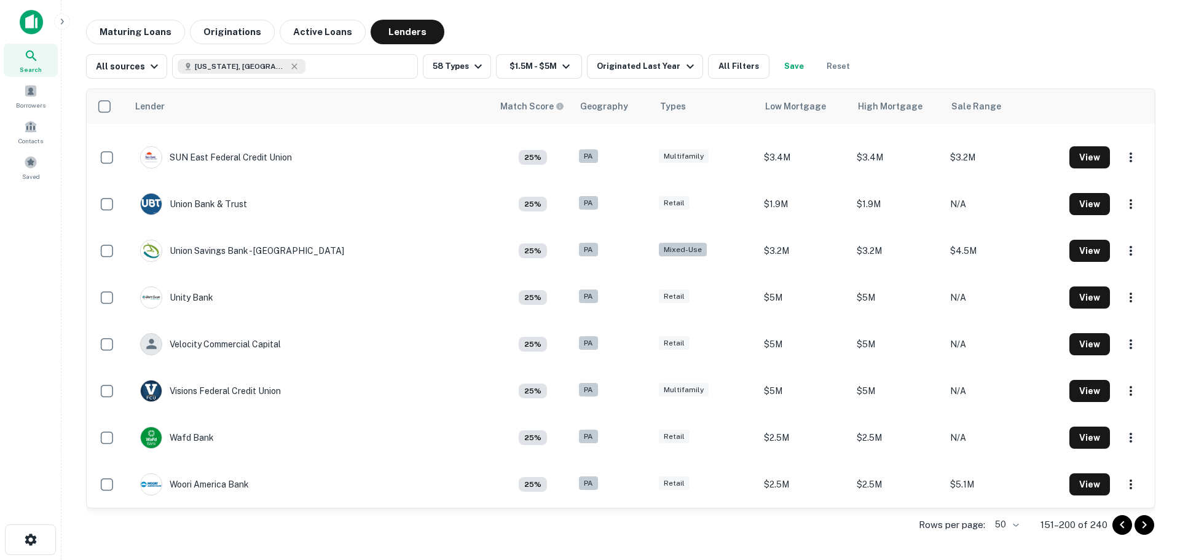
click at [1153, 527] on button "Go to next page" at bounding box center [1144, 525] width 20 height 20
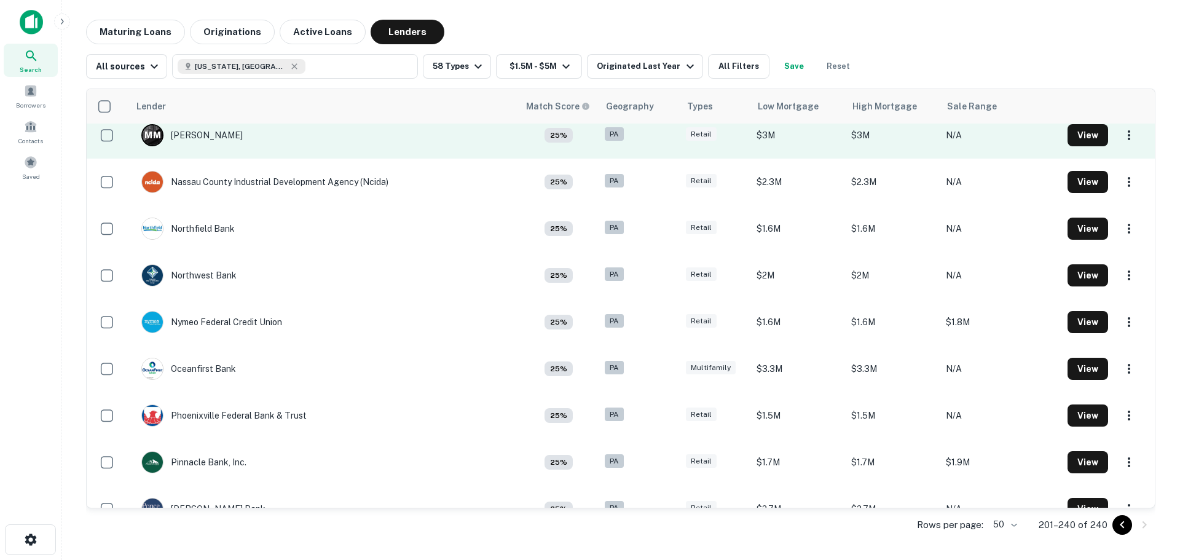
scroll to position [1484, 0]
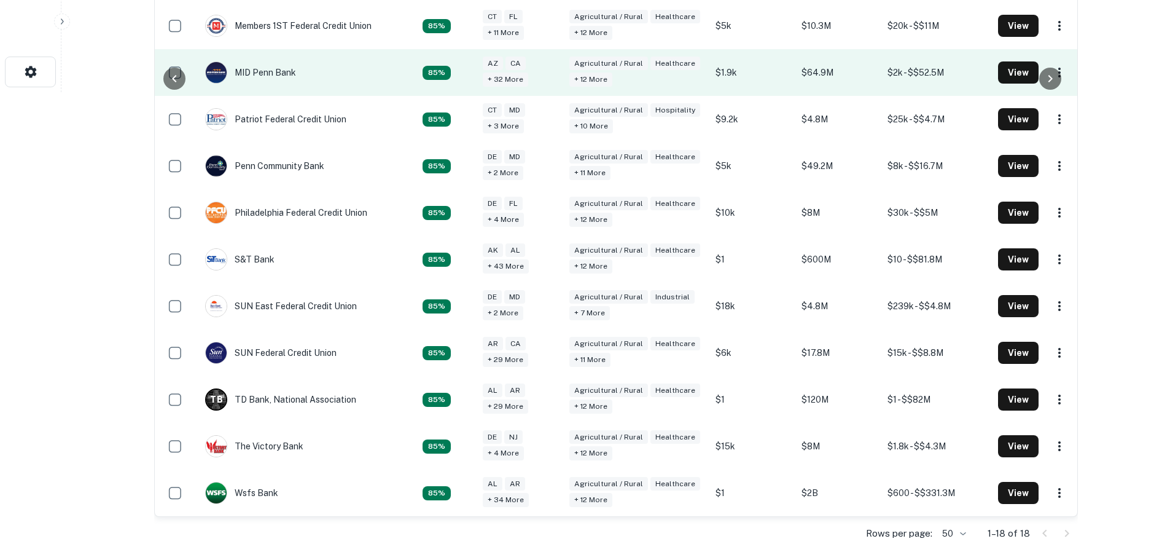
scroll to position [37, 0]
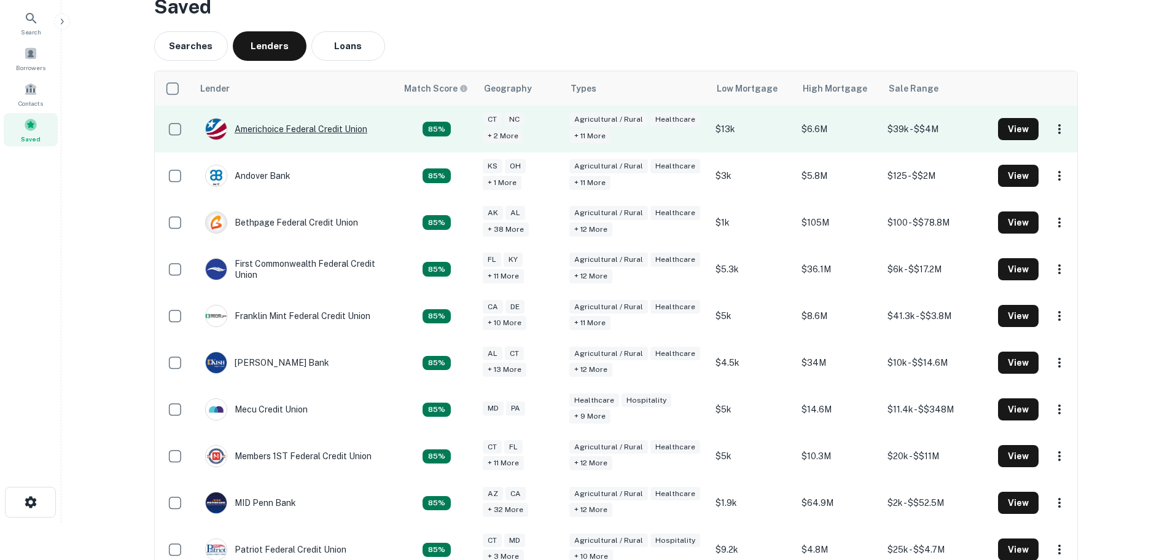
click at [299, 128] on div "Americhoice Federal Credit Union" at bounding box center [286, 129] width 162 height 22
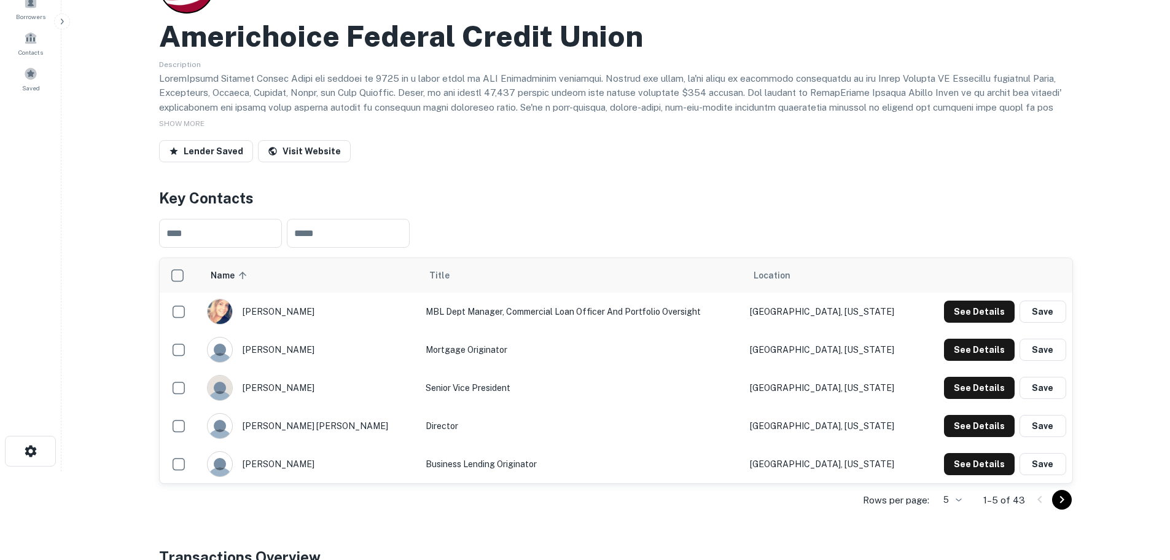
scroll to position [184, 0]
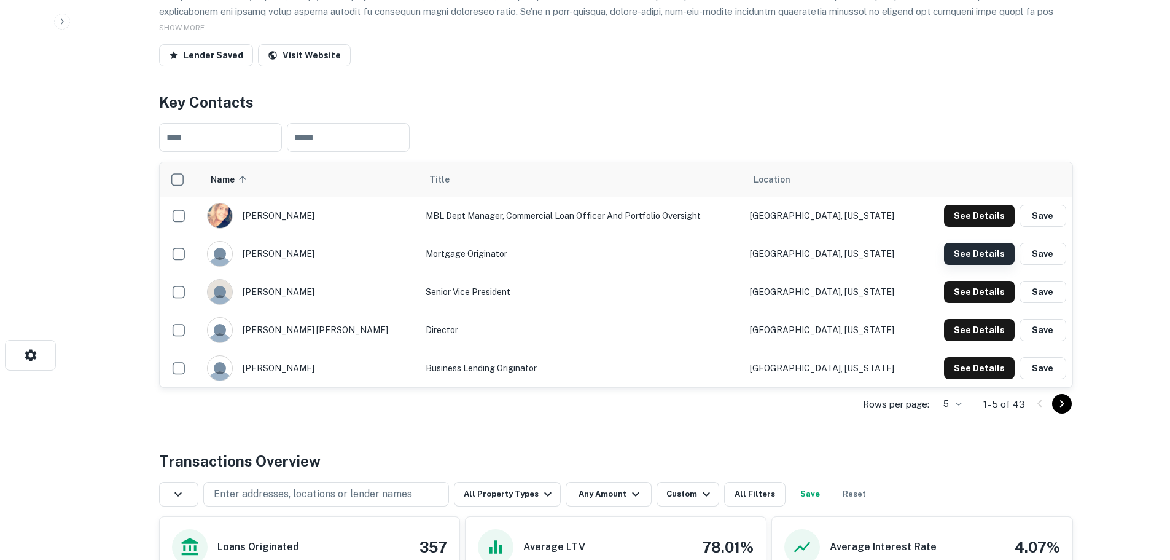
click at [995, 251] on button "See Details" at bounding box center [979, 254] width 71 height 22
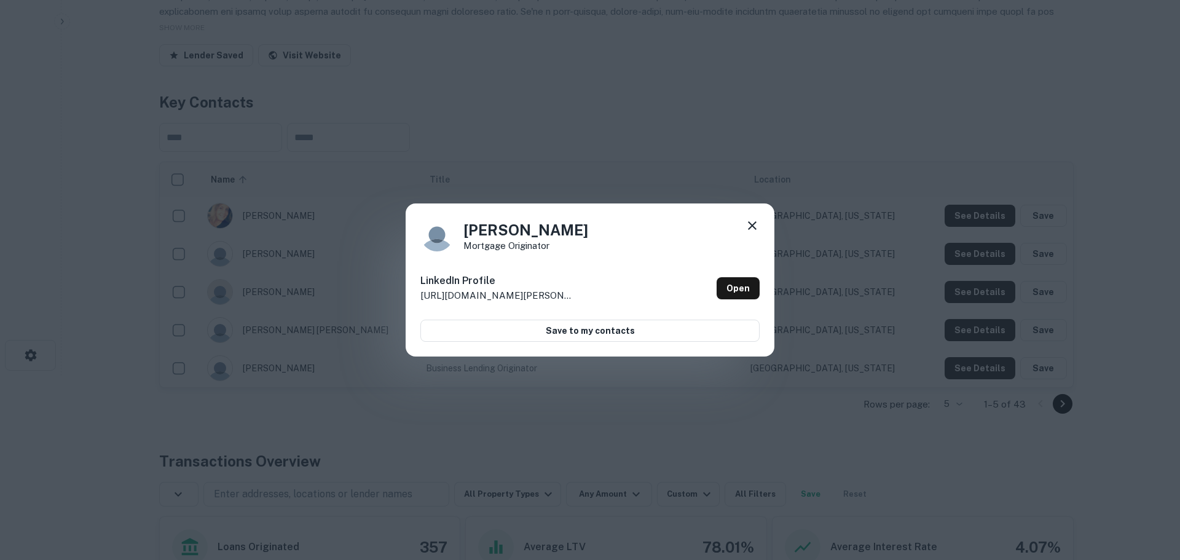
click at [751, 221] on icon at bounding box center [752, 225] width 15 height 15
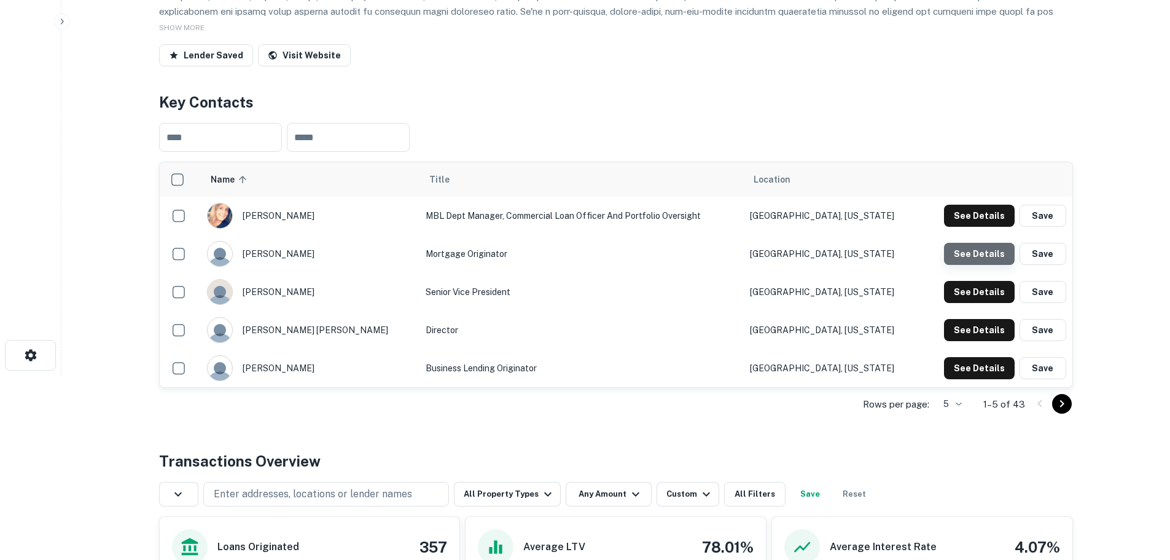
click at [1009, 256] on button "See Details" at bounding box center [979, 254] width 71 height 22
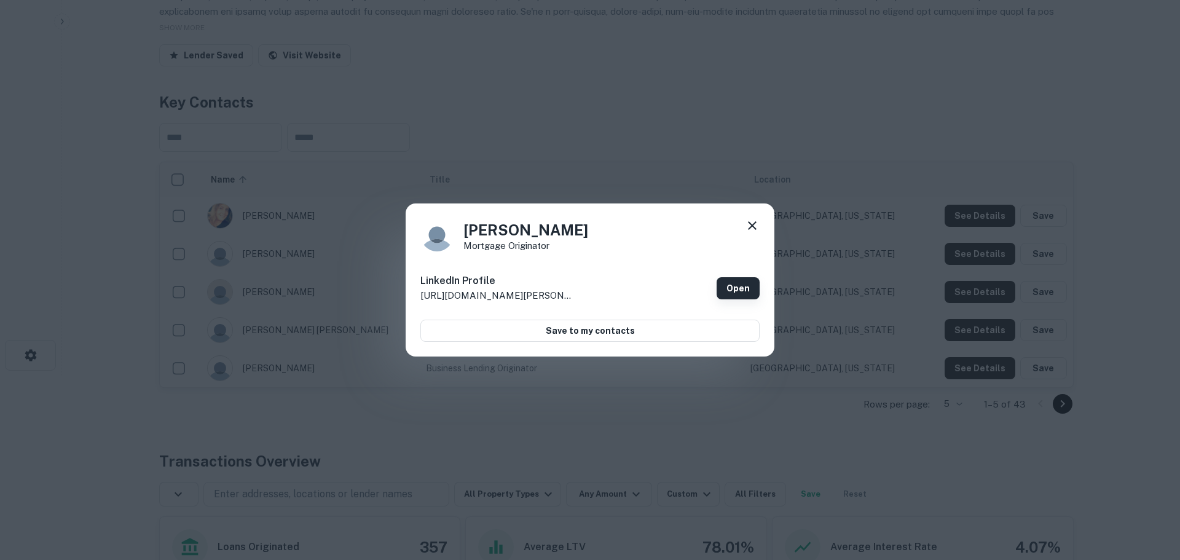
click at [738, 287] on link "Open" at bounding box center [737, 288] width 43 height 22
click at [756, 220] on icon at bounding box center [752, 225] width 15 height 15
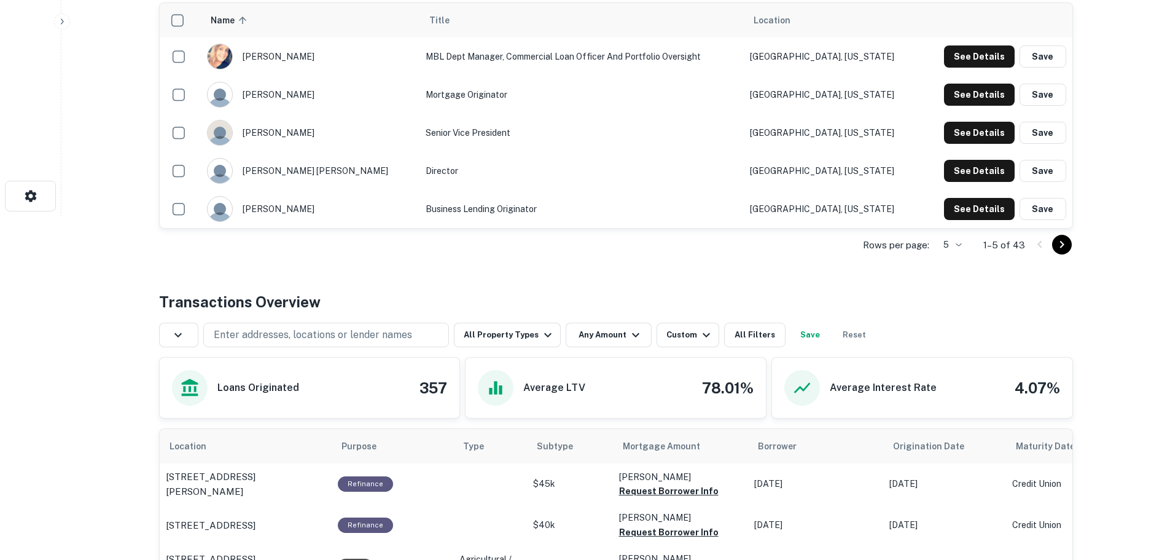
scroll to position [369, 0]
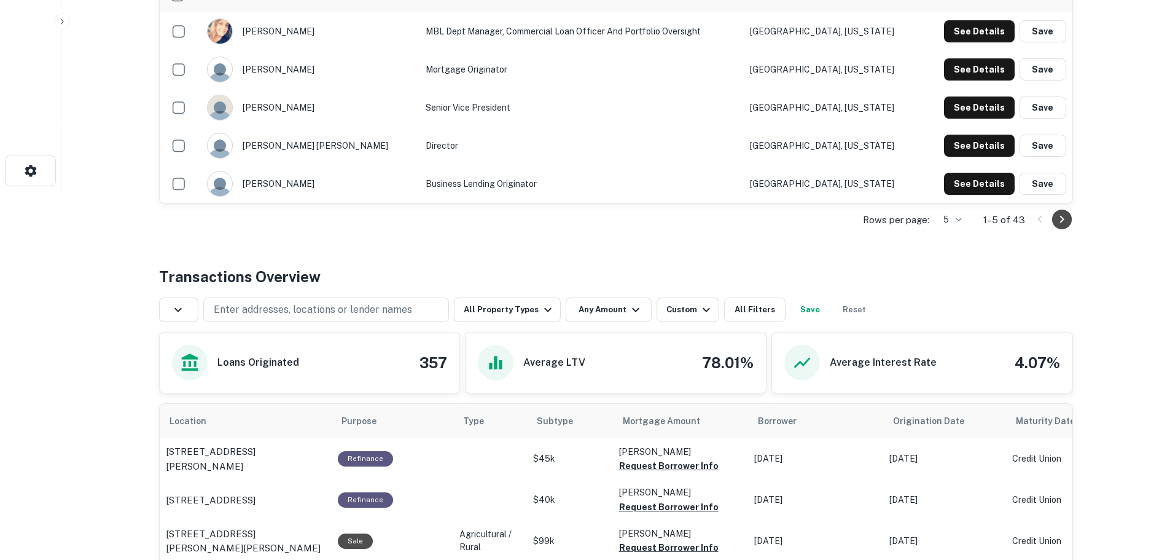
click at [1056, 217] on icon "Go to next page" at bounding box center [1062, 219] width 15 height 15
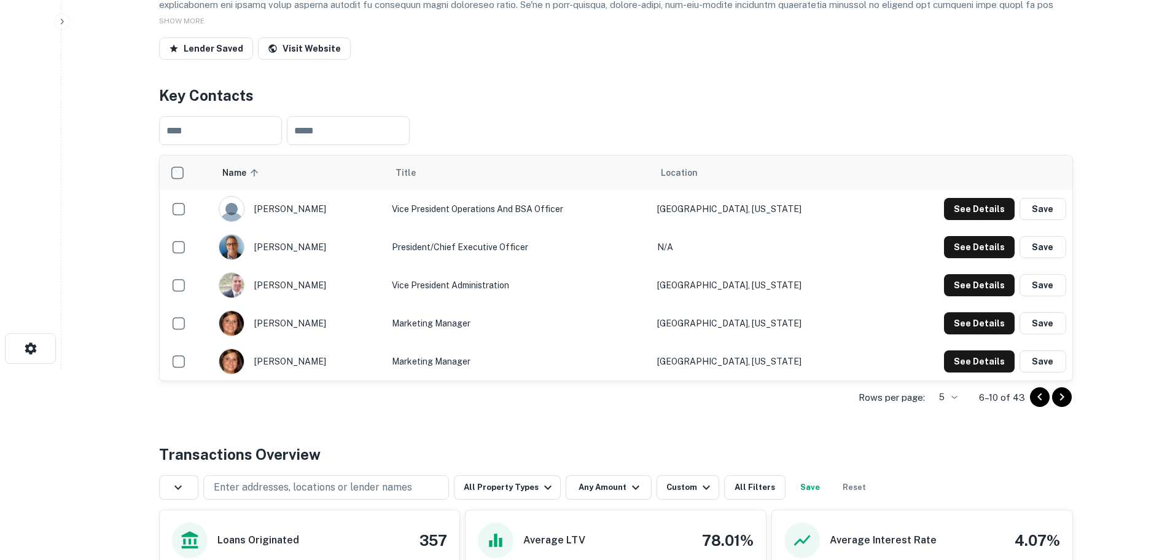
scroll to position [184, 0]
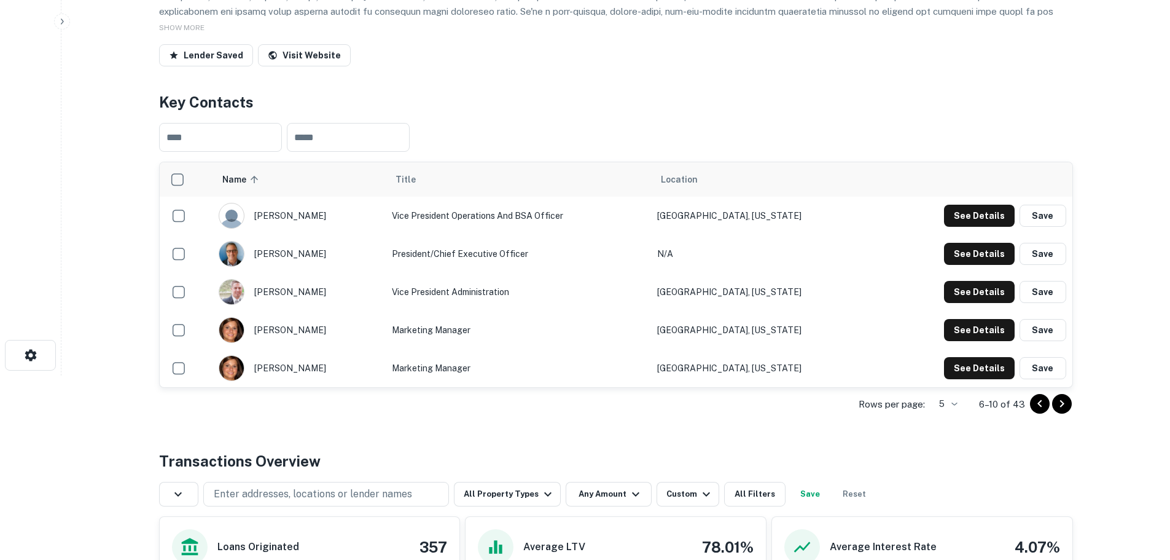
click at [1067, 414] on div at bounding box center [1051, 404] width 42 height 20
click at [1064, 406] on icon "Go to next page" at bounding box center [1062, 403] width 15 height 15
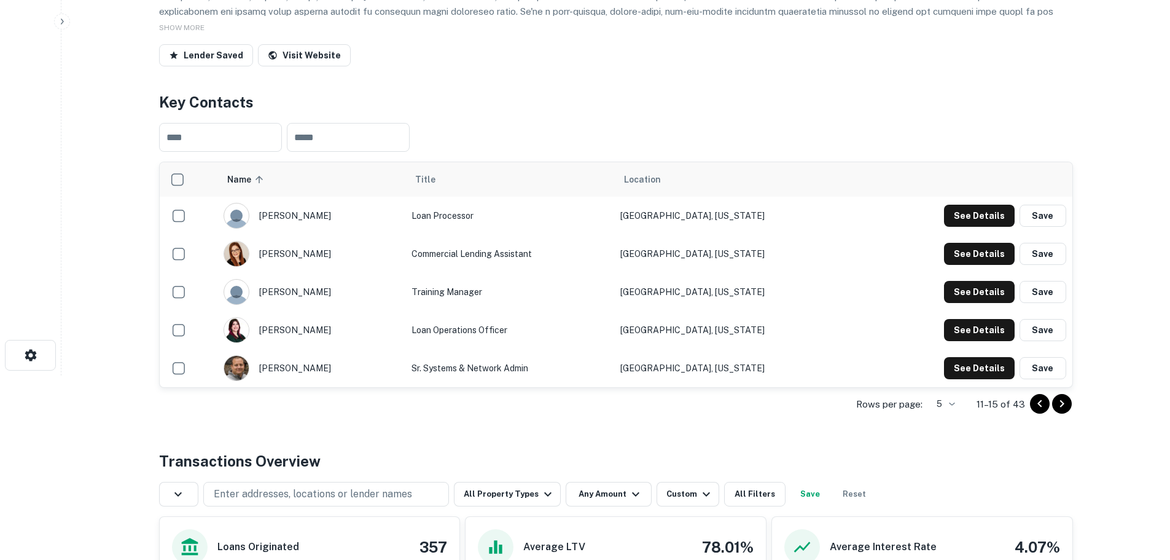
click at [1058, 400] on icon "Go to next page" at bounding box center [1062, 403] width 15 height 15
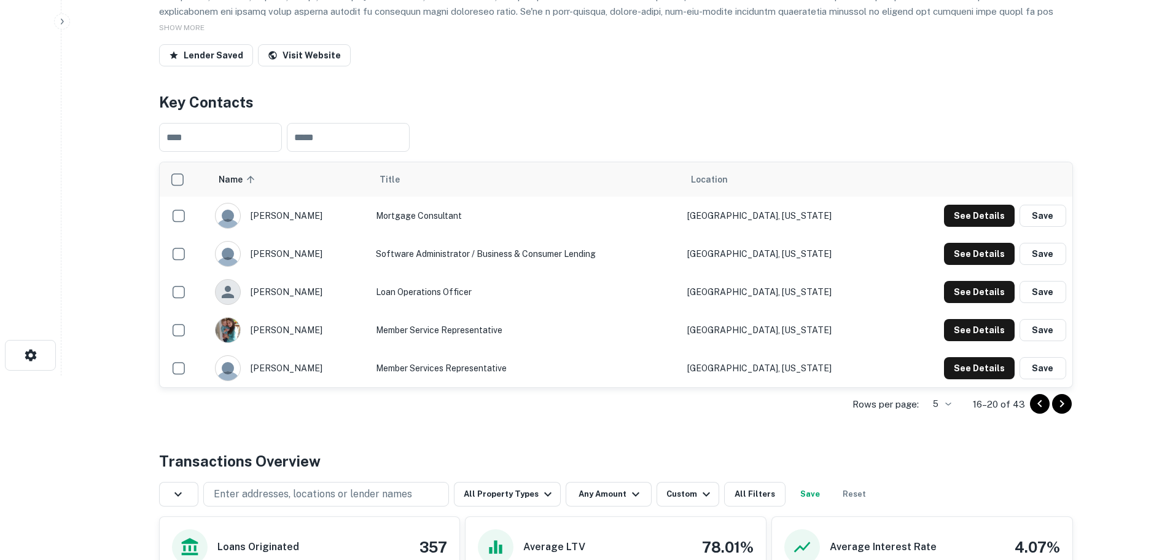
click at [1064, 411] on icon "Go to next page" at bounding box center [1062, 403] width 15 height 15
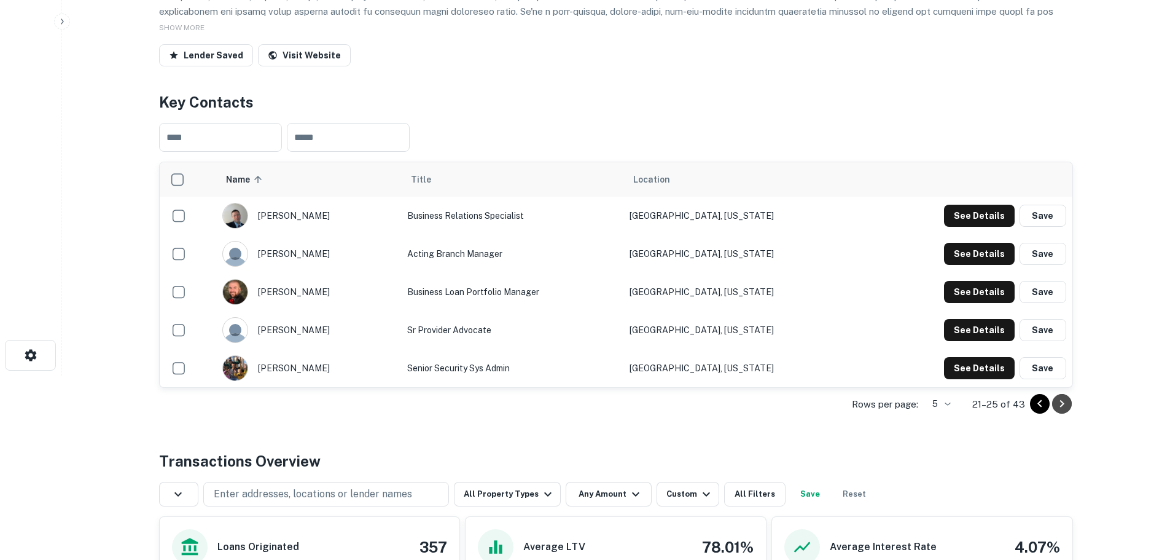
click at [1063, 404] on icon "Go to next page" at bounding box center [1062, 403] width 4 height 7
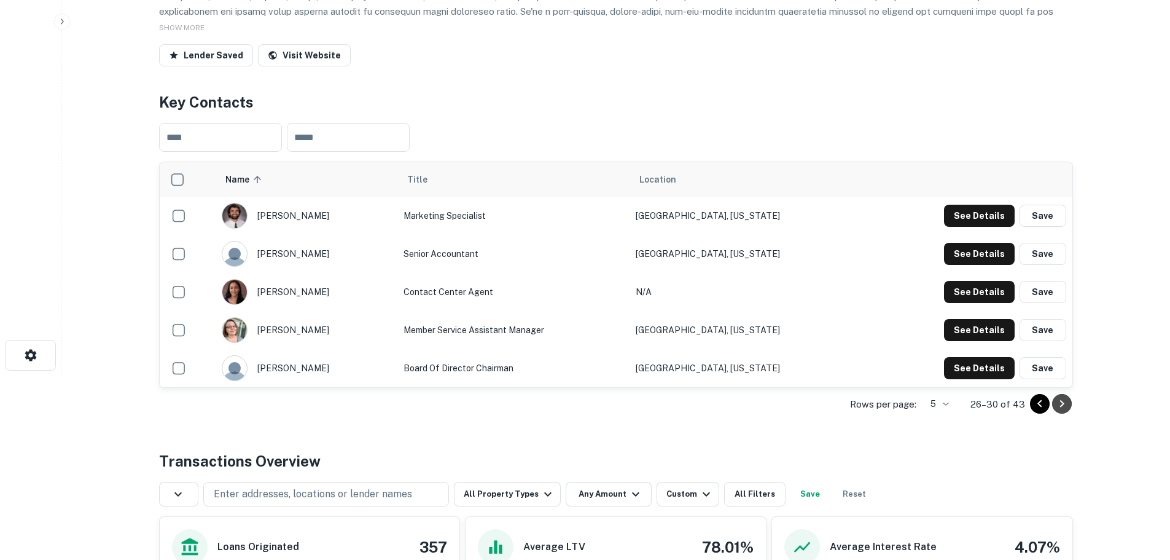
click at [1062, 402] on icon "Go to next page" at bounding box center [1062, 403] width 4 height 7
click at [1062, 401] on icon "Go to next page" at bounding box center [1062, 403] width 15 height 15
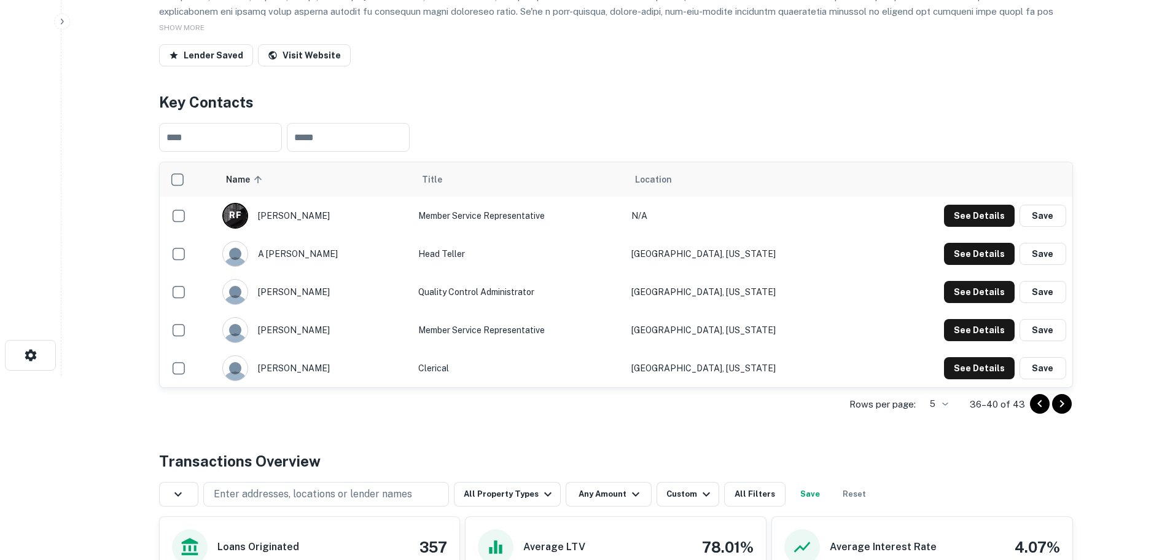
click at [1062, 401] on icon "Go to next page" at bounding box center [1062, 403] width 15 height 15
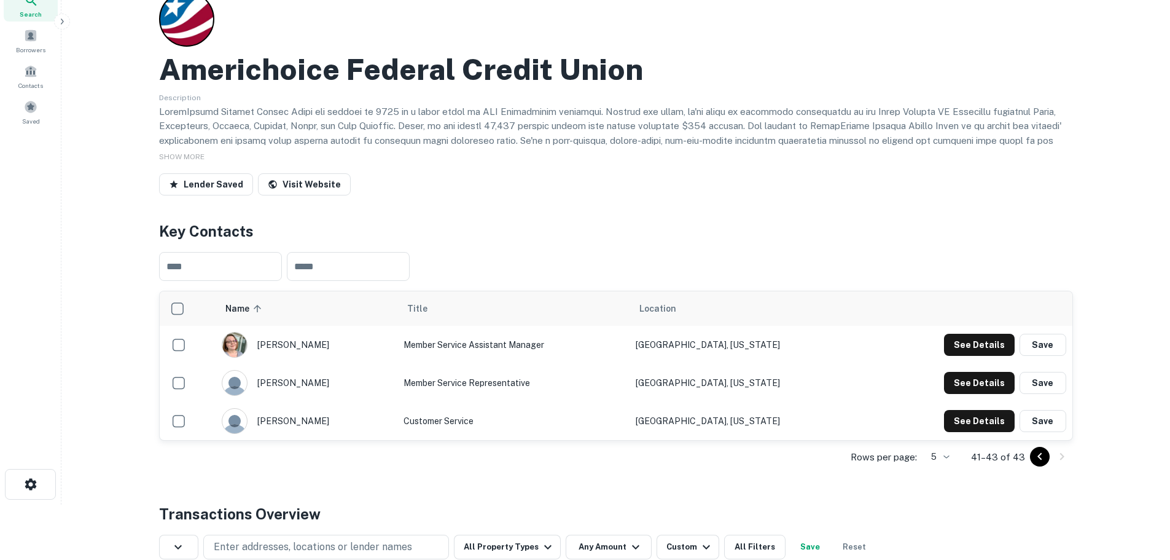
scroll to position [0, 0]
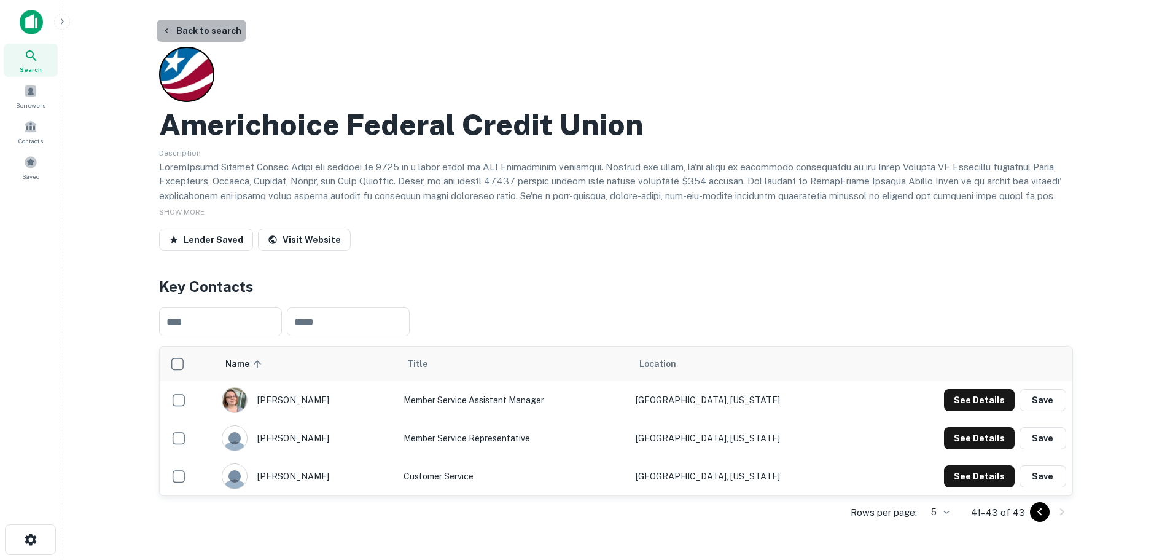
click at [217, 32] on button "Back to search" at bounding box center [202, 31] width 90 height 22
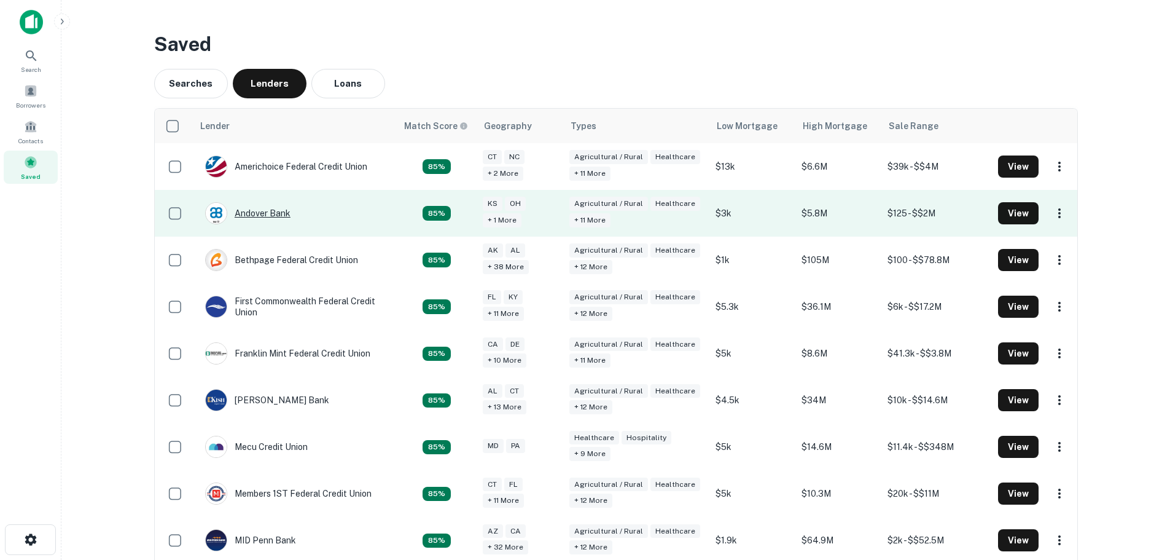
click at [248, 207] on div "Andover Bank" at bounding box center [247, 213] width 85 height 22
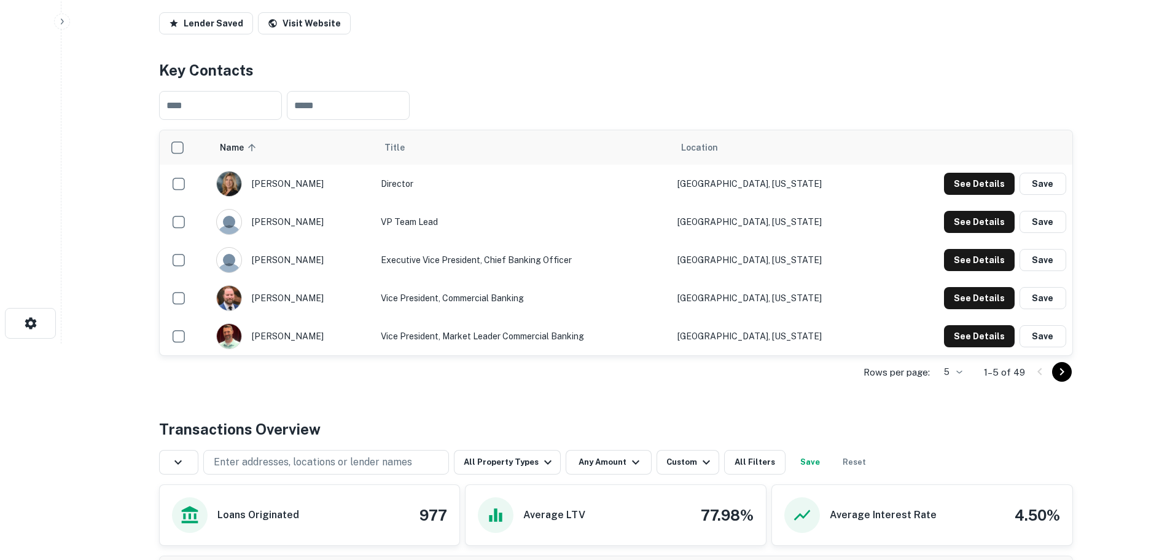
scroll to position [184, 0]
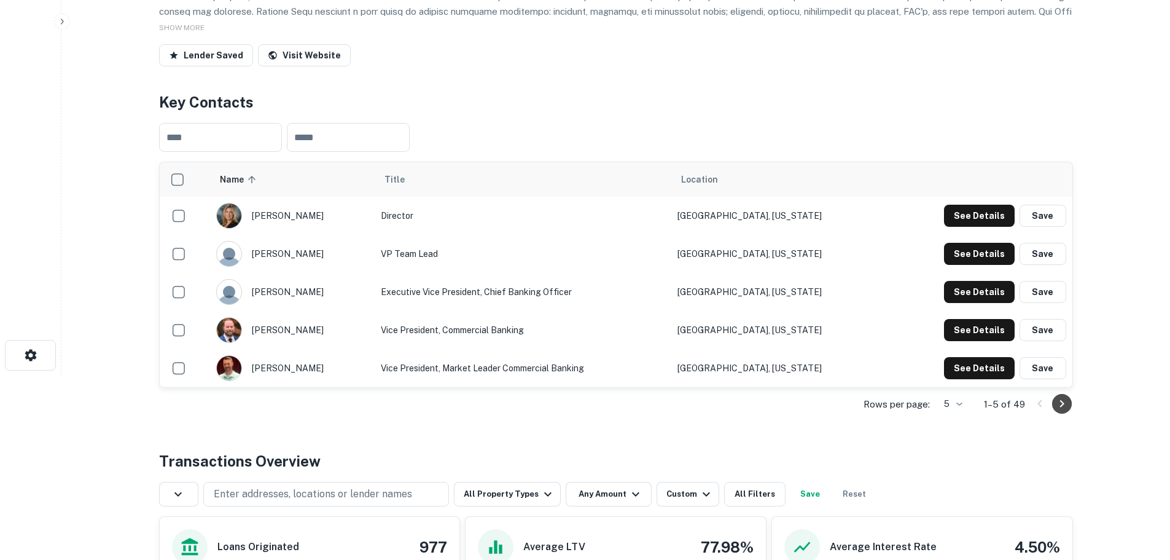
click at [1064, 399] on icon "Go to next page" at bounding box center [1062, 403] width 15 height 15
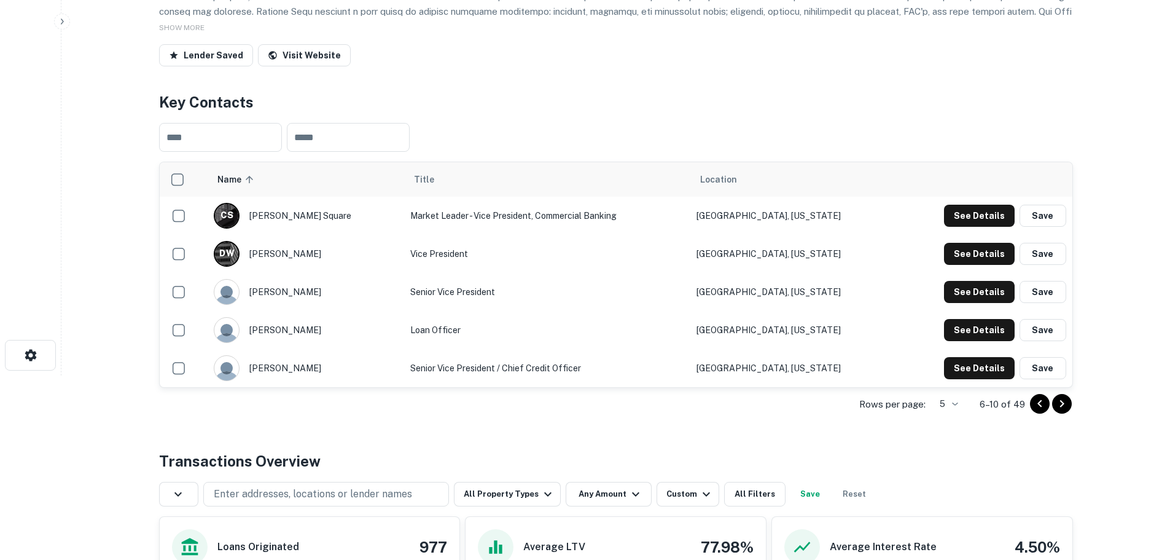
click at [1063, 400] on icon "Go to next page" at bounding box center [1062, 403] width 15 height 15
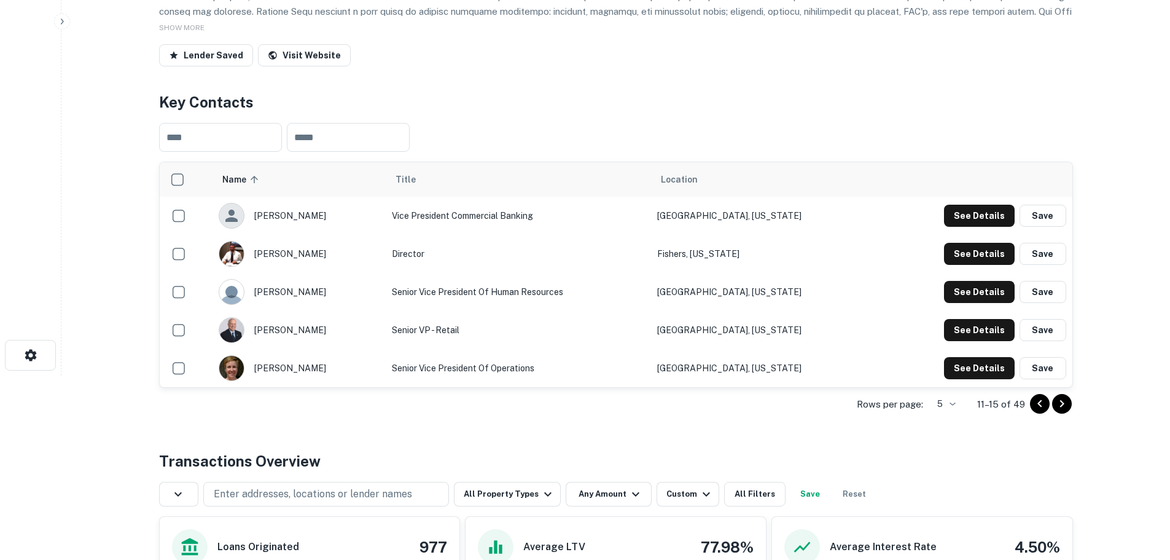
click at [1063, 400] on icon "Go to next page" at bounding box center [1062, 403] width 15 height 15
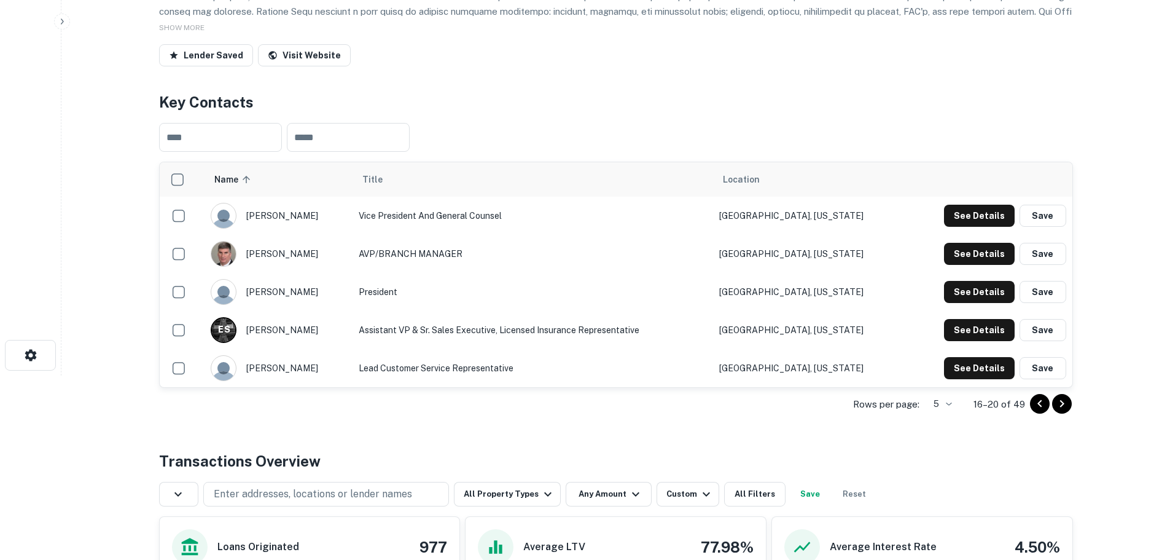
click at [1057, 398] on icon "Go to next page" at bounding box center [1062, 403] width 15 height 15
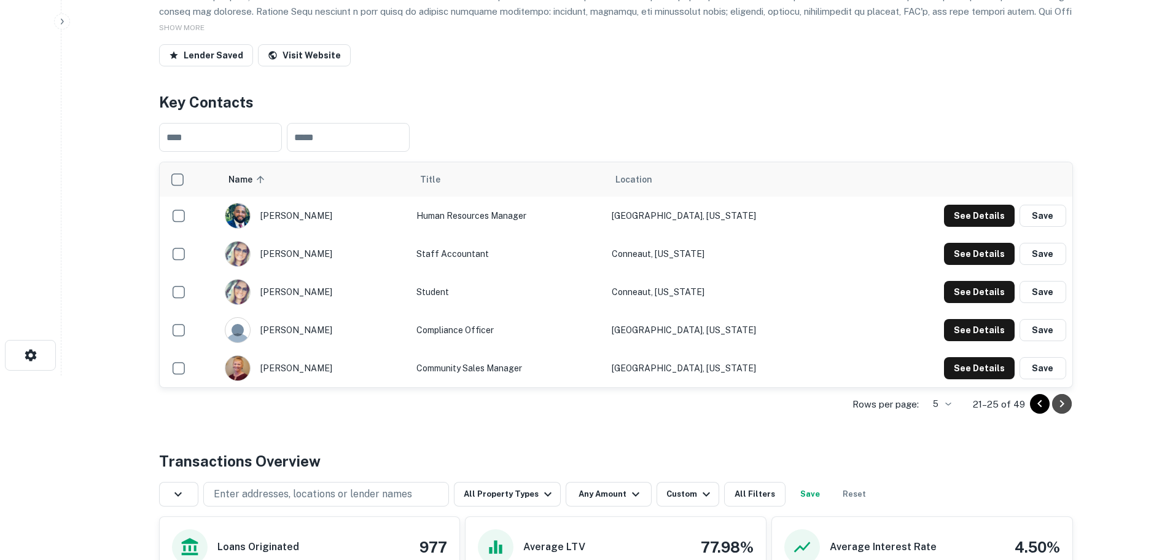
click at [1063, 404] on icon "Go to next page" at bounding box center [1062, 403] width 4 height 7
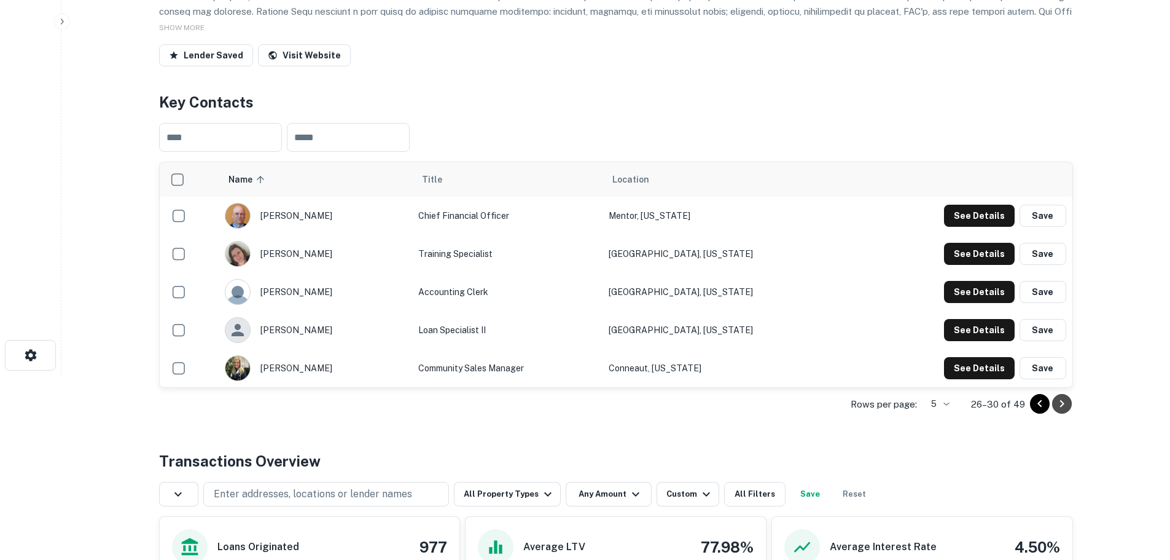
click at [1063, 404] on icon "Go to next page" at bounding box center [1062, 403] width 4 height 7
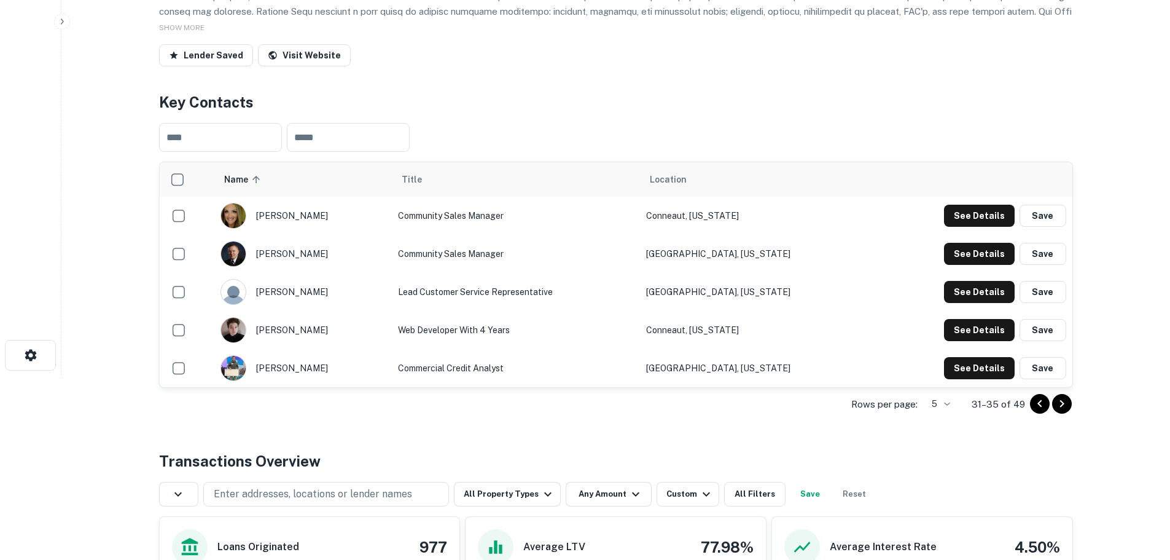
click at [1063, 404] on icon "Go to next page" at bounding box center [1062, 403] width 4 height 7
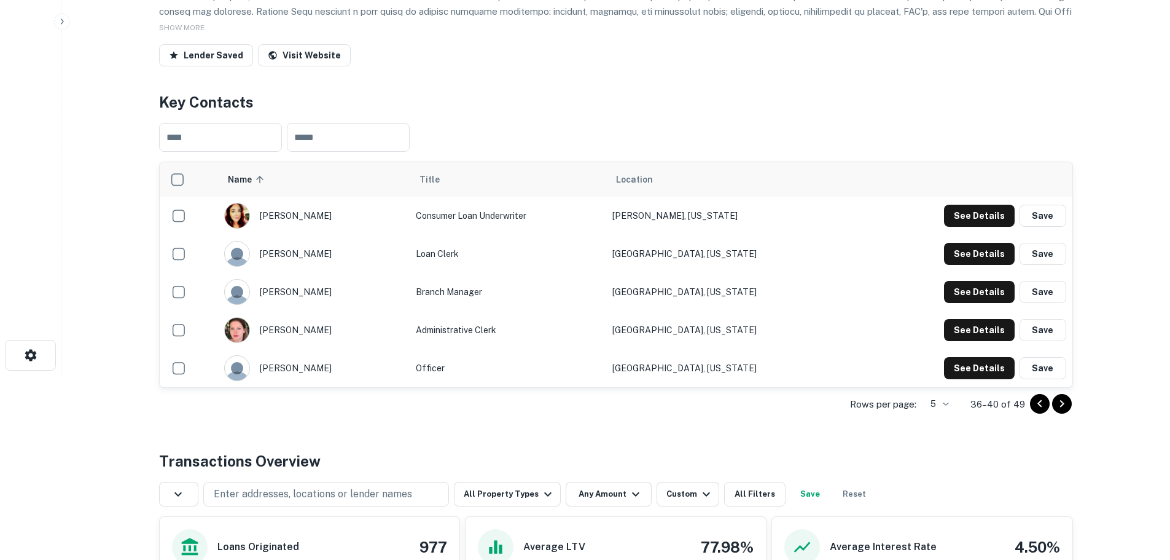
click at [1044, 407] on icon "Go to previous page" at bounding box center [1040, 403] width 15 height 15
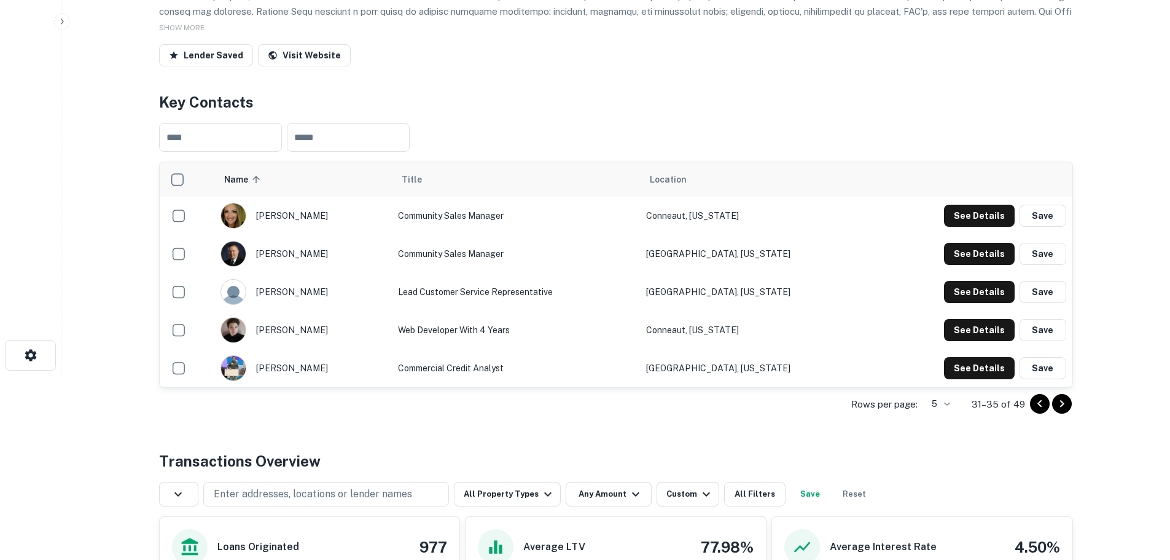
click at [1044, 407] on icon "Go to previous page" at bounding box center [1040, 403] width 15 height 15
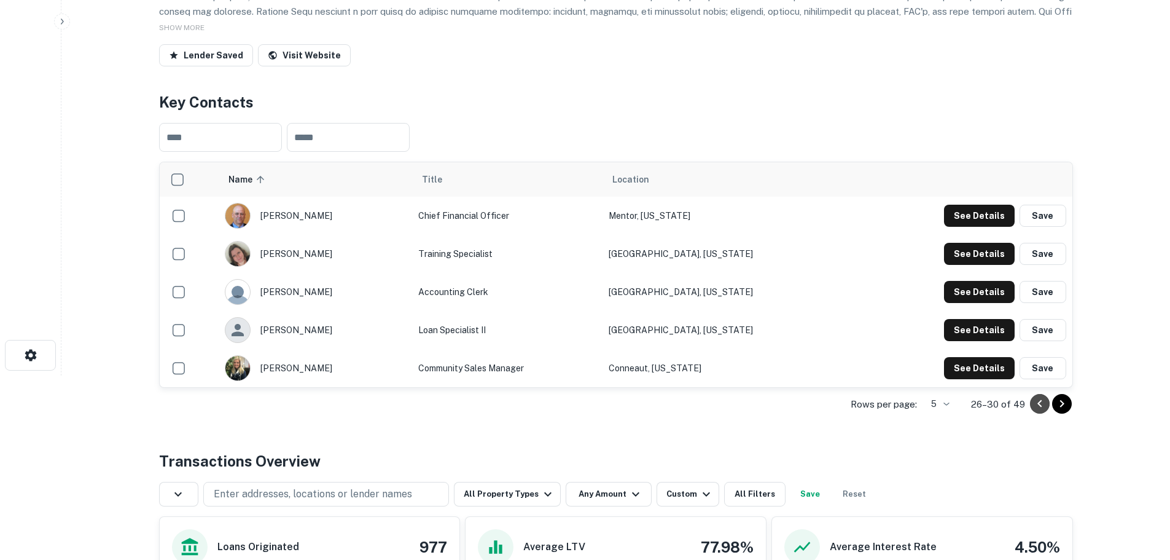
click at [1044, 407] on icon "Go to previous page" at bounding box center [1040, 403] width 15 height 15
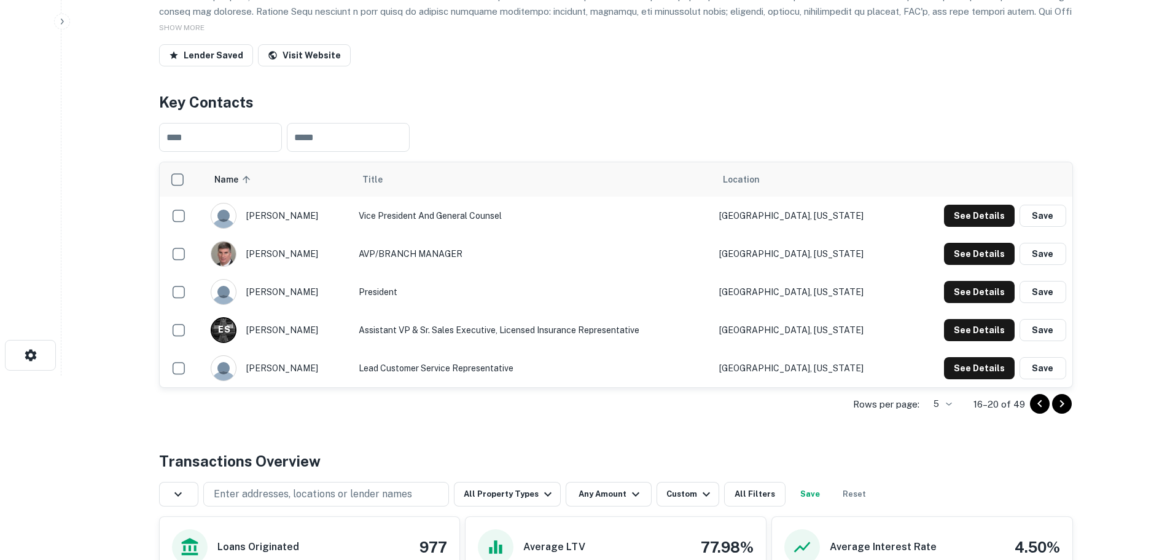
click at [1044, 407] on icon "Go to previous page" at bounding box center [1040, 403] width 15 height 15
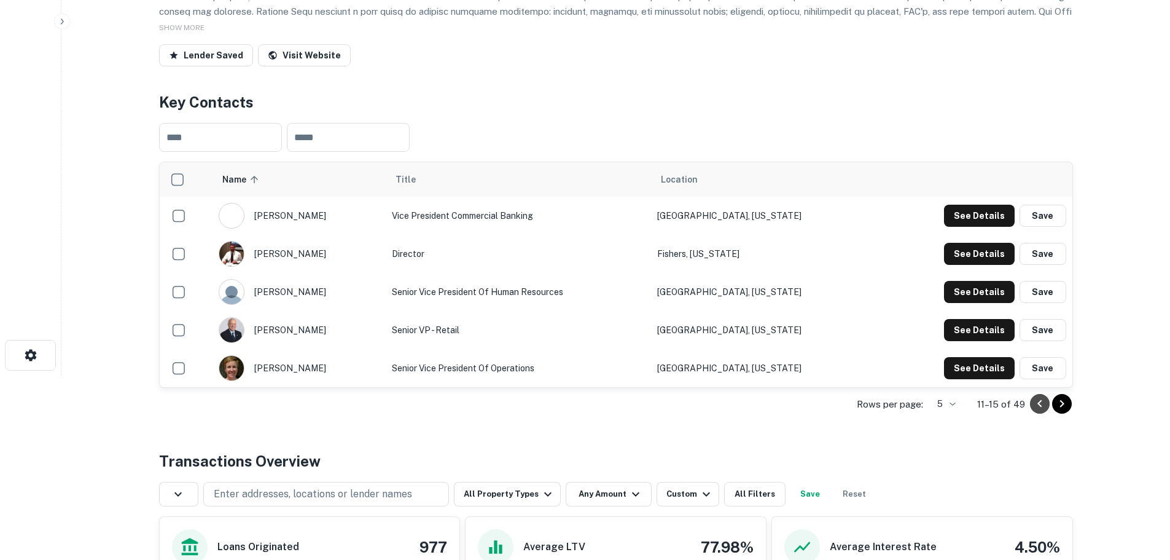
click at [1044, 407] on icon "Go to previous page" at bounding box center [1040, 403] width 15 height 15
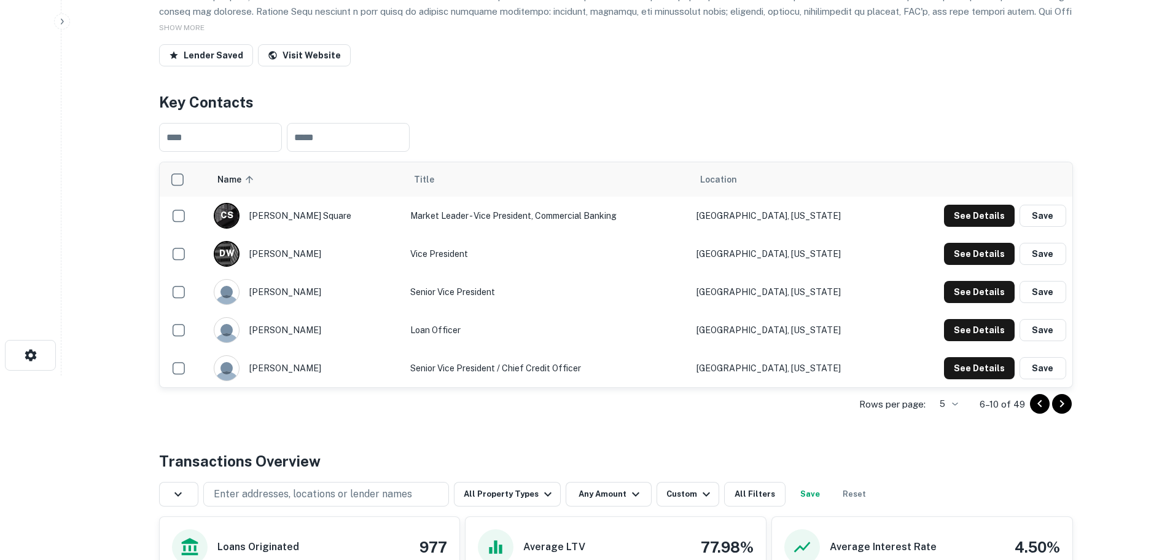
click at [1044, 407] on icon "Go to previous page" at bounding box center [1040, 403] width 15 height 15
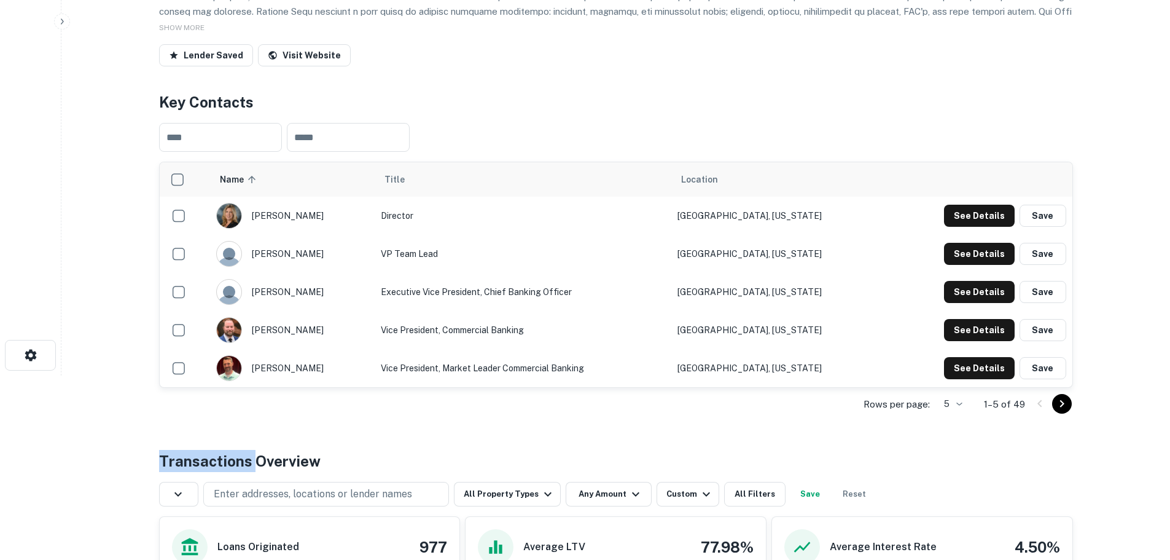
click at [1044, 407] on div at bounding box center [1051, 404] width 42 height 20
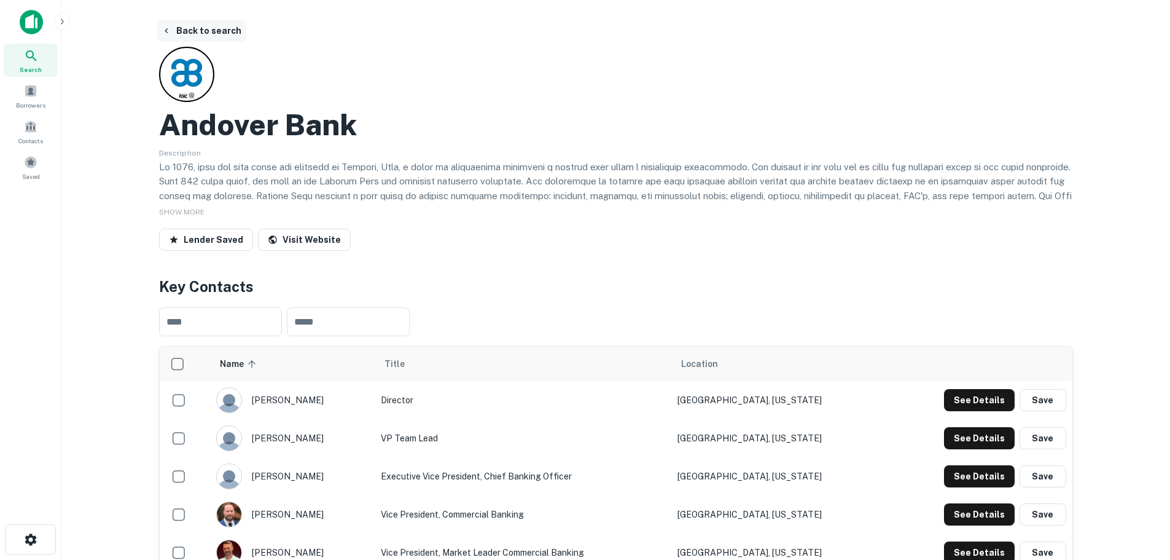
drag, startPoint x: 174, startPoint y: 28, endPoint x: 182, endPoint y: 29, distance: 8.0
click at [174, 28] on button "Back to search" at bounding box center [202, 31] width 90 height 22
